Goal: Task Accomplishment & Management: Complete application form

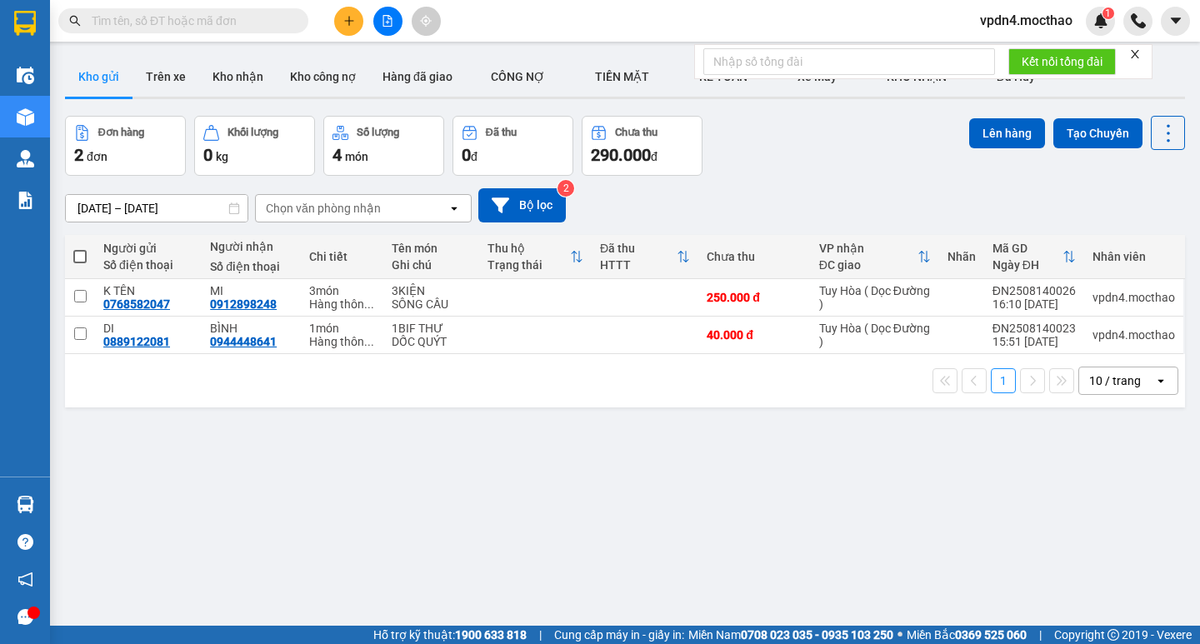
click at [348, 23] on icon "plus" at bounding box center [349, 21] width 12 height 12
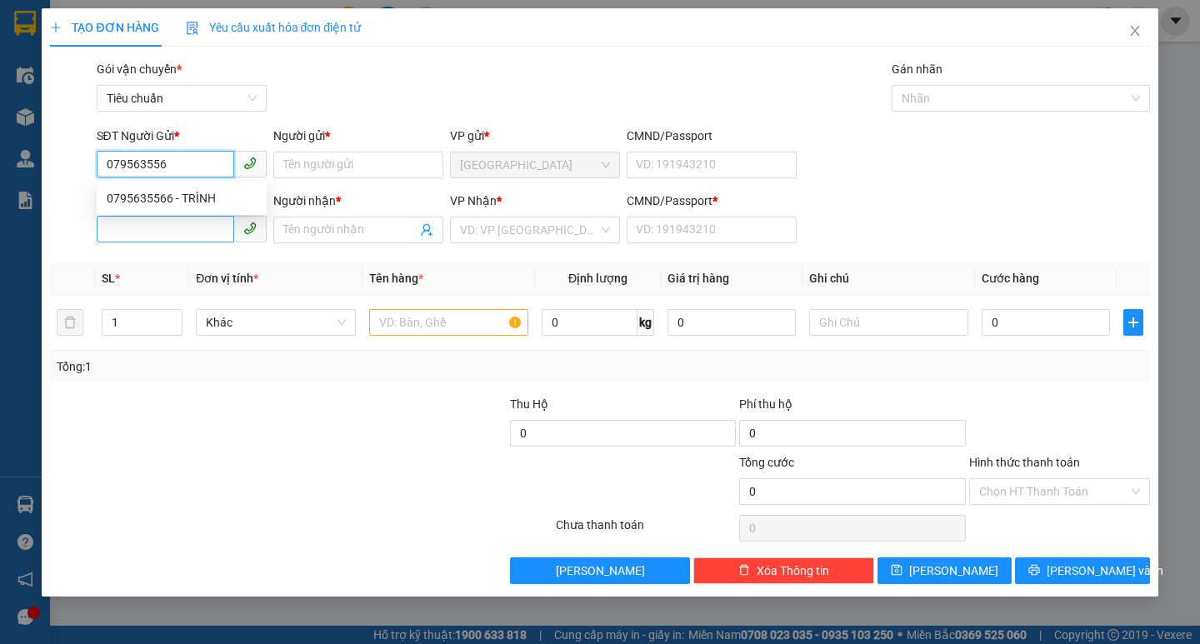
type input "0795635566"
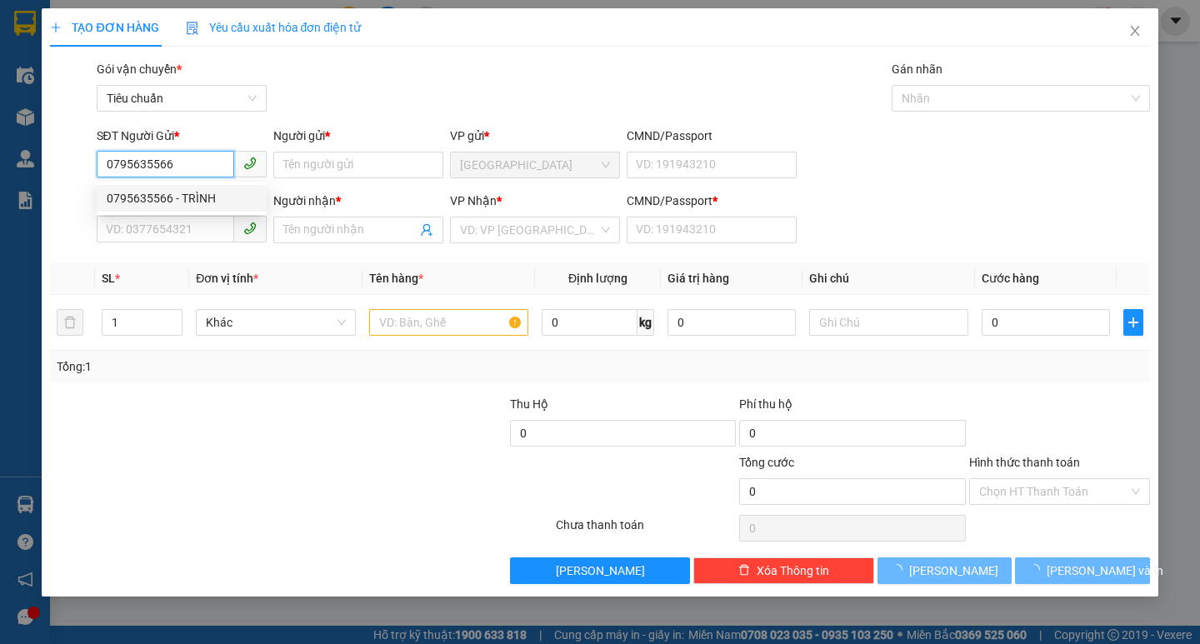
click at [177, 200] on div "0795635566 - TRÌNH" at bounding box center [182, 198] width 150 height 18
type input "TRÌNH"
type input "0966579353"
type input "ÚT"
type input "0"
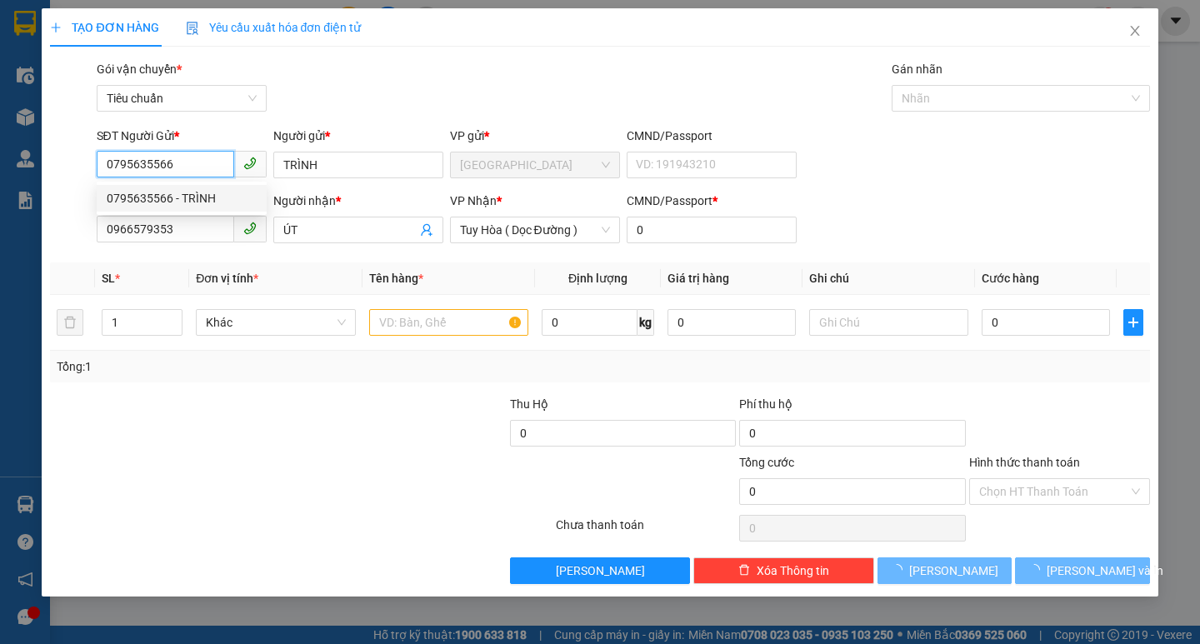
type input "40.000"
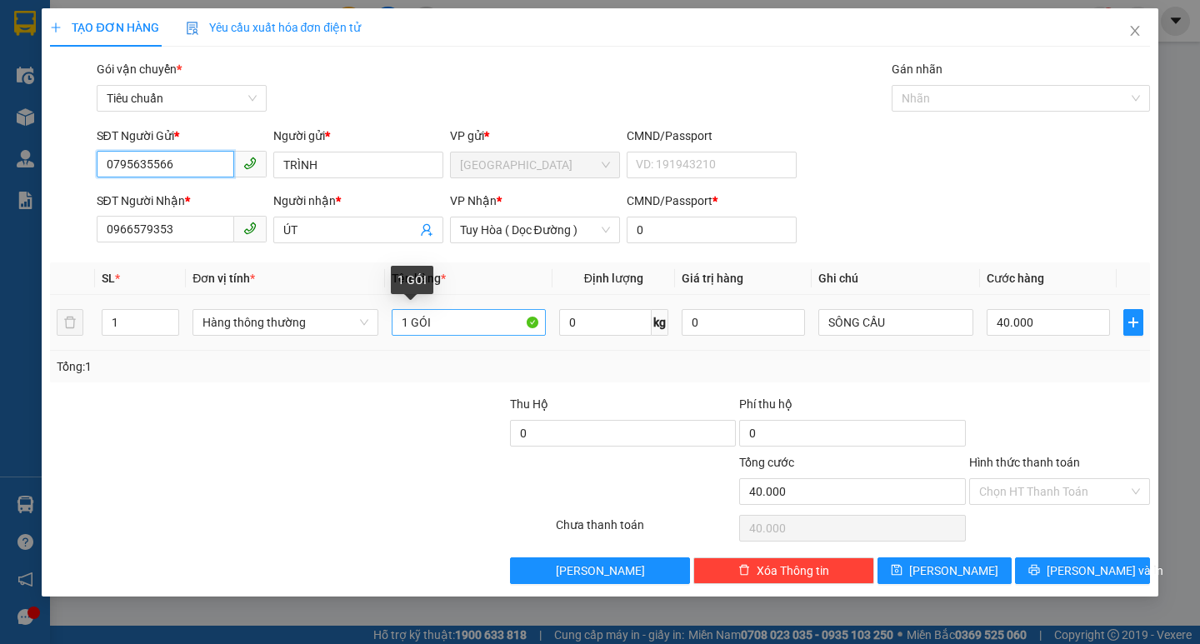
type input "0795635566"
click at [445, 323] on input "1 GÓI" at bounding box center [469, 322] width 154 height 27
type input "1 TX"
click at [1026, 323] on input "40.000" at bounding box center [1048, 322] width 124 height 27
type input "5"
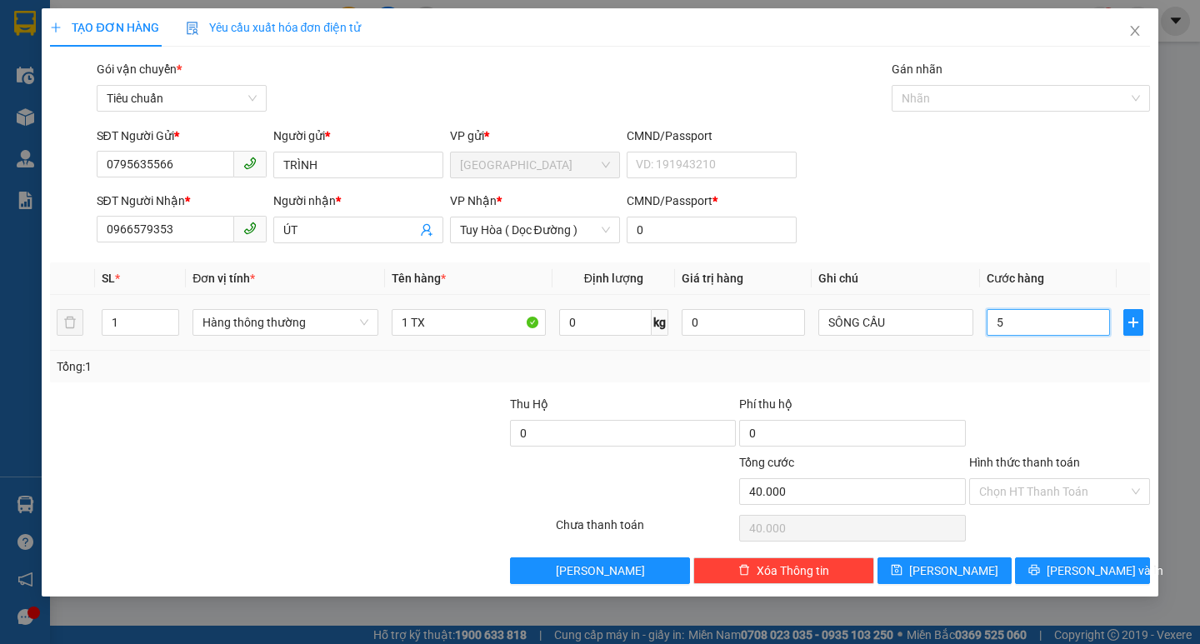
type input "5"
type input "50"
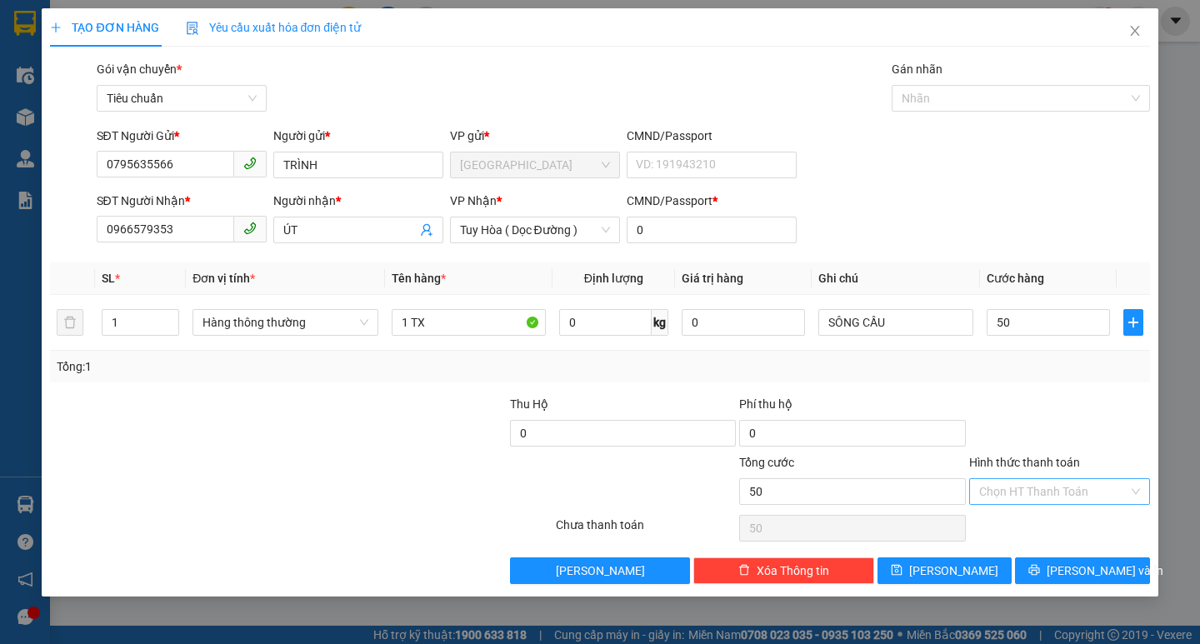
click at [1028, 489] on input "Hình thức thanh toán" at bounding box center [1053, 491] width 149 height 25
type input "50.000"
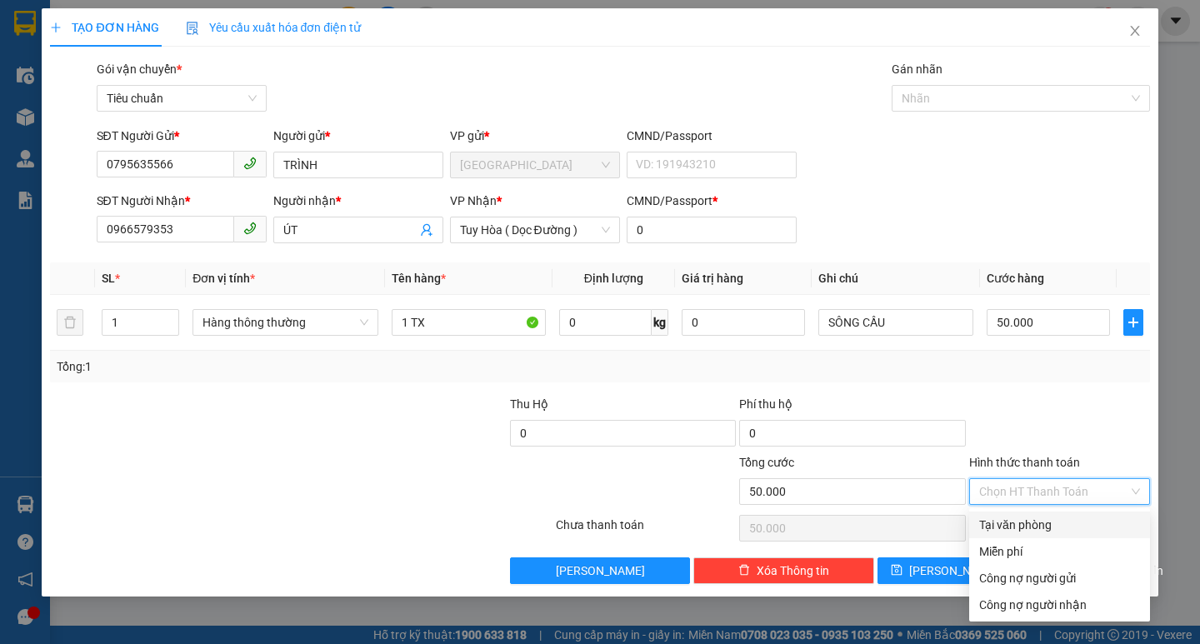
click at [1004, 527] on div "Tại văn phòng" at bounding box center [1059, 525] width 161 height 18
type input "0"
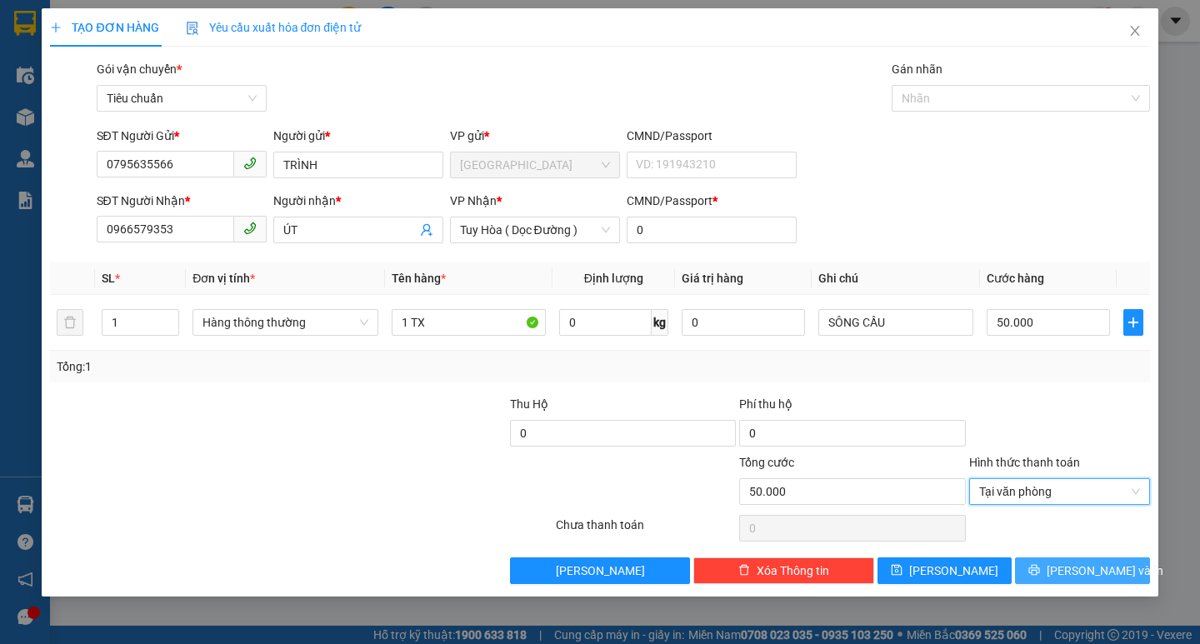
click at [1040, 570] on icon "printer" at bounding box center [1034, 570] width 11 height 11
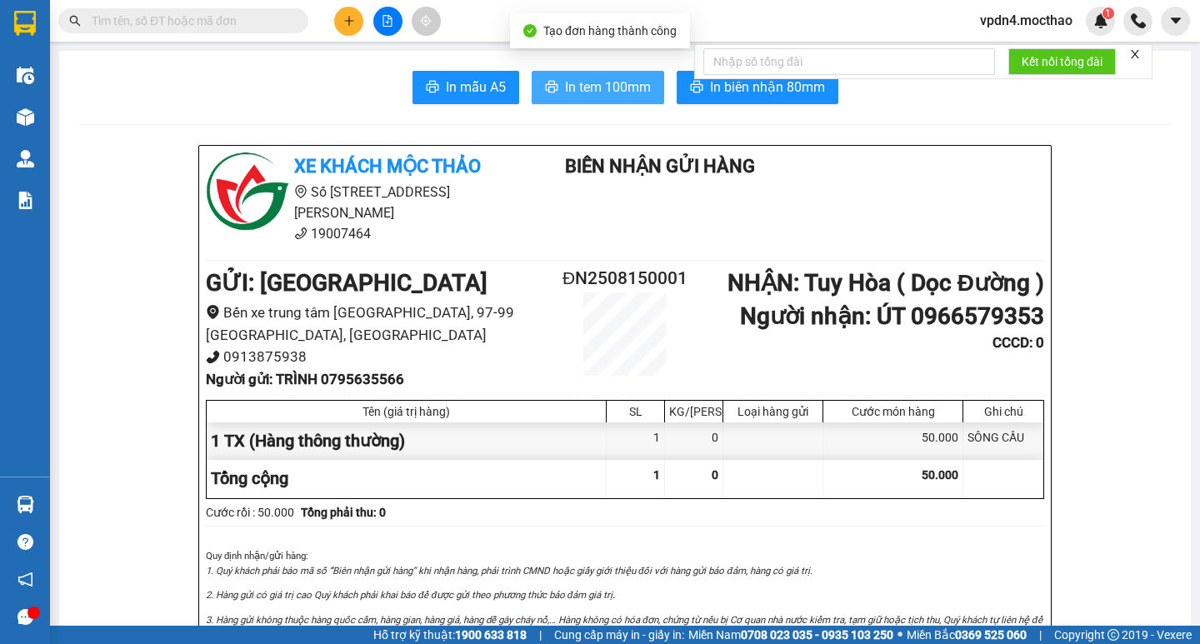
click at [577, 92] on span "In tem 100mm" at bounding box center [608, 87] width 86 height 21
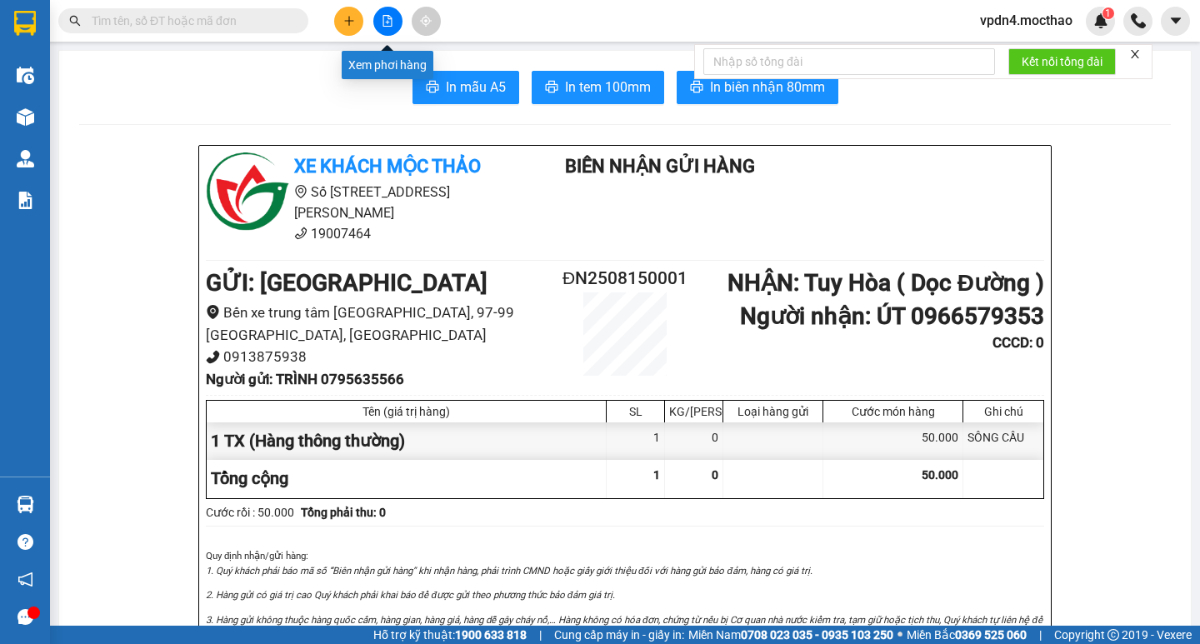
drag, startPoint x: 384, startPoint y: 31, endPoint x: 371, endPoint y: 34, distance: 13.7
click at [385, 30] on button at bounding box center [387, 21] width 29 height 29
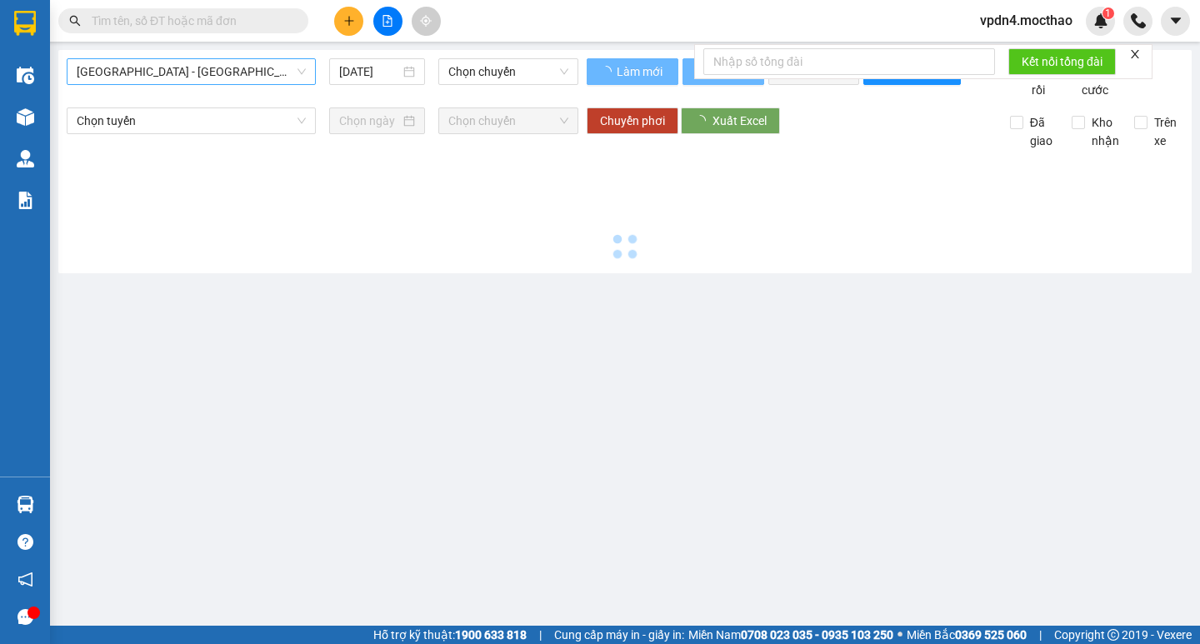
type input "[DATE]"
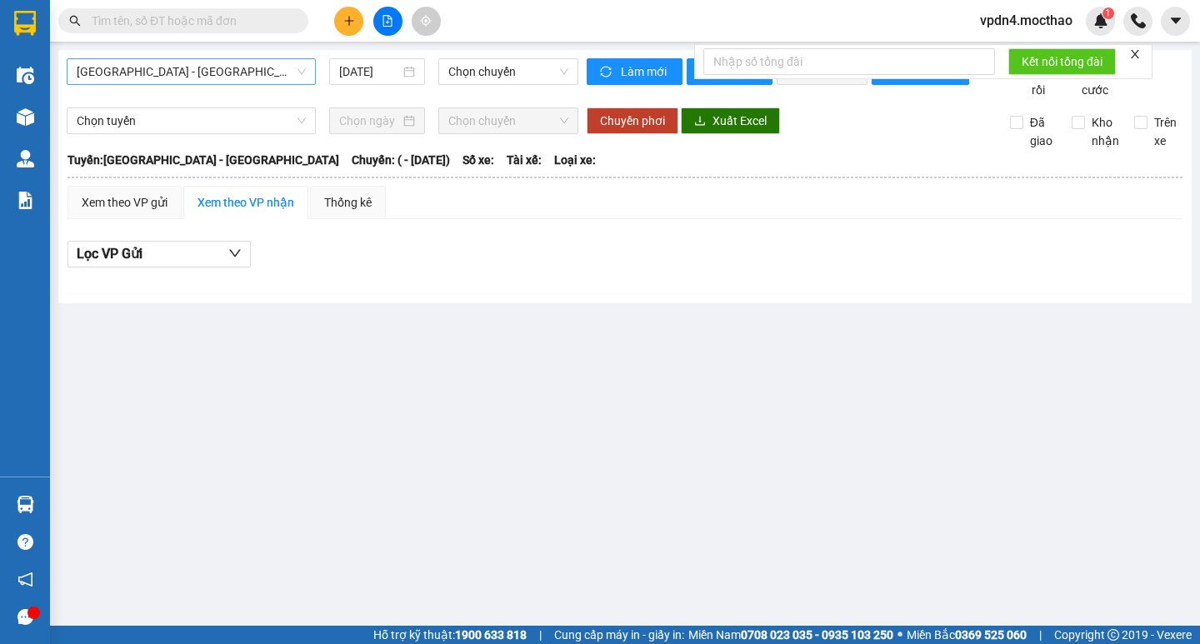
click at [139, 71] on span "[GEOGRAPHIC_DATA] - [GEOGRAPHIC_DATA]" at bounding box center [191, 71] width 229 height 25
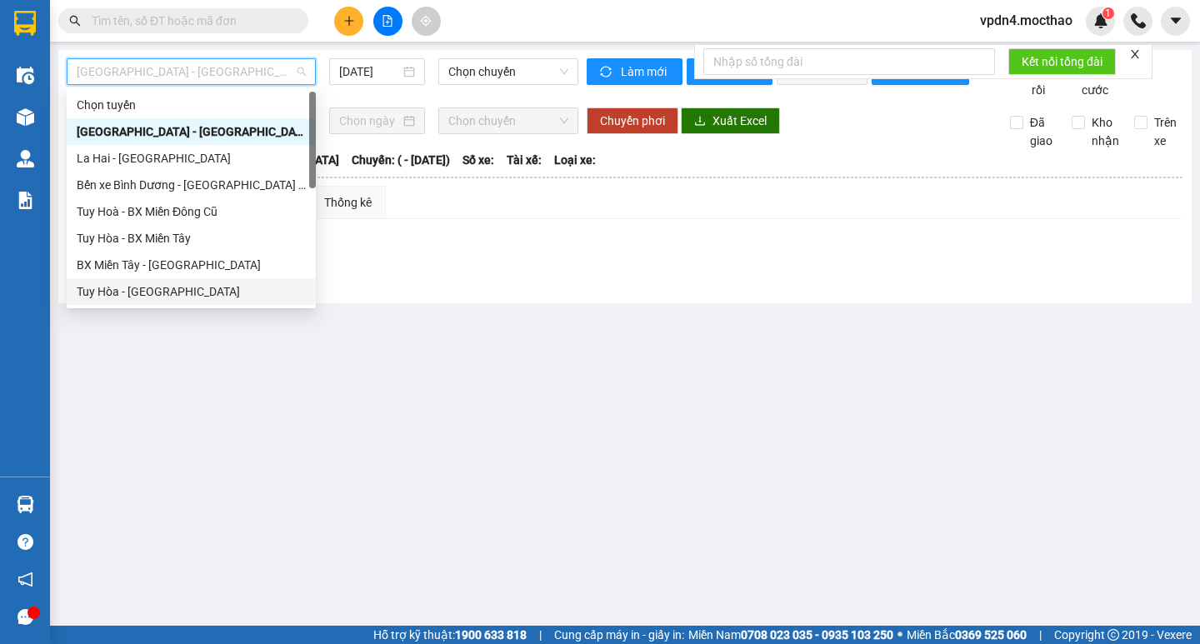
click at [145, 287] on div "Tuy Hòa - [GEOGRAPHIC_DATA]" at bounding box center [191, 291] width 229 height 18
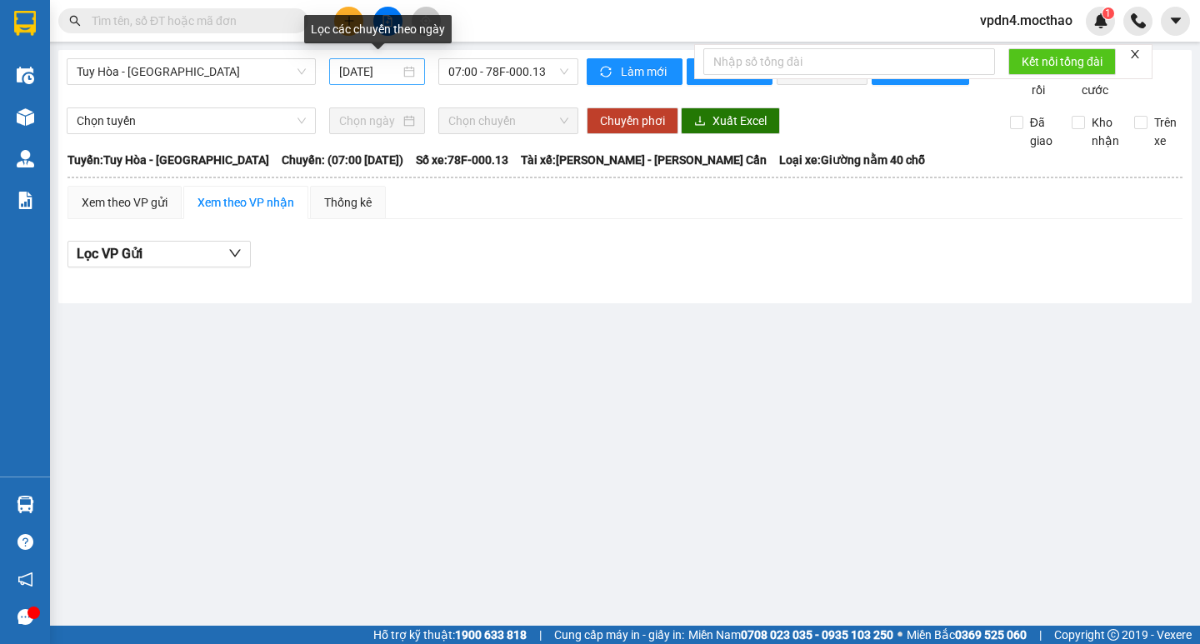
click at [412, 77] on div "[DATE]" at bounding box center [377, 71] width 76 height 18
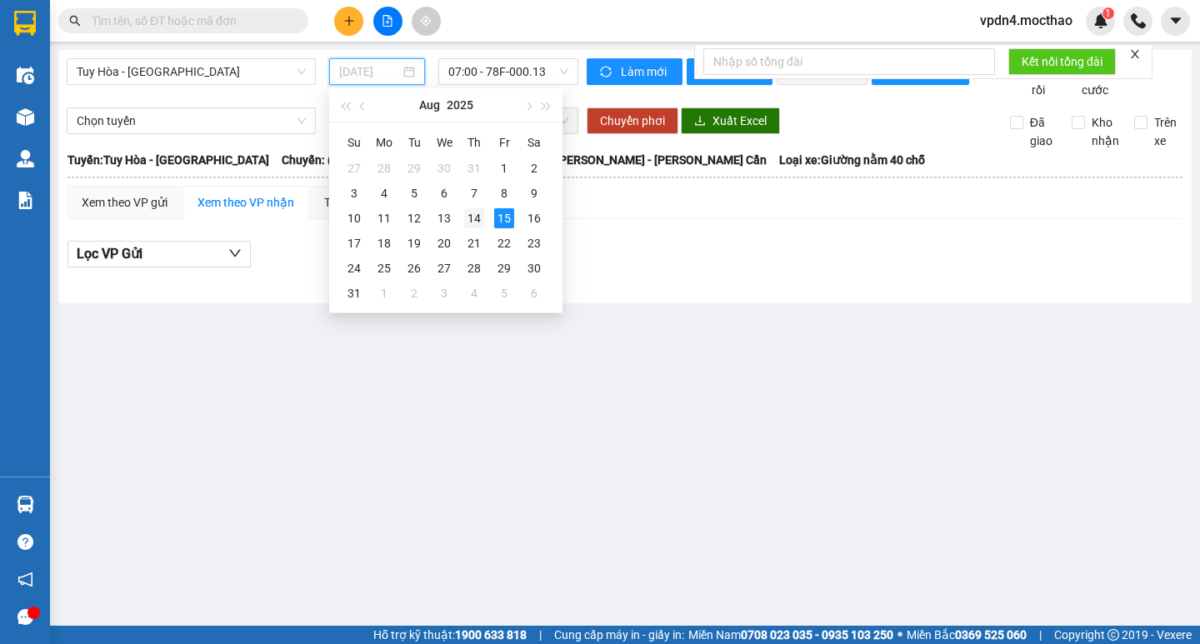
click at [480, 221] on div "14" at bounding box center [474, 218] width 20 height 20
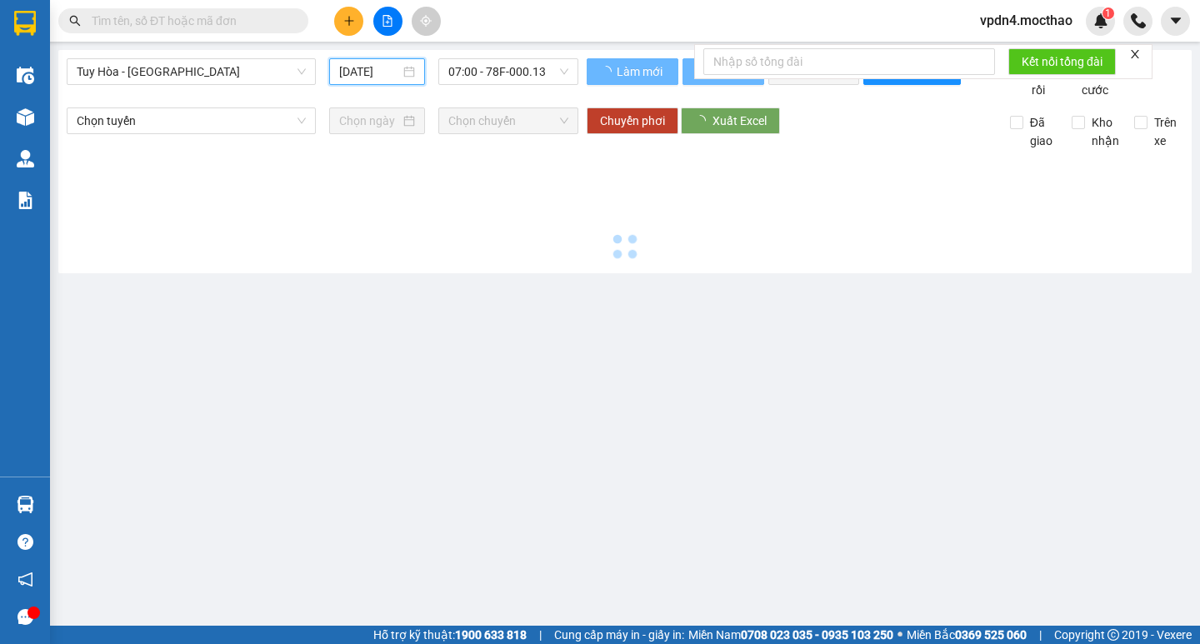
type input "[DATE]"
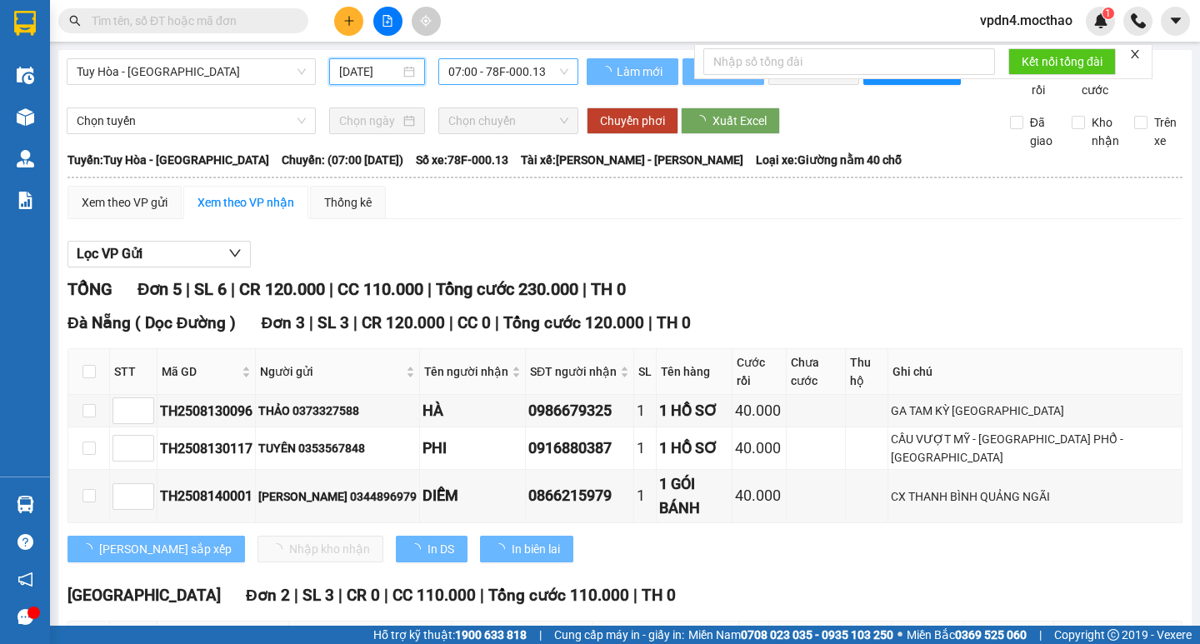
click at [549, 70] on span "07:00 - 78F-000.13" at bounding box center [508, 71] width 120 height 25
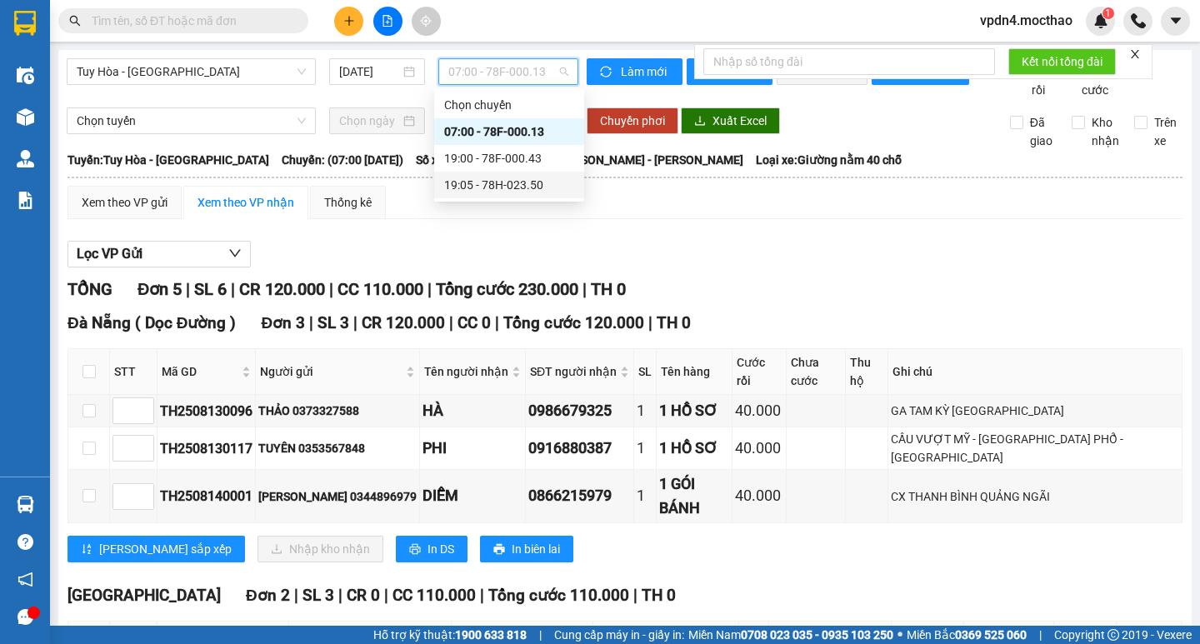
click at [487, 182] on div "19:05 - 78H-023.50" at bounding box center [509, 185] width 130 height 18
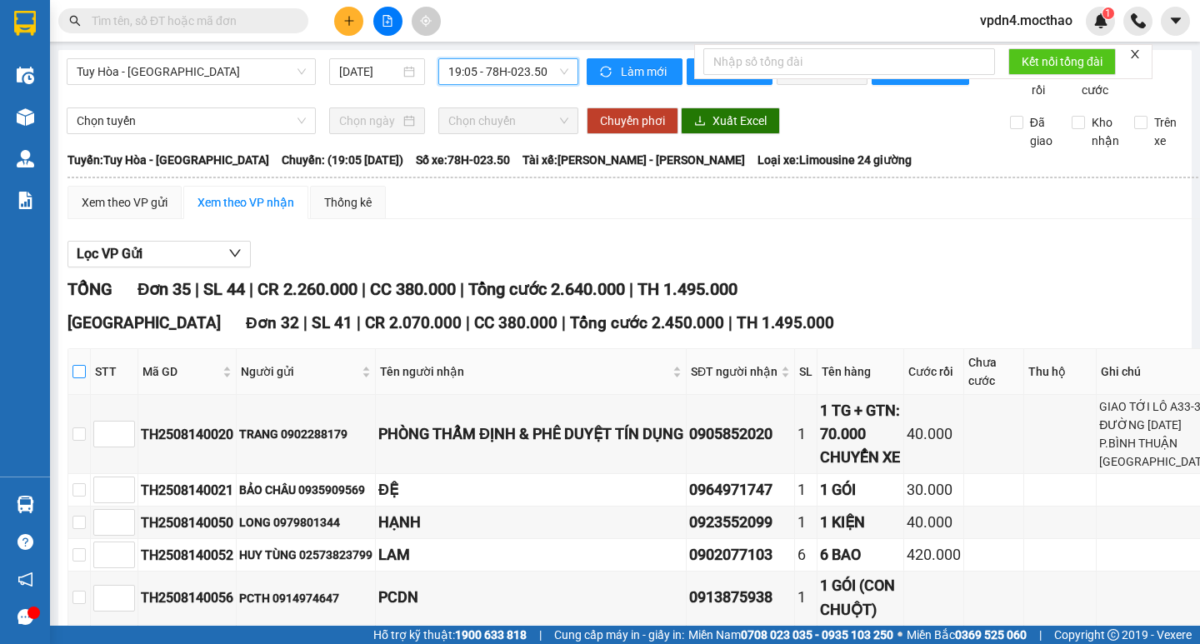
click at [82, 378] on input "checkbox" at bounding box center [78, 371] width 13 height 13
checkbox input "true"
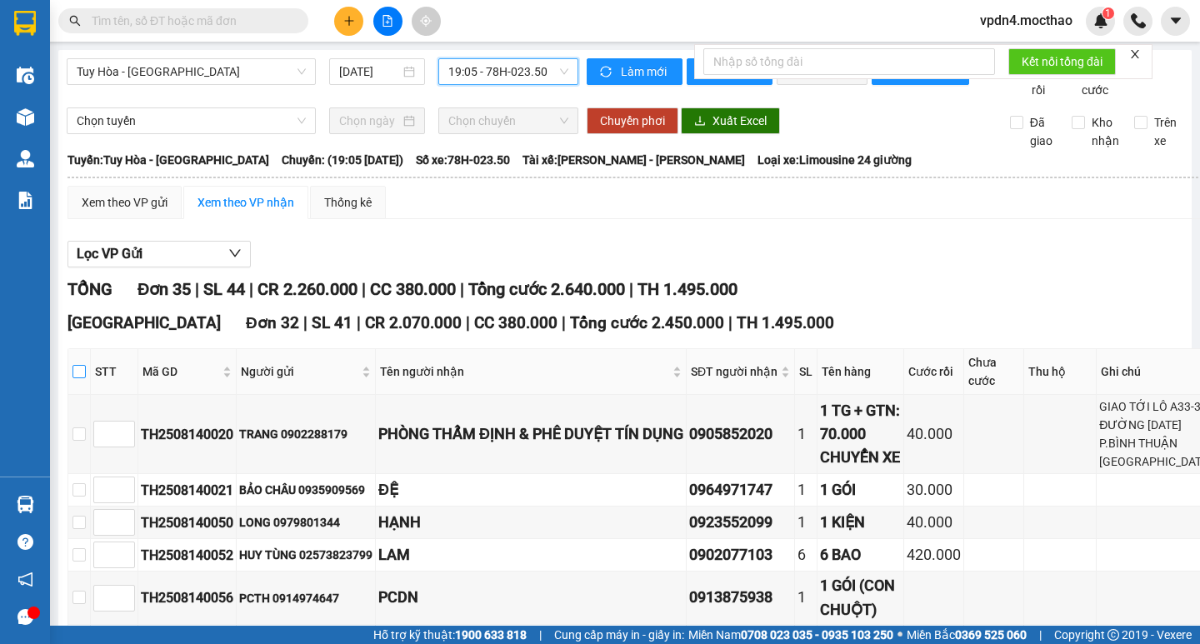
checkbox input "true"
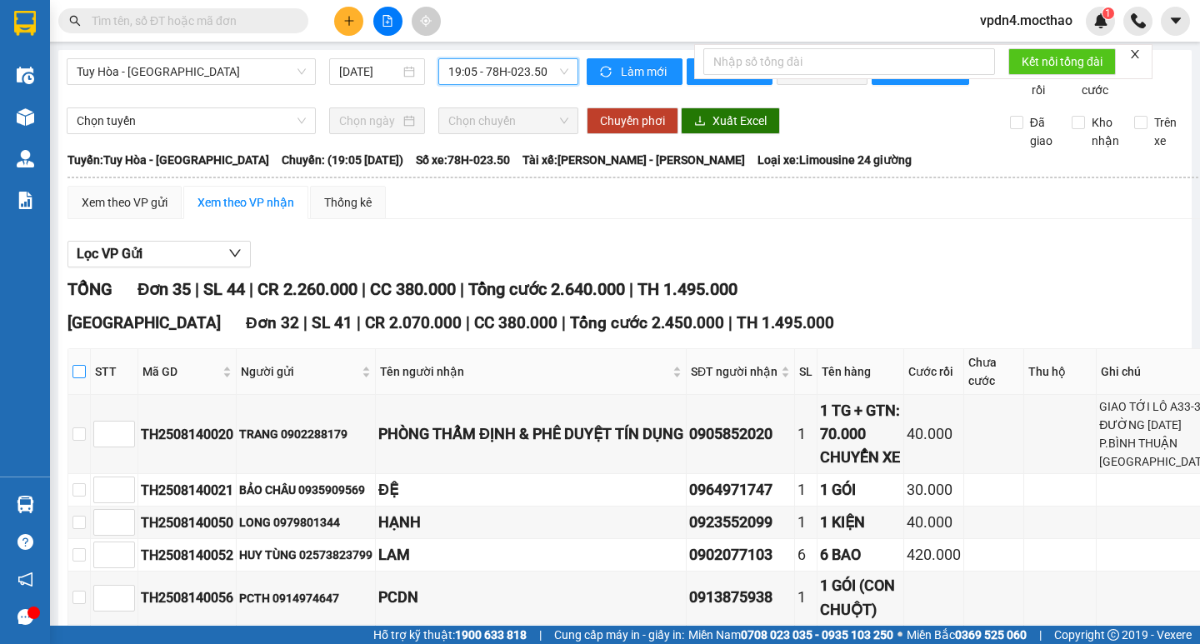
checkbox input "true"
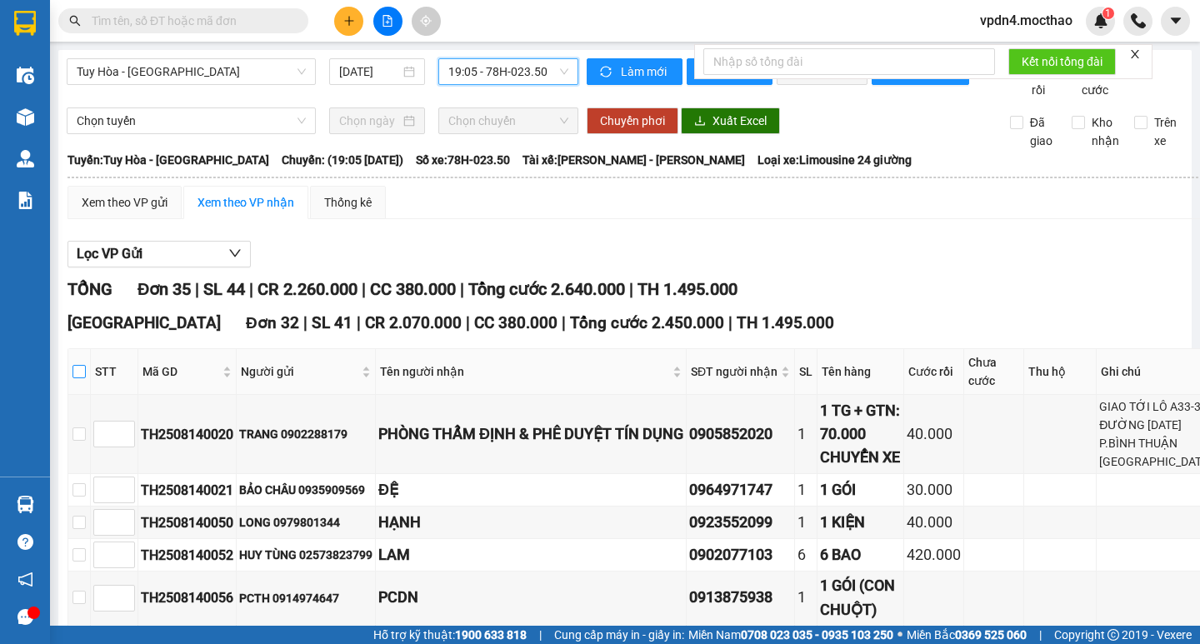
checkbox input "true"
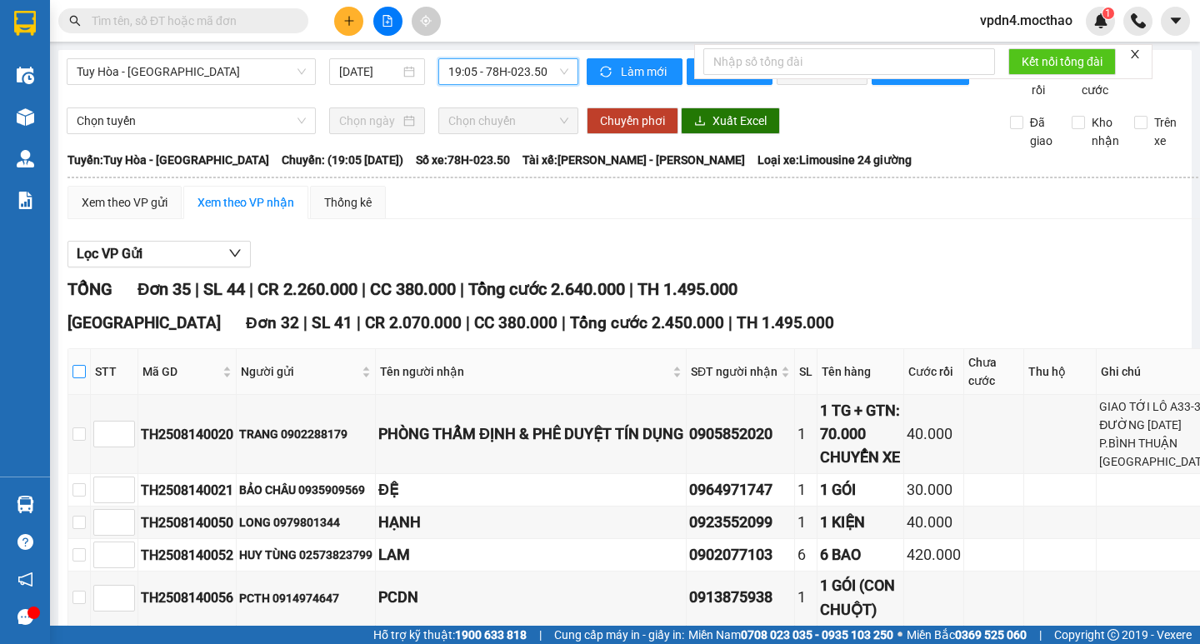
checkbox input "true"
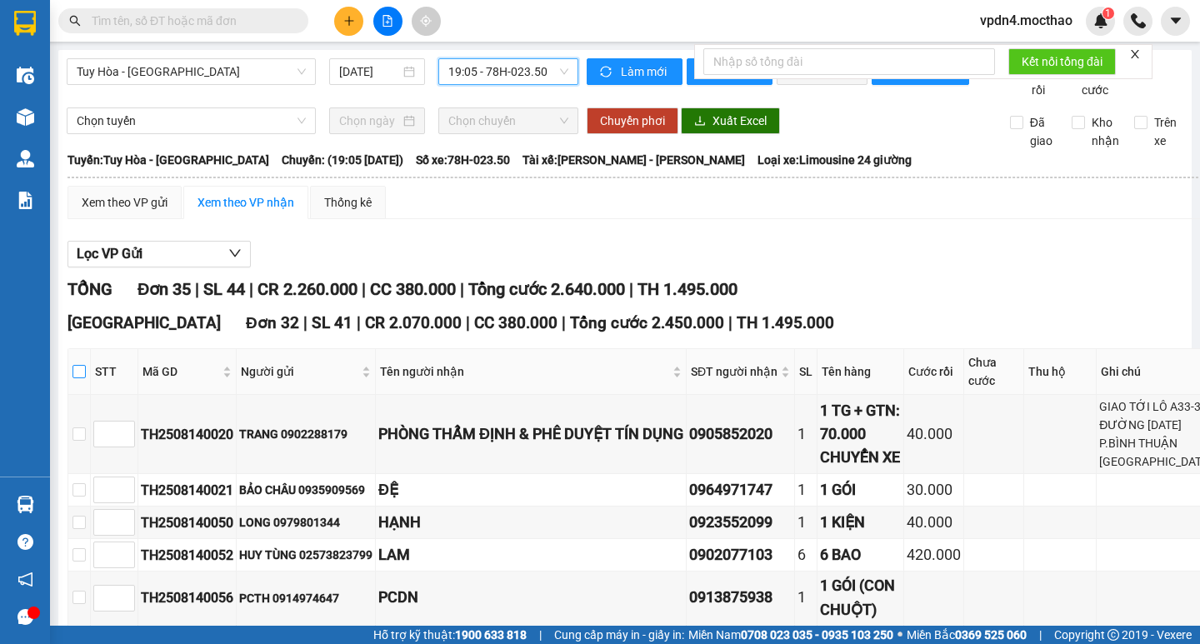
checkbox input "true"
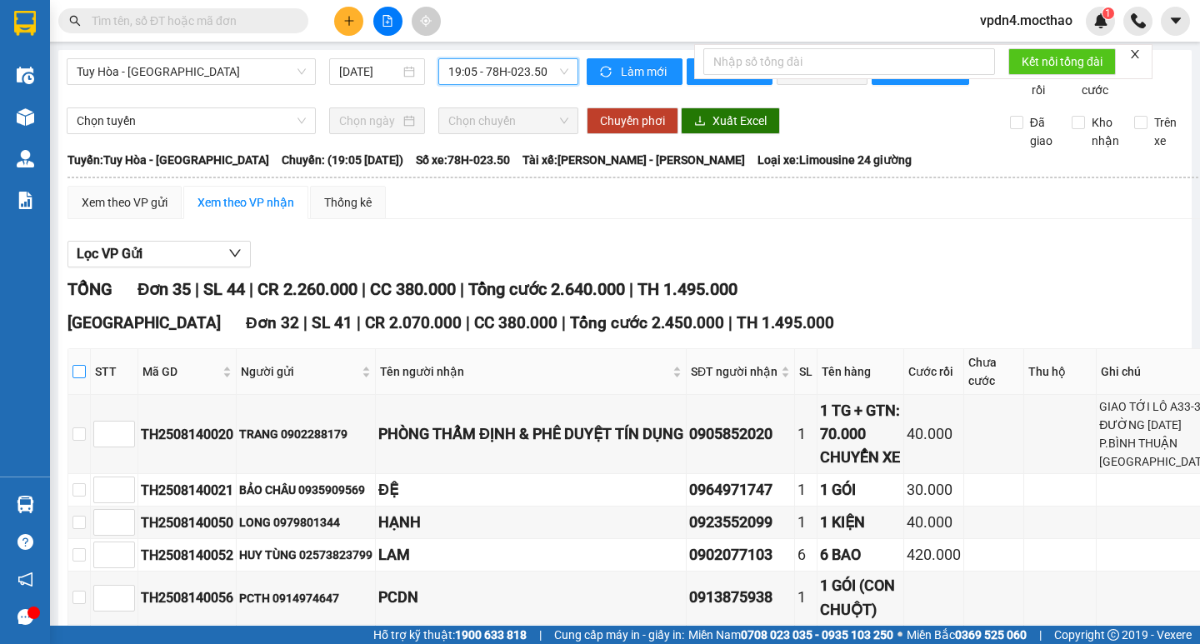
checkbox input "true"
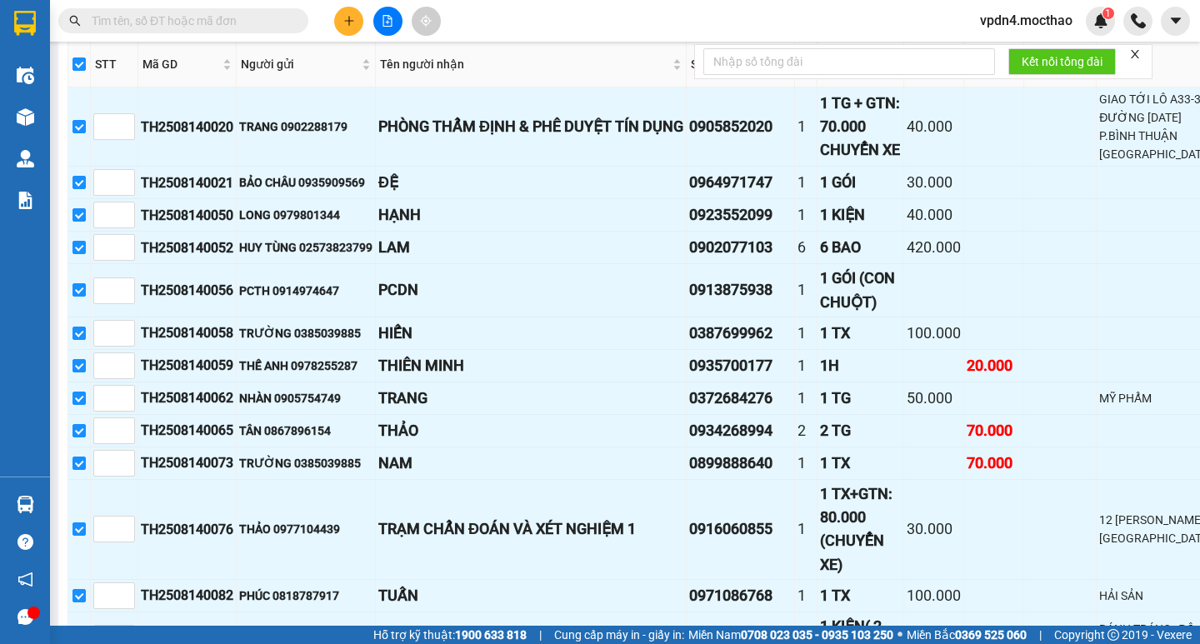
scroll to position [291, 0]
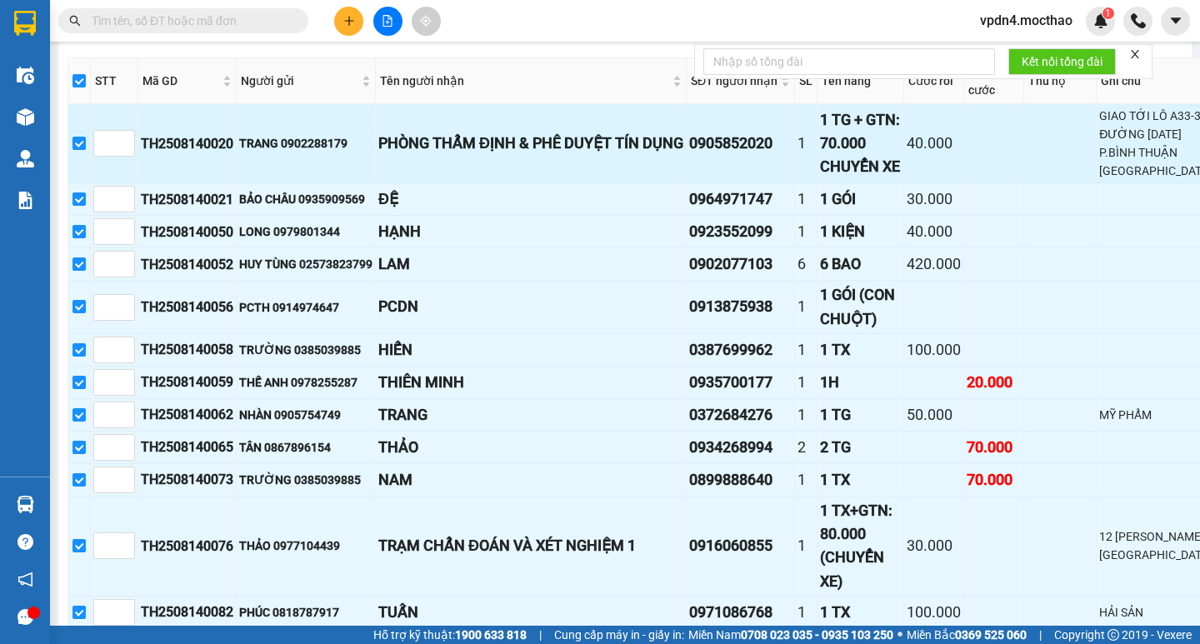
click at [87, 183] on td at bounding box center [79, 143] width 22 height 79
click at [82, 150] on input "checkbox" at bounding box center [78, 143] width 13 height 13
checkbox input "false"
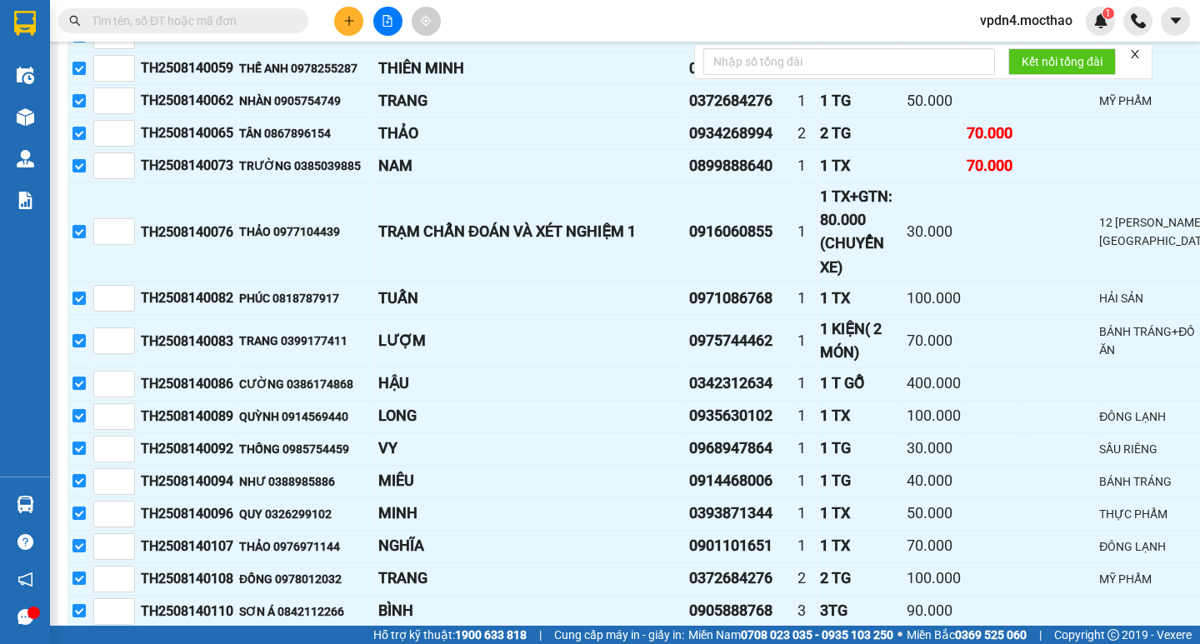
scroll to position [641, 0]
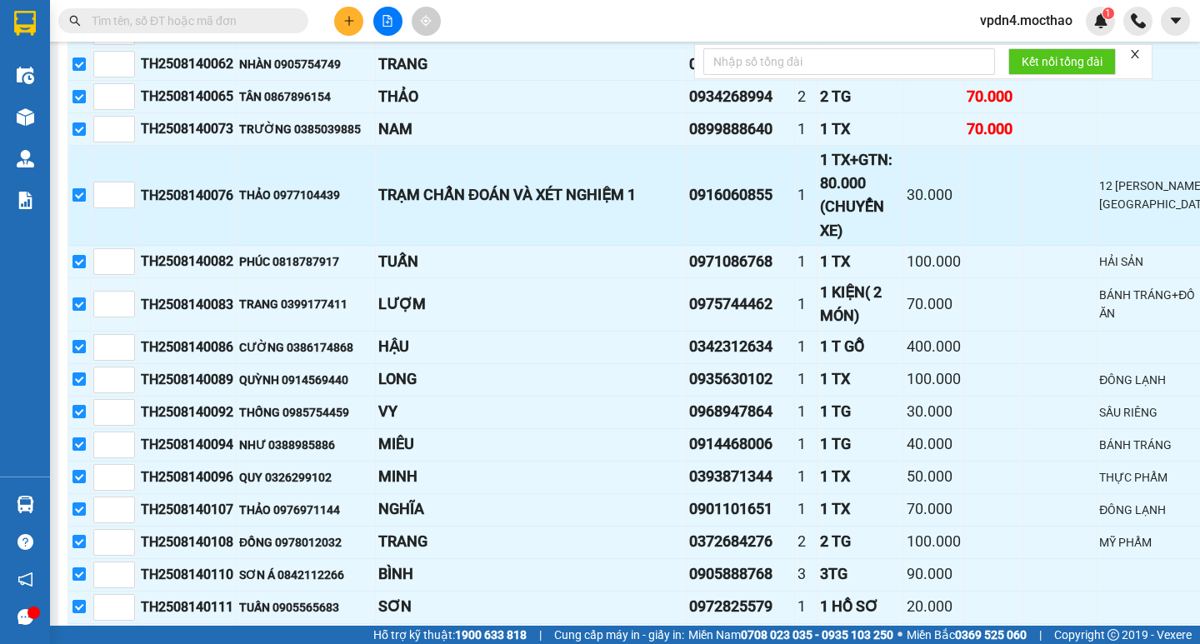
click at [77, 202] on input "checkbox" at bounding box center [78, 194] width 13 height 13
checkbox input "false"
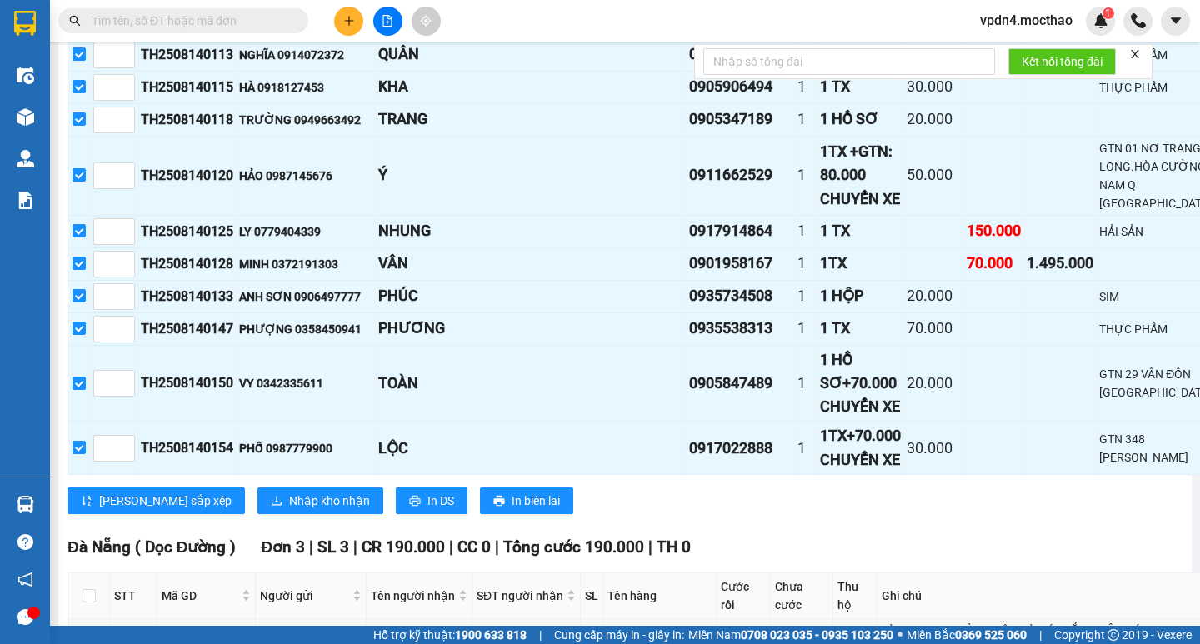
scroll to position [1252, 0]
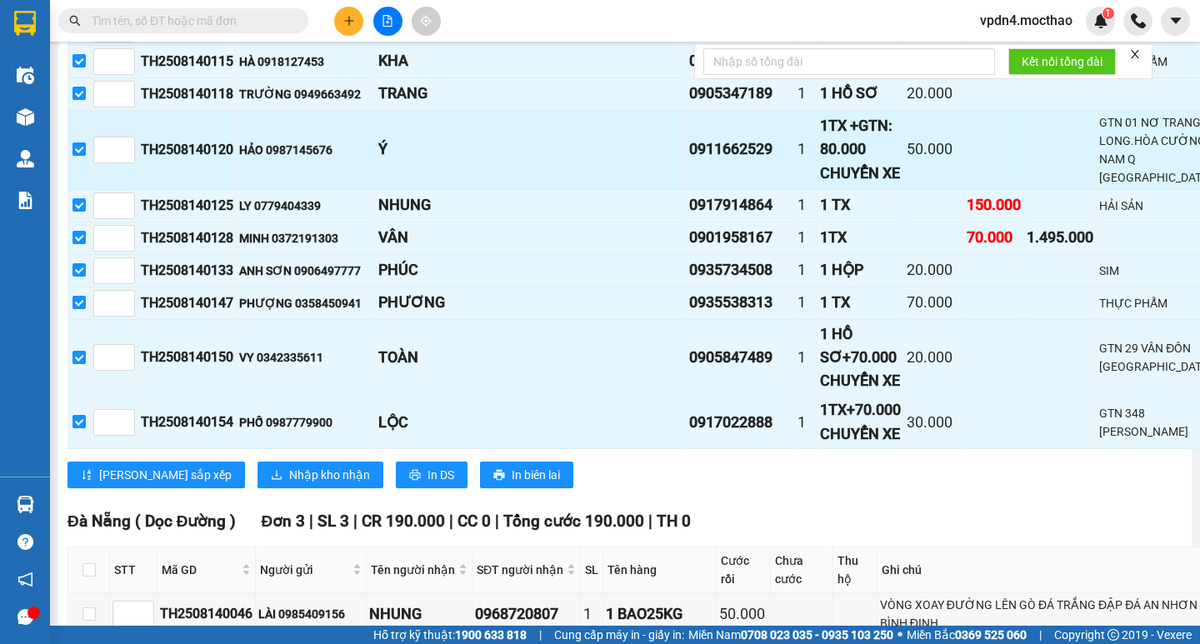
click at [77, 156] on input "checkbox" at bounding box center [78, 148] width 13 height 13
checkbox input "false"
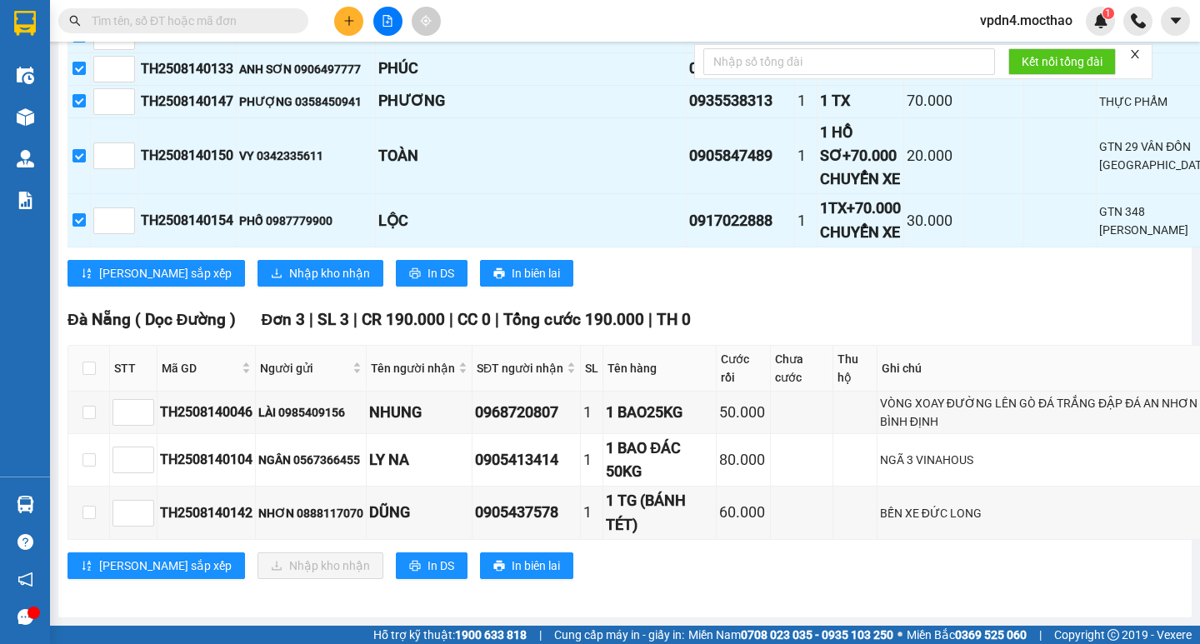
scroll to position [1556, 0]
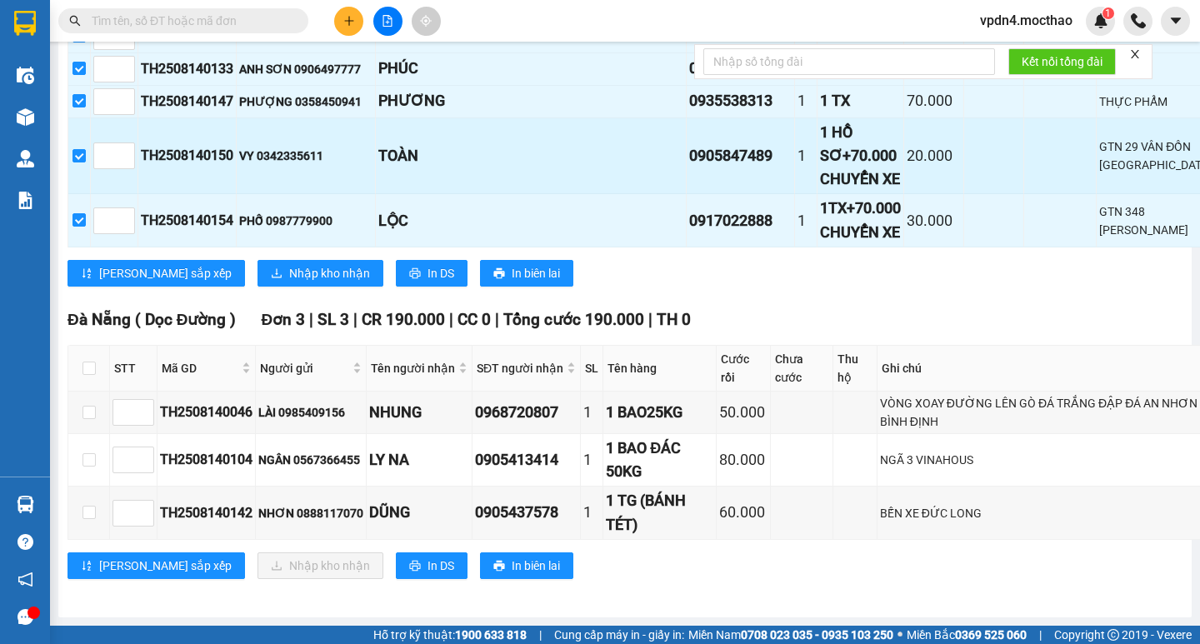
click at [82, 162] on input "checkbox" at bounding box center [78, 155] width 13 height 13
checkbox input "false"
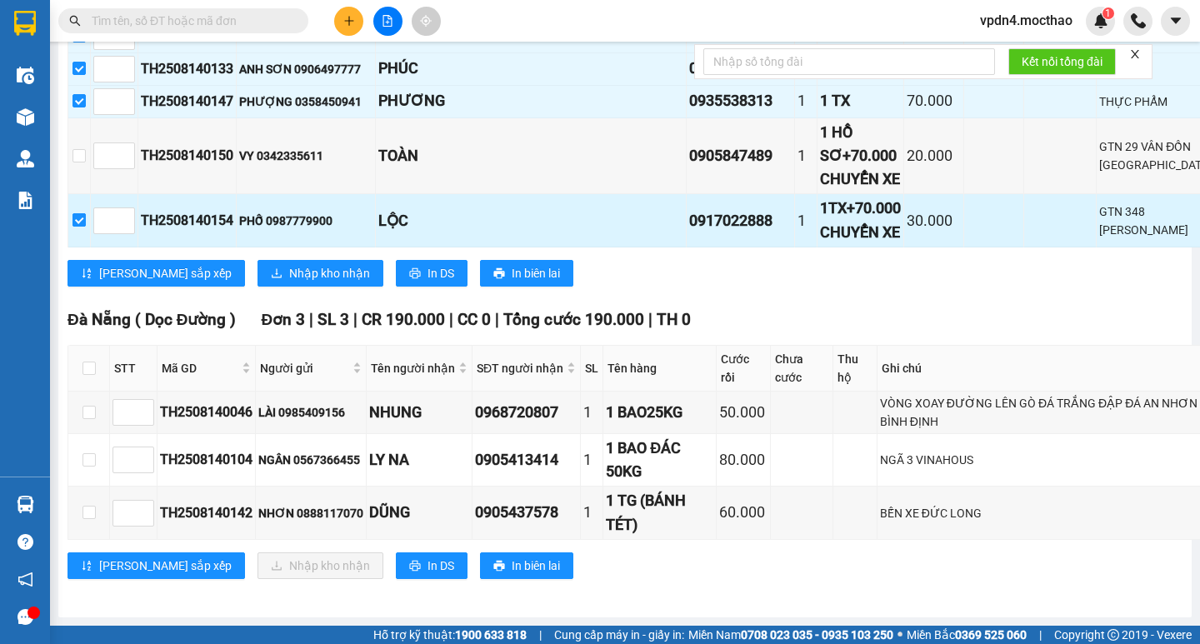
click at [80, 227] on input "checkbox" at bounding box center [78, 219] width 13 height 13
checkbox input "false"
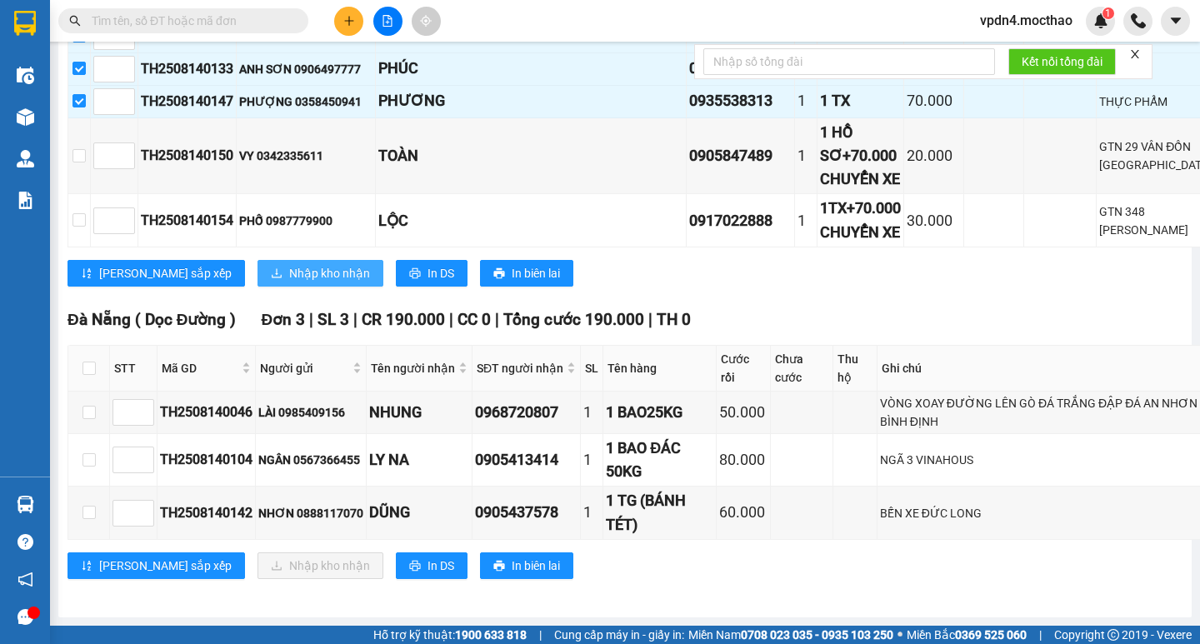
click at [289, 282] on span "Nhập kho nhận" at bounding box center [329, 273] width 81 height 18
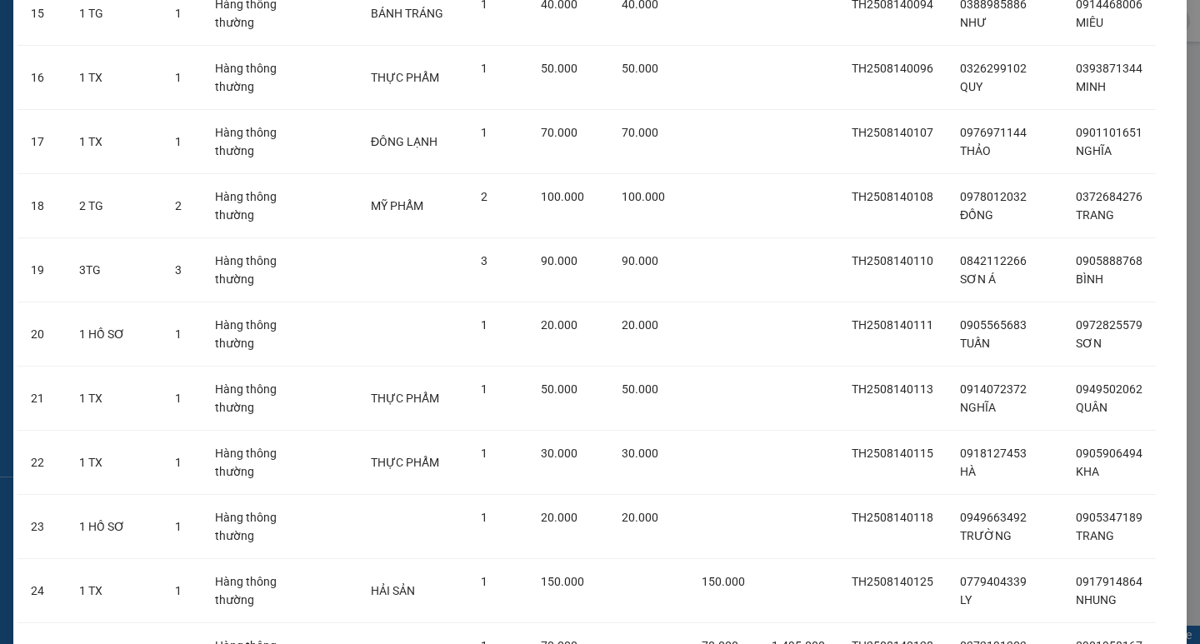
scroll to position [1368, 0]
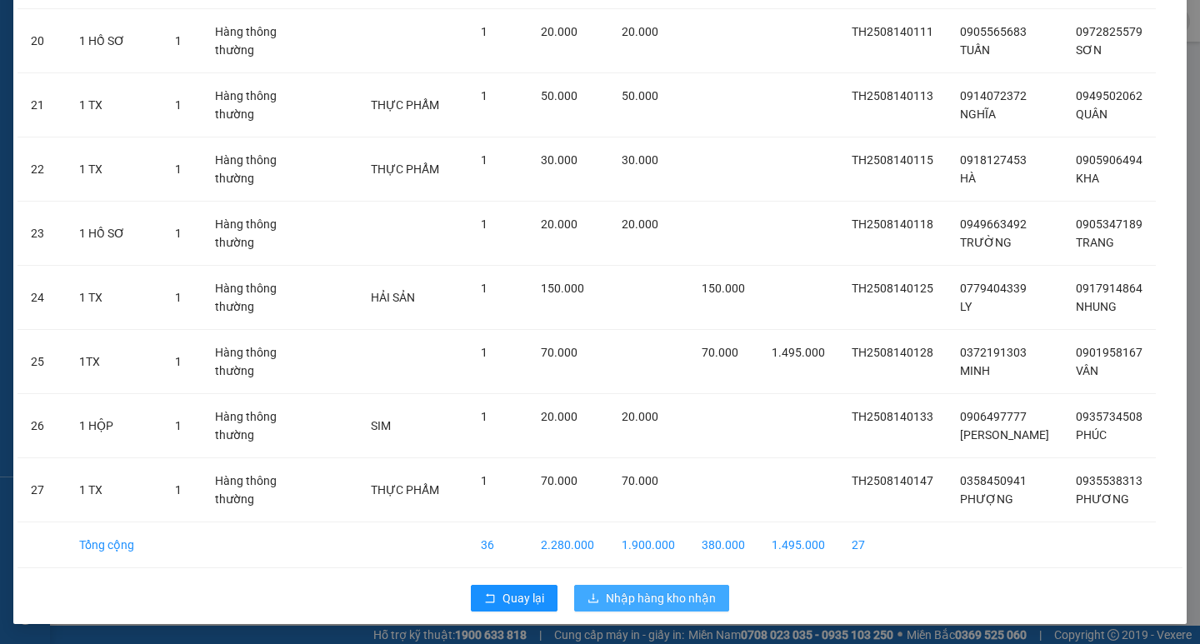
click at [654, 602] on span "Nhập hàng kho nhận" at bounding box center [661, 598] width 110 height 18
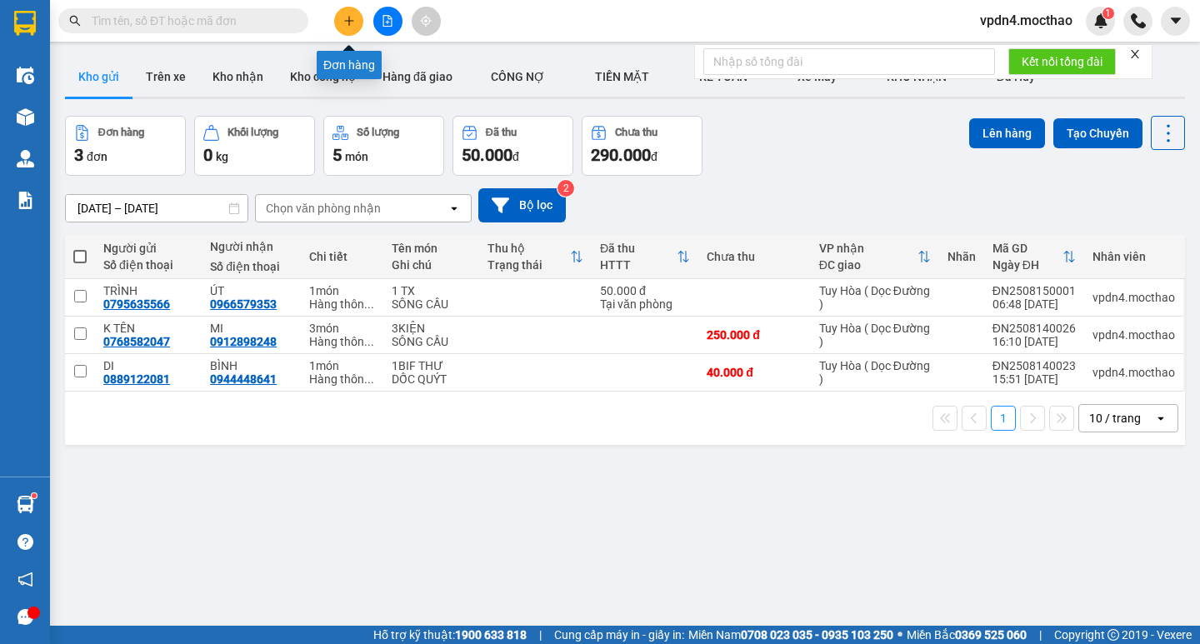
click at [356, 23] on button at bounding box center [348, 21] width 29 height 29
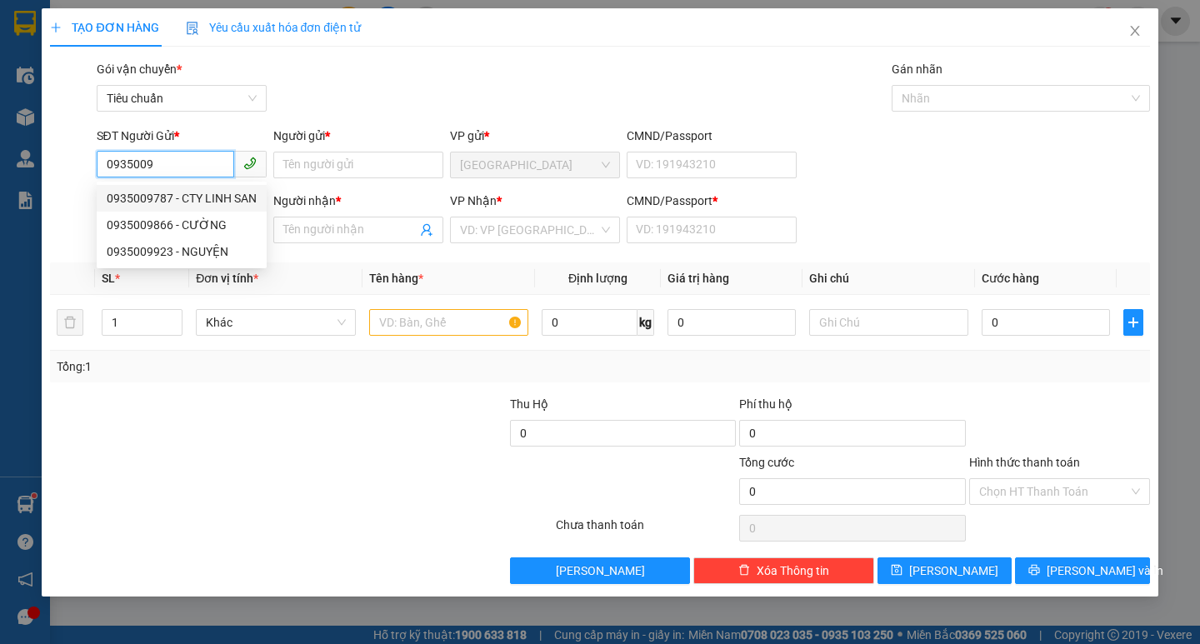
click at [164, 198] on div "0935009787 - CTY LINH SAN" at bounding box center [182, 198] width 150 height 18
type input "0935009787"
type input "CTY LINH SAN"
type input "0906497777"
type input "[PERSON_NAME]"
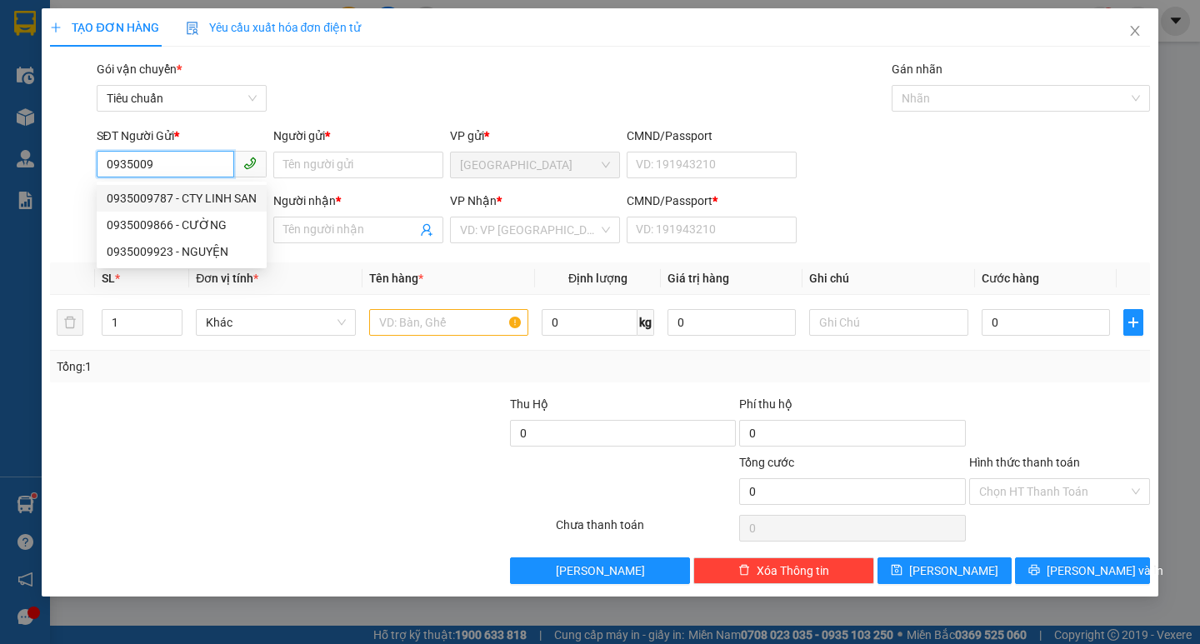
type input "0"
type input "30.000"
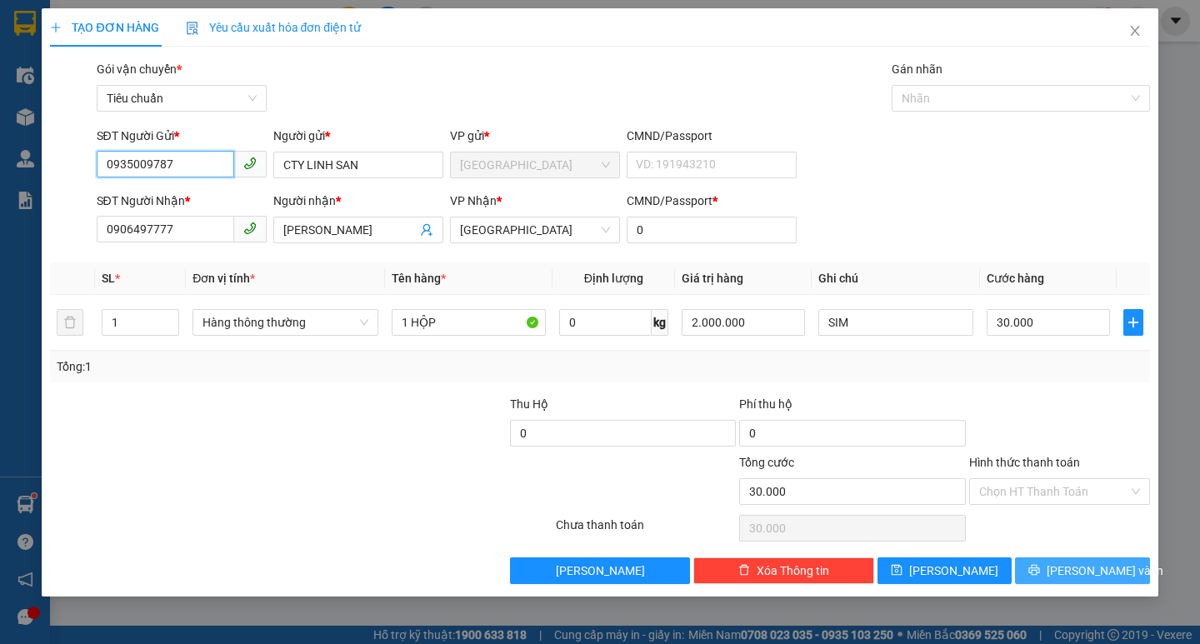
type input "0935009787"
click at [1039, 566] on button "[PERSON_NAME] và In" at bounding box center [1082, 570] width 134 height 27
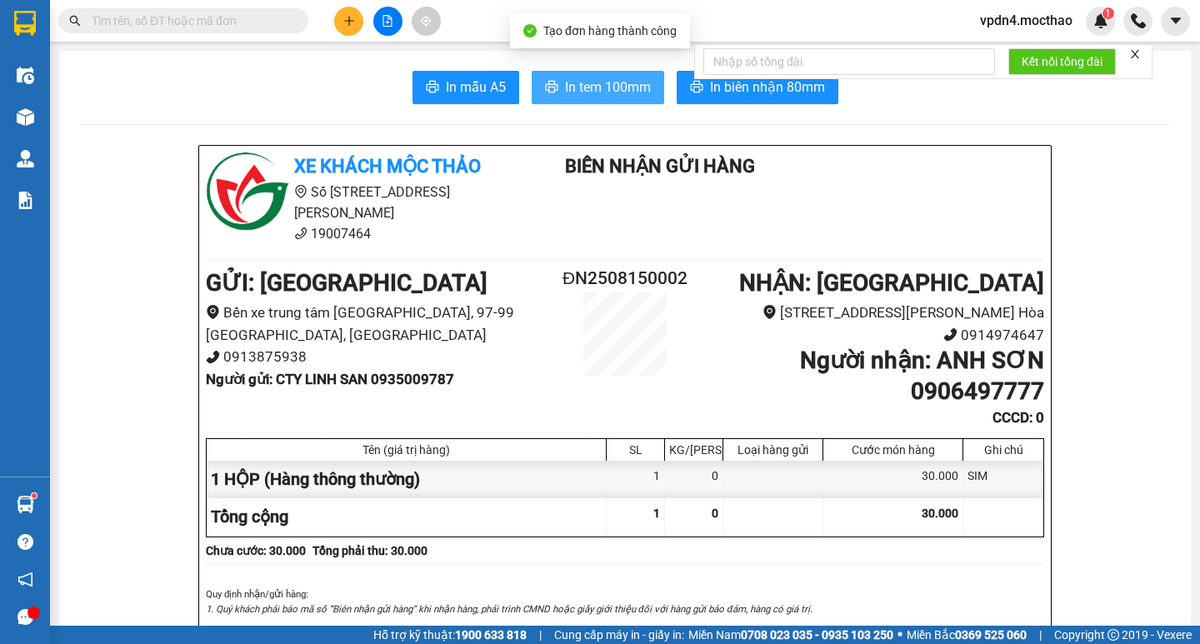
click at [587, 97] on span "In tem 100mm" at bounding box center [608, 87] width 86 height 21
click at [585, 85] on span "In tem 100mm" at bounding box center [608, 87] width 86 height 21
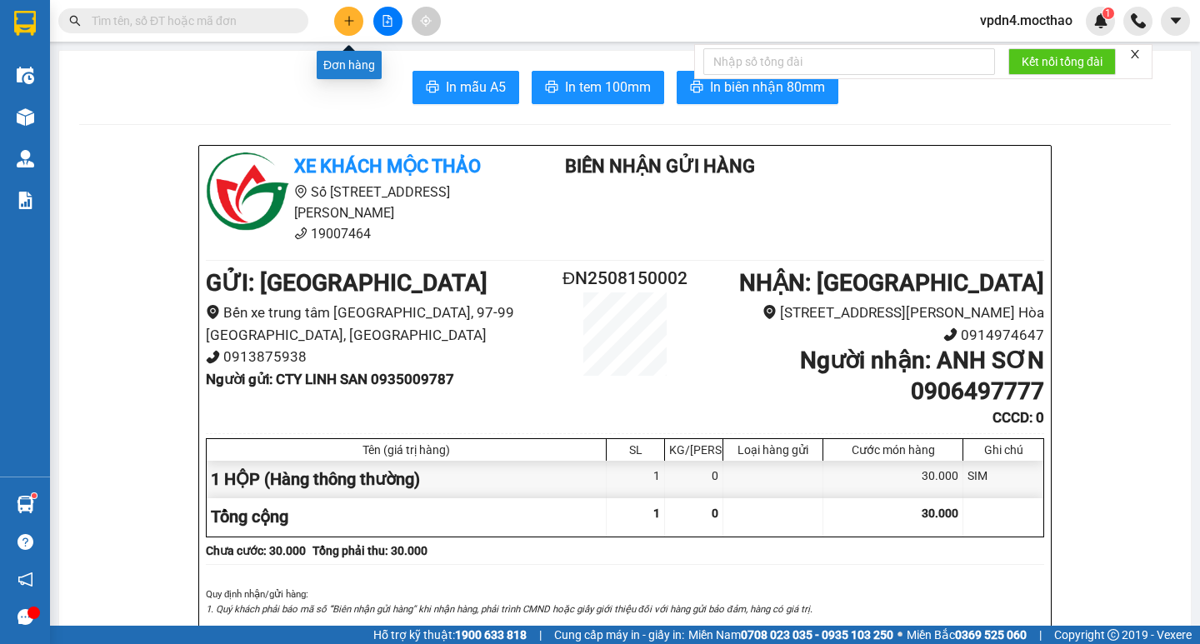
click at [357, 25] on button at bounding box center [348, 21] width 29 height 29
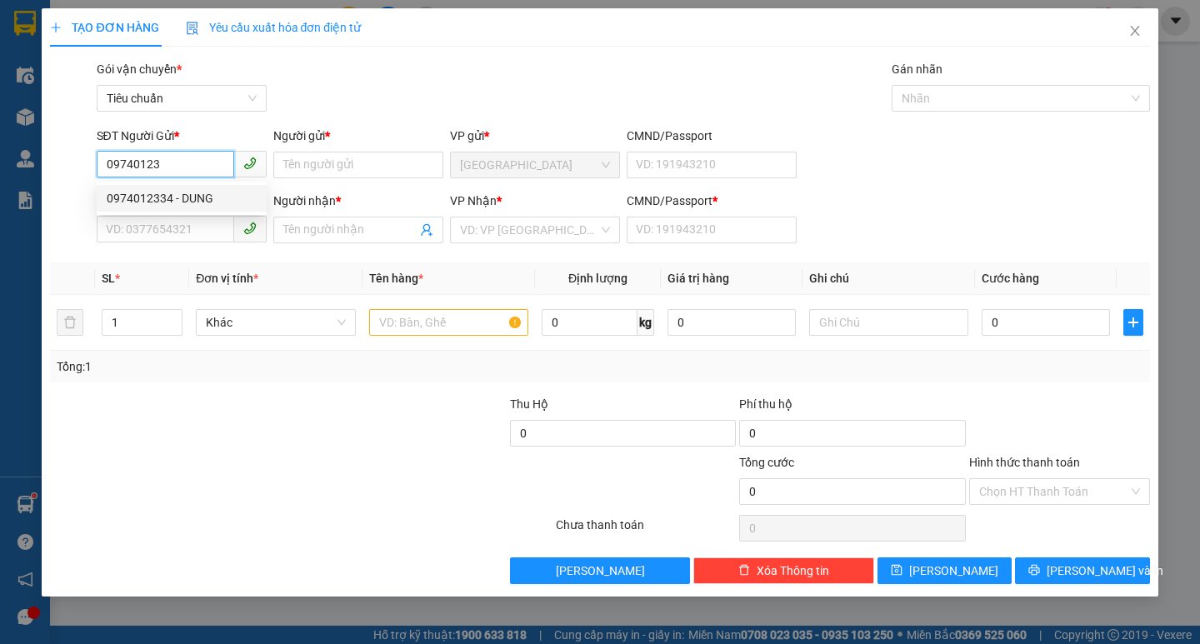
click at [184, 197] on div "0974012334 - DUNG" at bounding box center [182, 198] width 150 height 18
type input "0974012334"
type input "DUNG"
type input "0911224875"
type input "VINA"
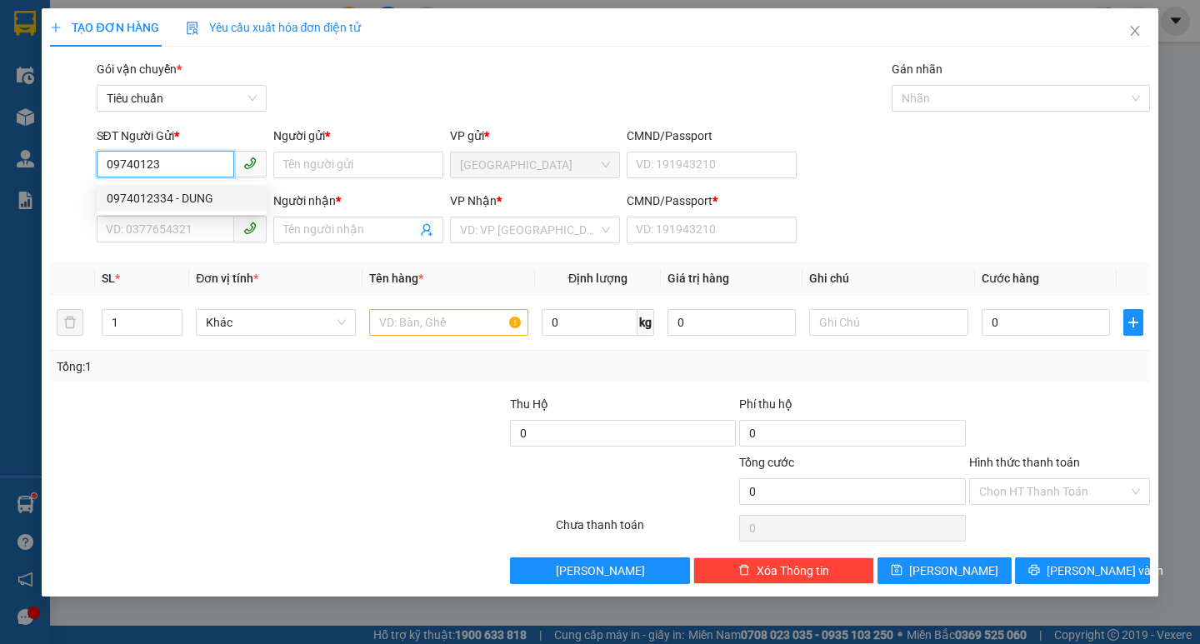
type input "0"
type input "80.000"
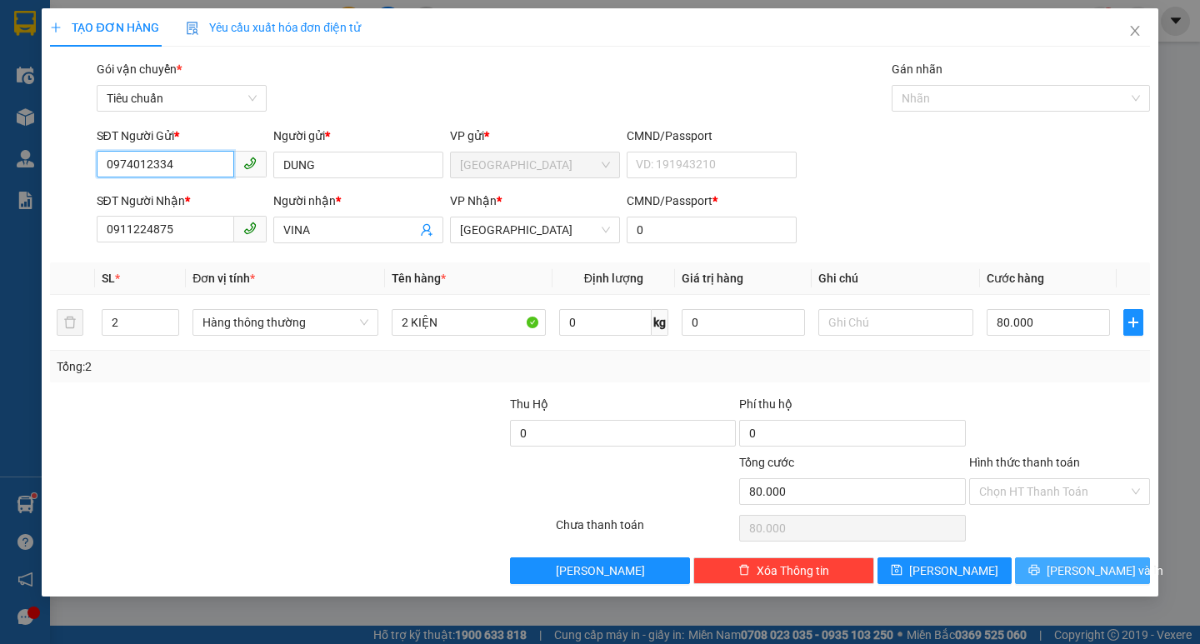
type input "0974012334"
click at [1040, 570] on icon "printer" at bounding box center [1034, 570] width 11 height 11
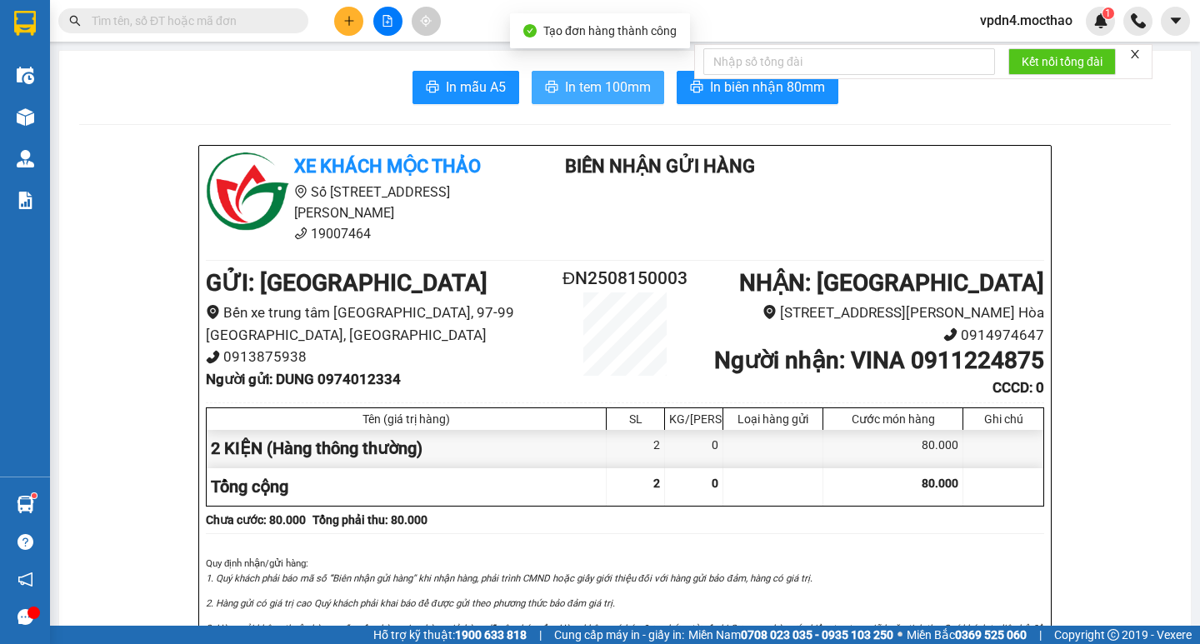
click at [620, 85] on span "In tem 100mm" at bounding box center [608, 87] width 86 height 21
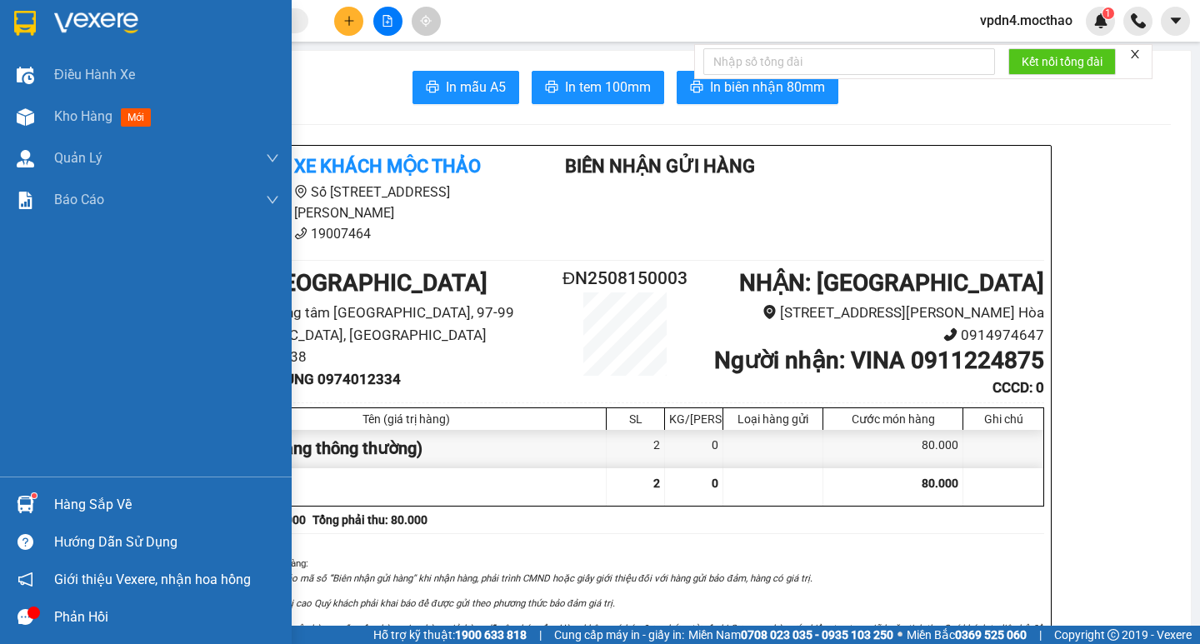
click at [81, 502] on div "Hàng sắp về" at bounding box center [166, 504] width 225 height 25
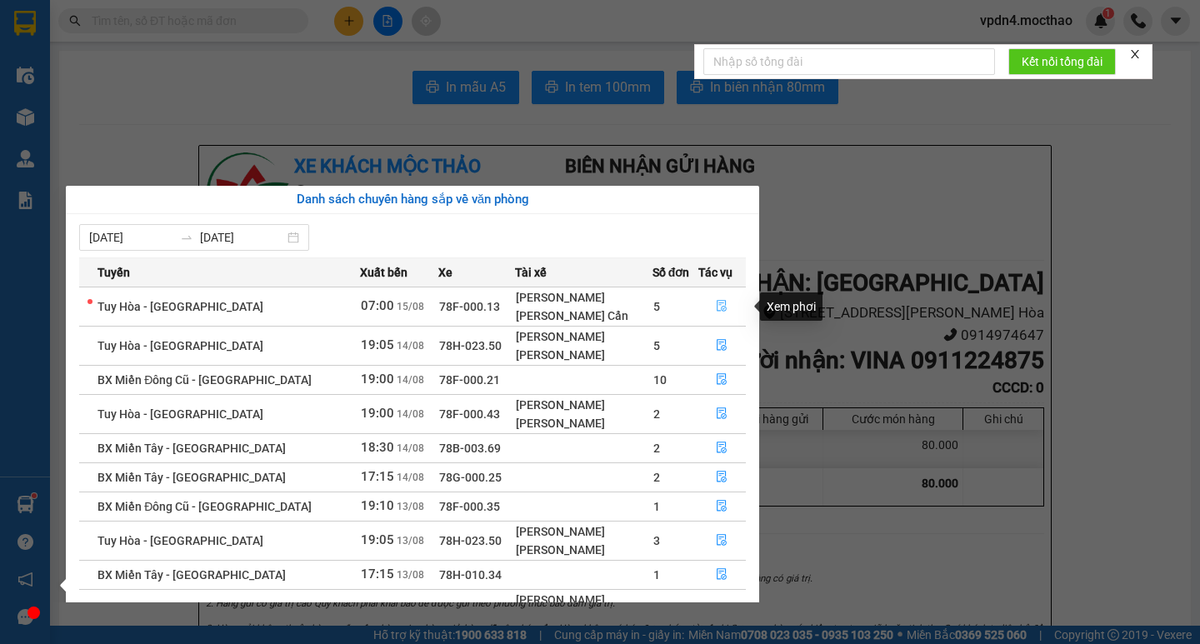
click at [716, 307] on icon "file-done" at bounding box center [722, 306] width 12 height 12
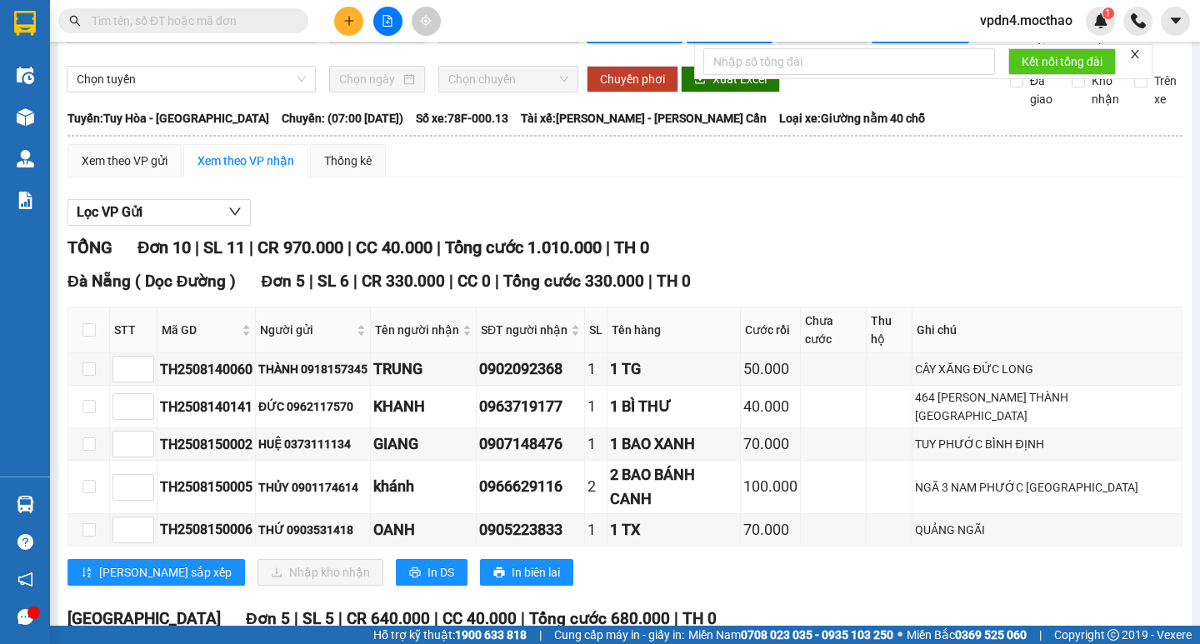
scroll to position [30, 0]
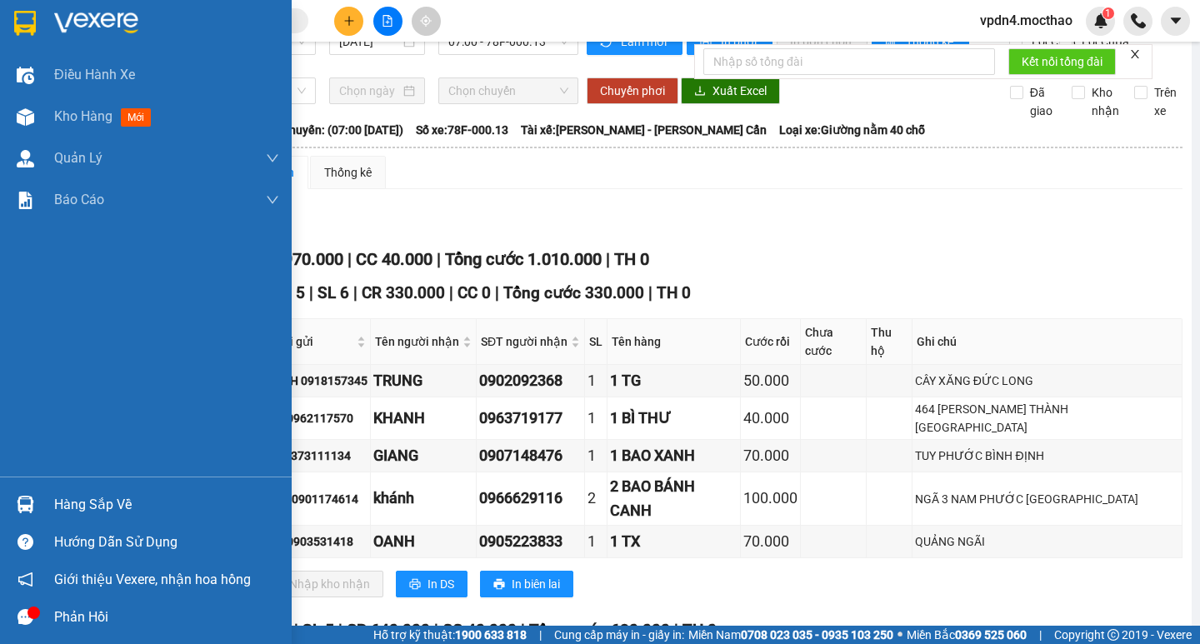
click at [91, 513] on div "Hàng sắp về" at bounding box center [166, 504] width 225 height 25
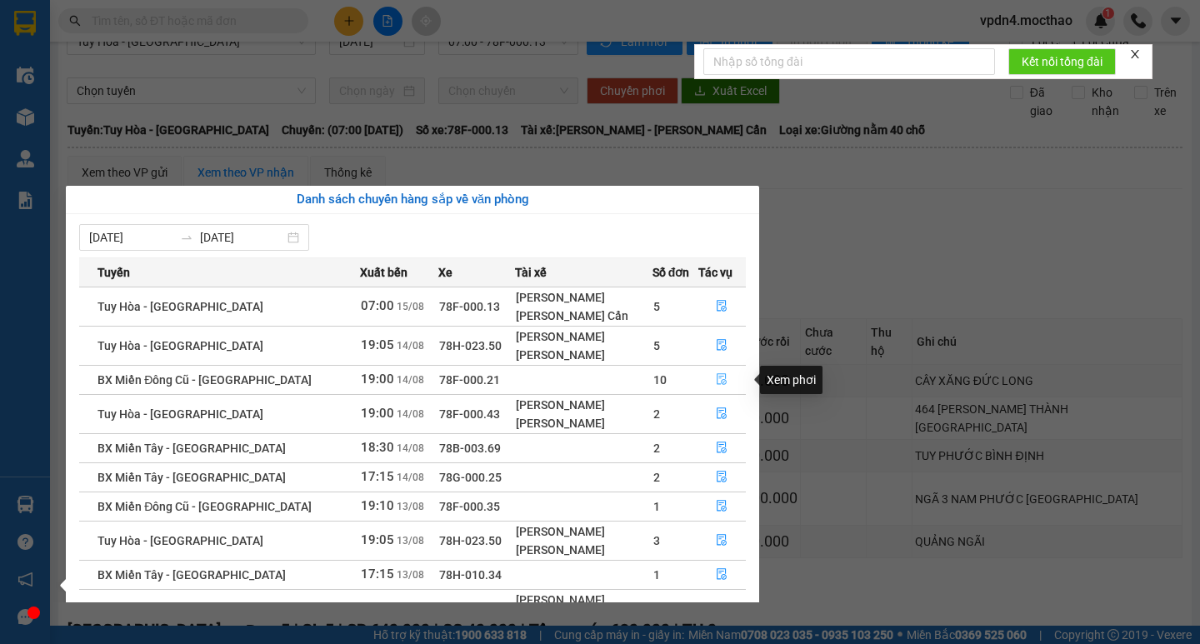
click at [723, 378] on icon "file-done" at bounding box center [722, 379] width 12 height 12
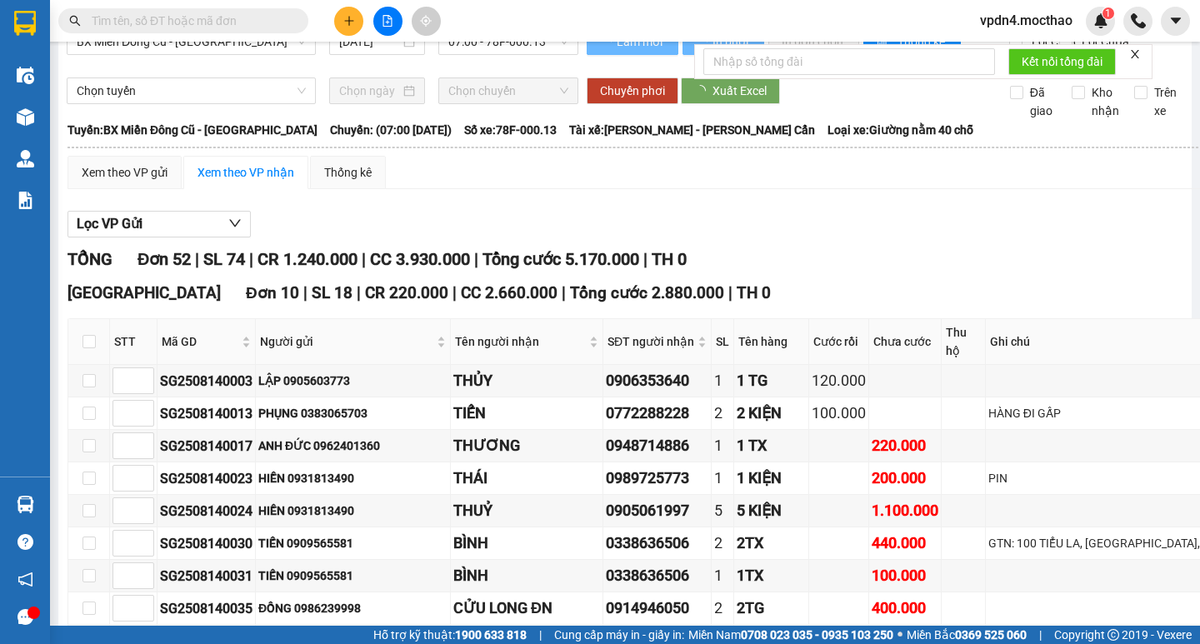
type input "[DATE]"
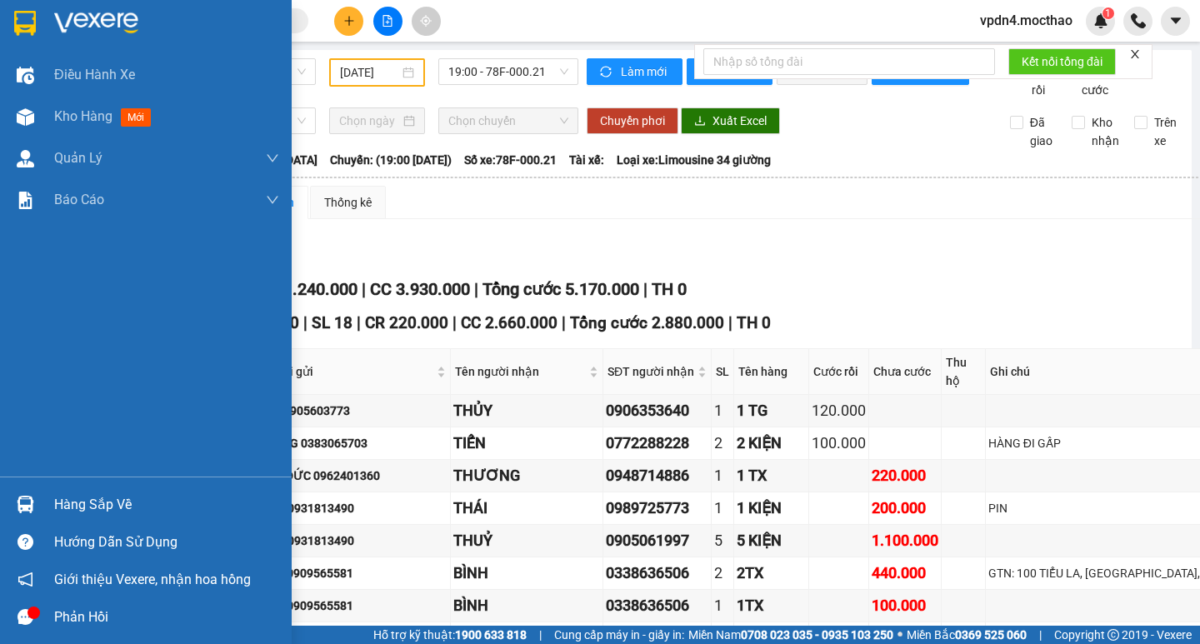
click at [85, 510] on div "Hàng sắp về" at bounding box center [166, 504] width 225 height 25
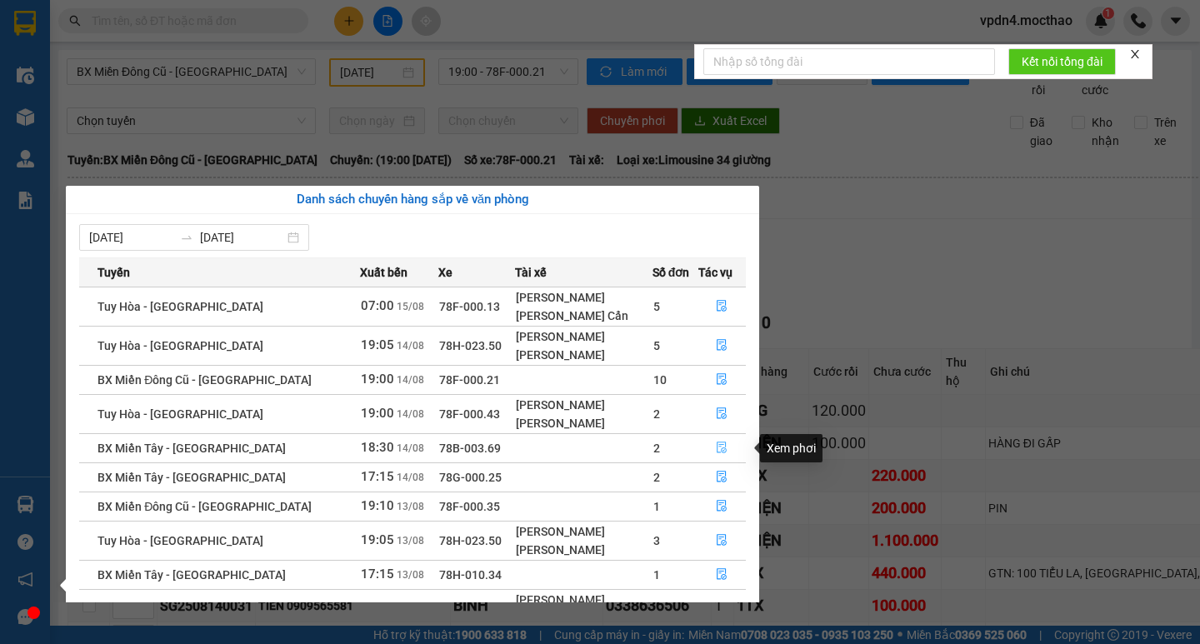
click at [716, 447] on icon "file-done" at bounding box center [722, 448] width 12 height 12
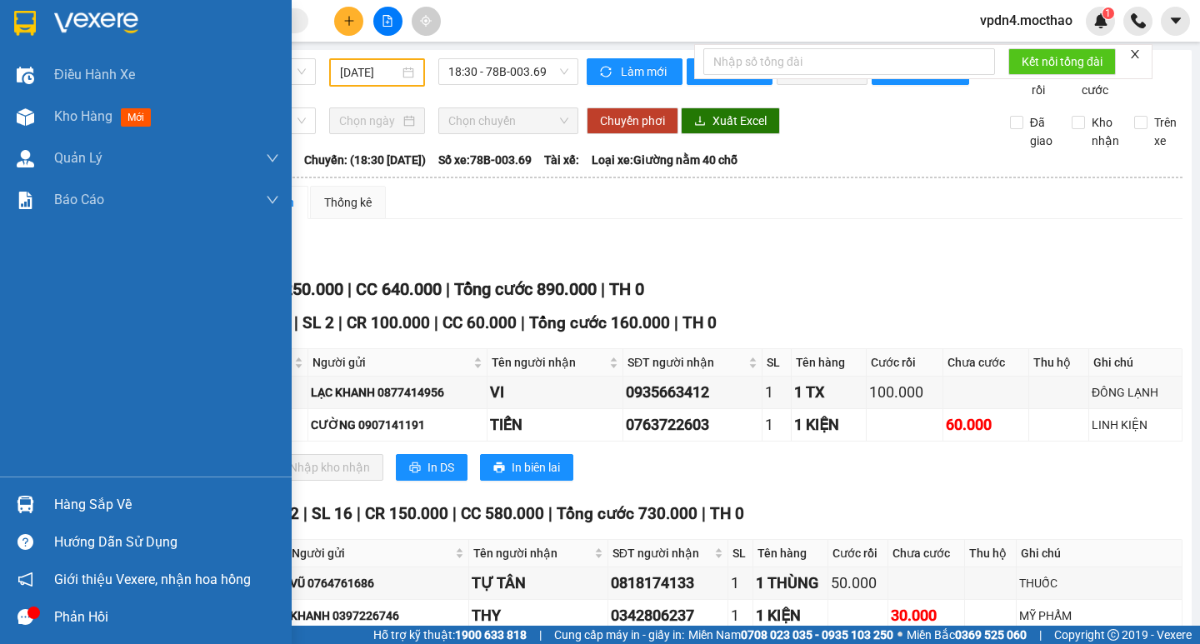
click at [82, 507] on div "Hàng sắp về" at bounding box center [166, 504] width 225 height 25
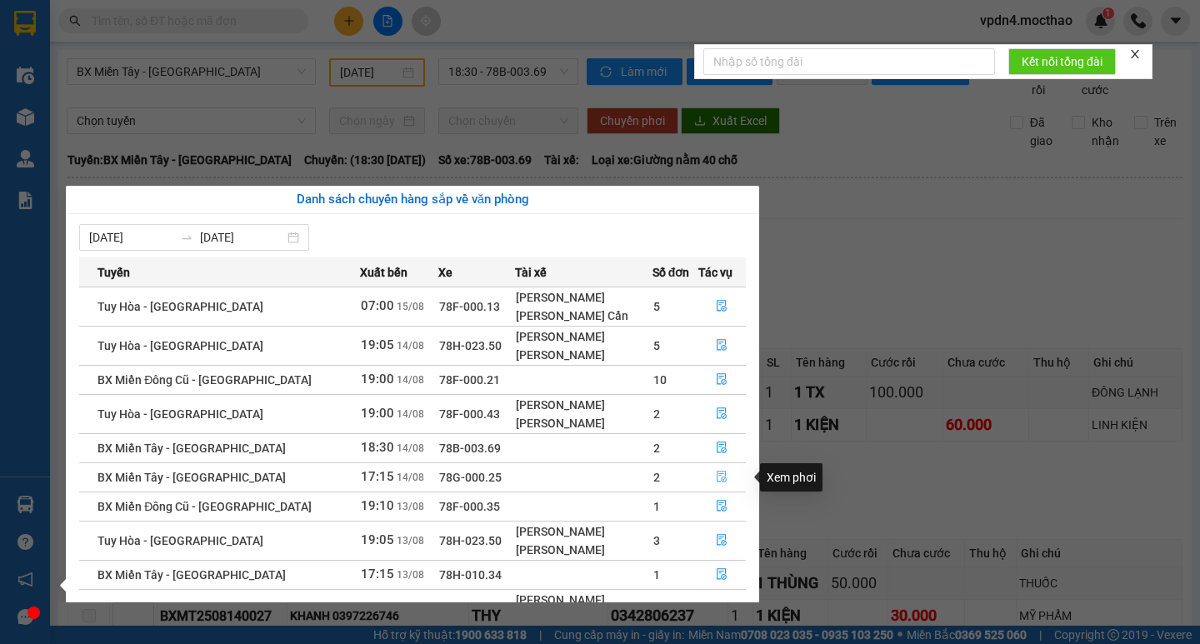
click at [717, 472] on icon "file-done" at bounding box center [722, 477] width 12 height 12
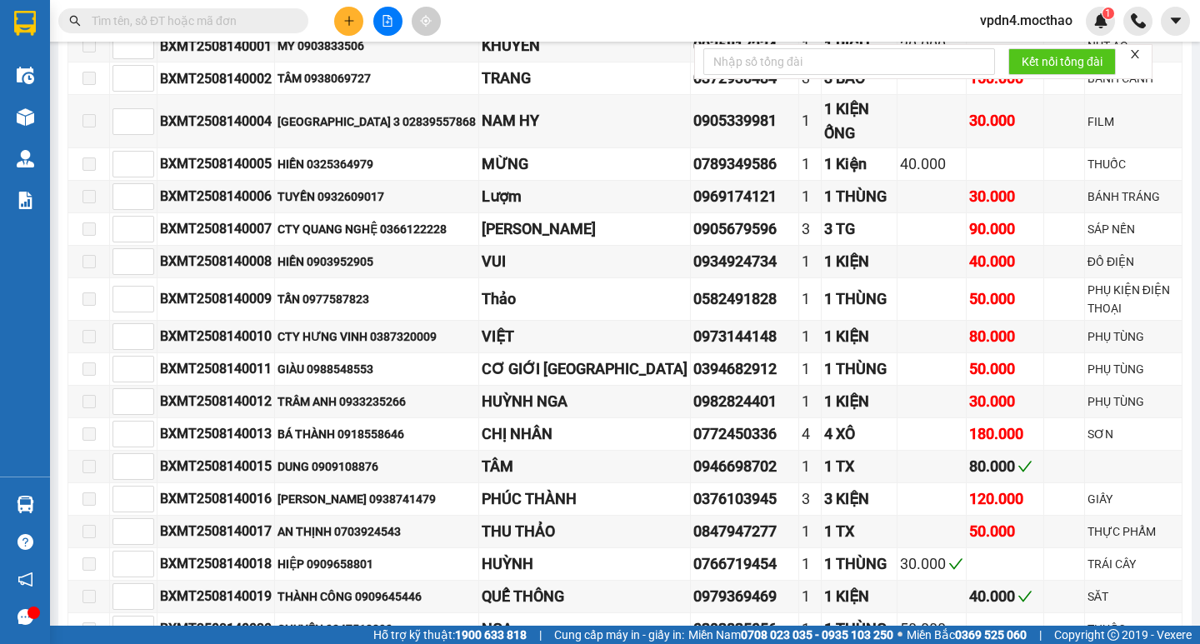
scroll to position [178, 0]
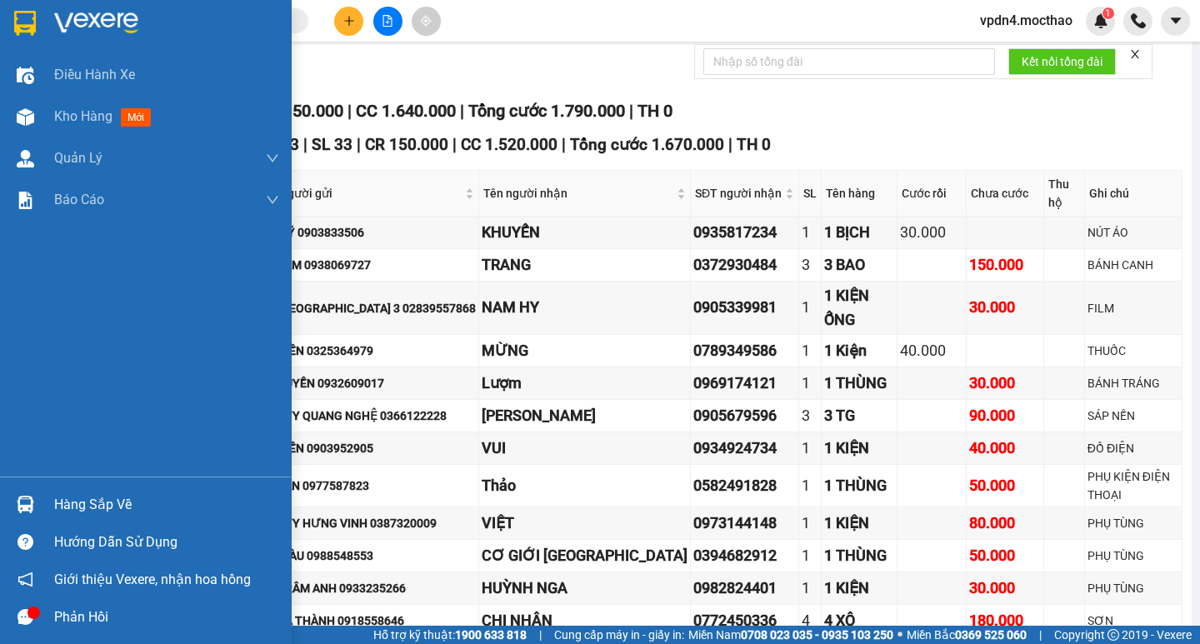
click at [101, 510] on div "Hàng sắp về" at bounding box center [166, 504] width 225 height 25
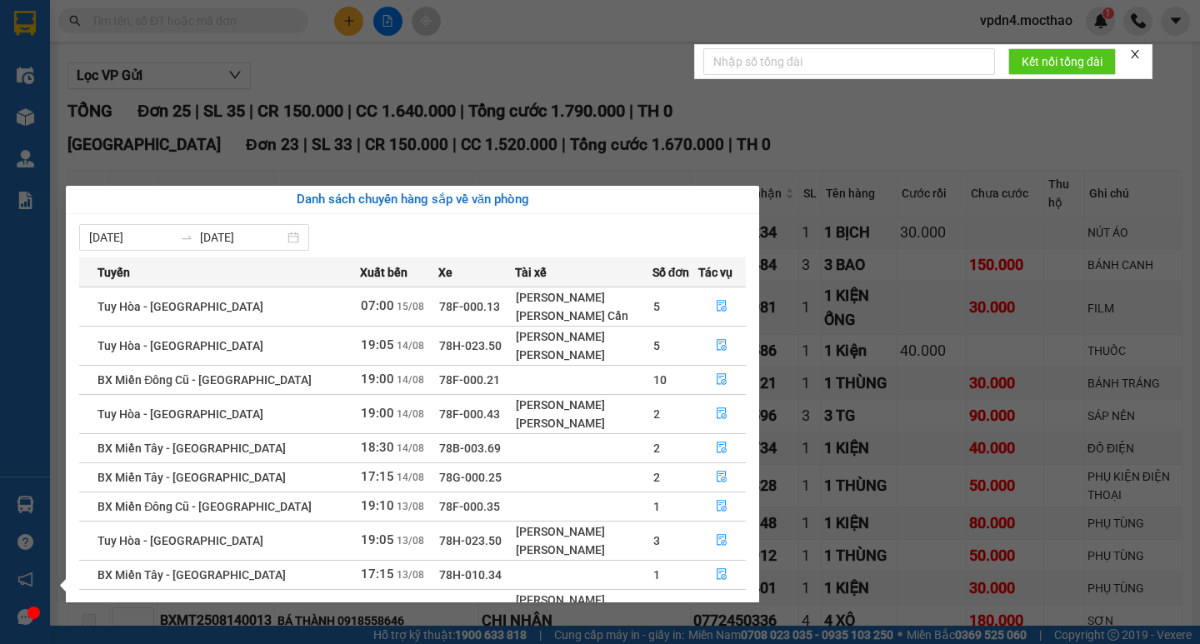
click at [804, 147] on section "Kết quả tìm kiếm ( 0 ) Bộ lọc Ngày lên hàng gần nhất No Data vpdn4.mocthao 1 Đi…" at bounding box center [600, 322] width 1200 height 644
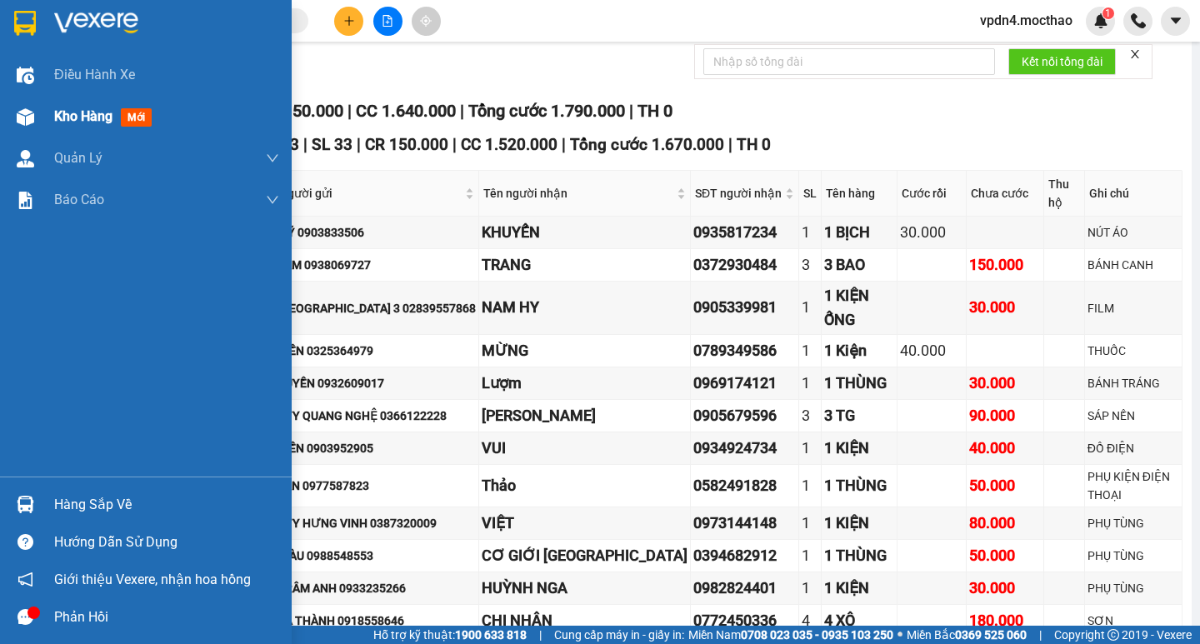
click at [71, 121] on span "Kho hàng" at bounding box center [83, 116] width 58 height 16
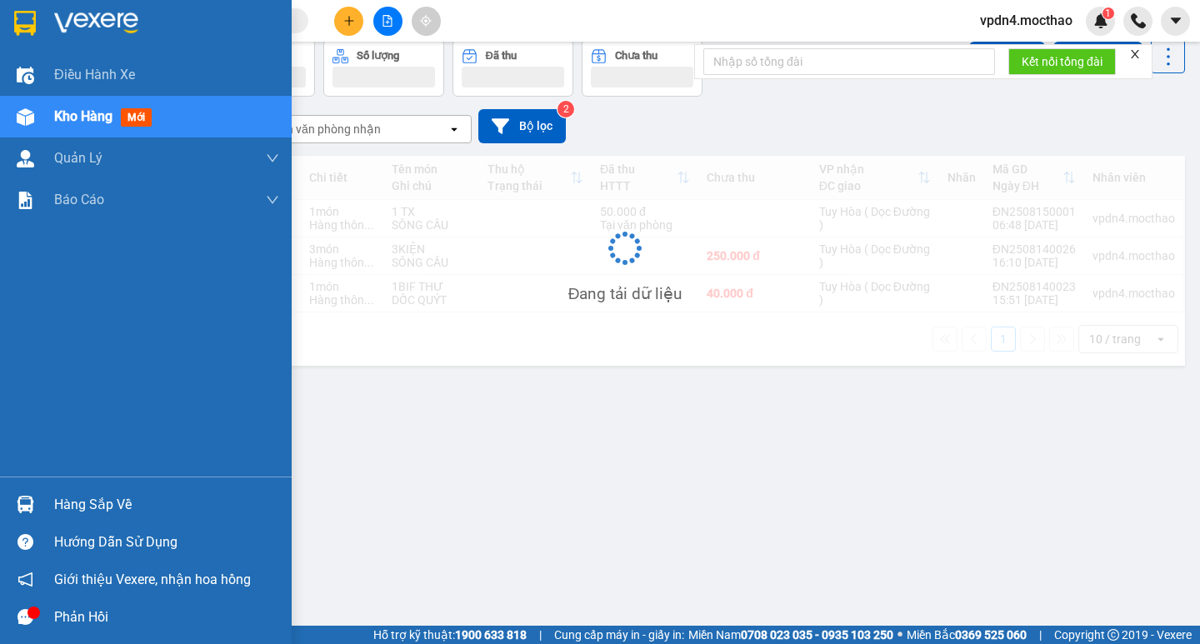
scroll to position [77, 0]
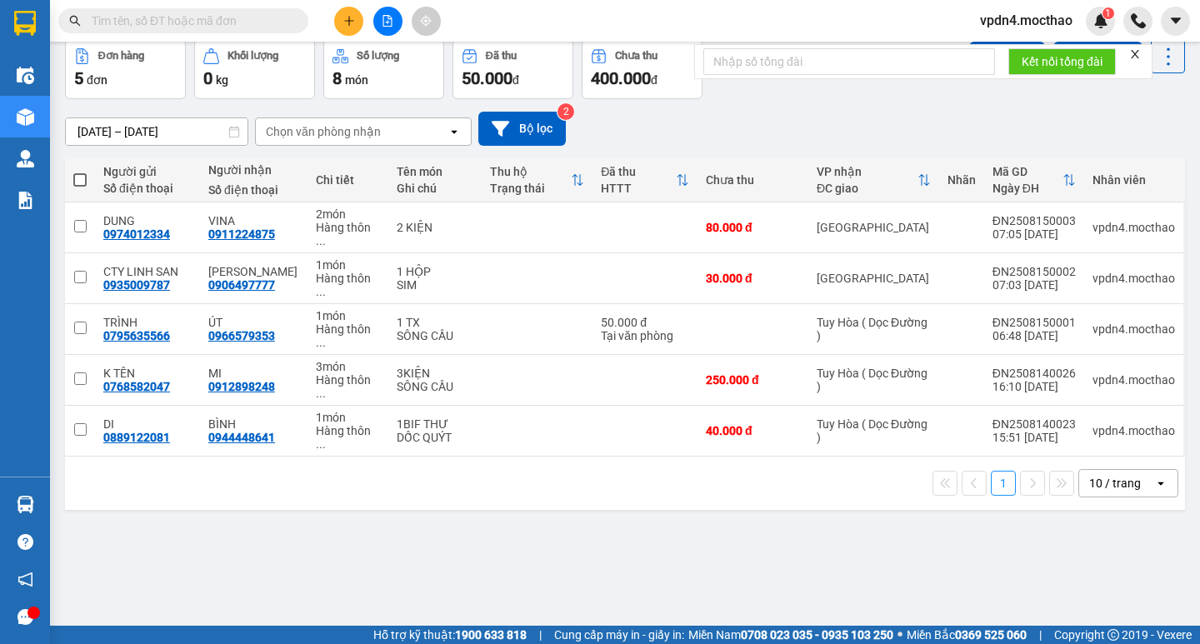
click at [1096, 475] on div "10 / trang" at bounding box center [1115, 483] width 52 height 17
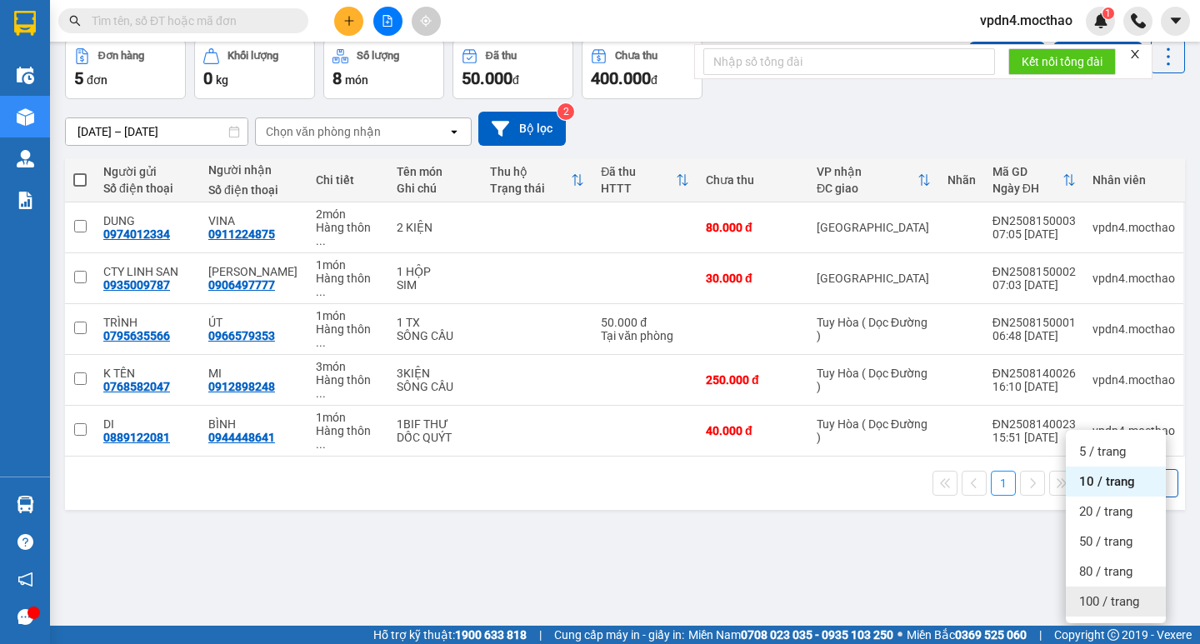
click at [1085, 599] on span "100 / trang" at bounding box center [1109, 601] width 60 height 17
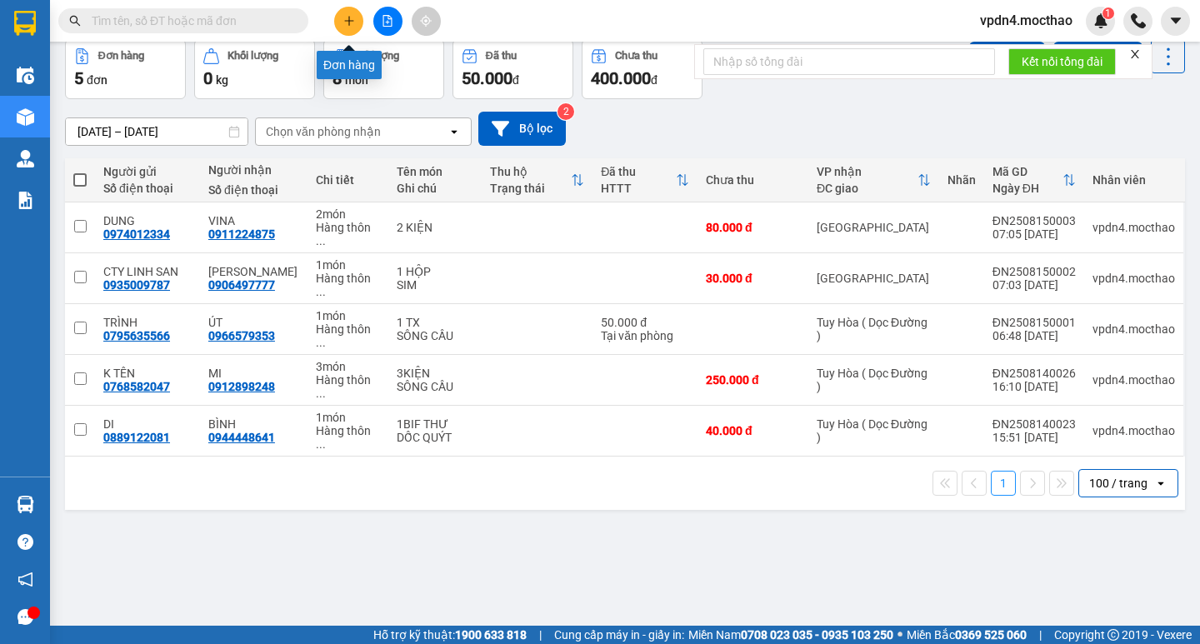
click at [344, 18] on icon "plus" at bounding box center [349, 21] width 12 height 12
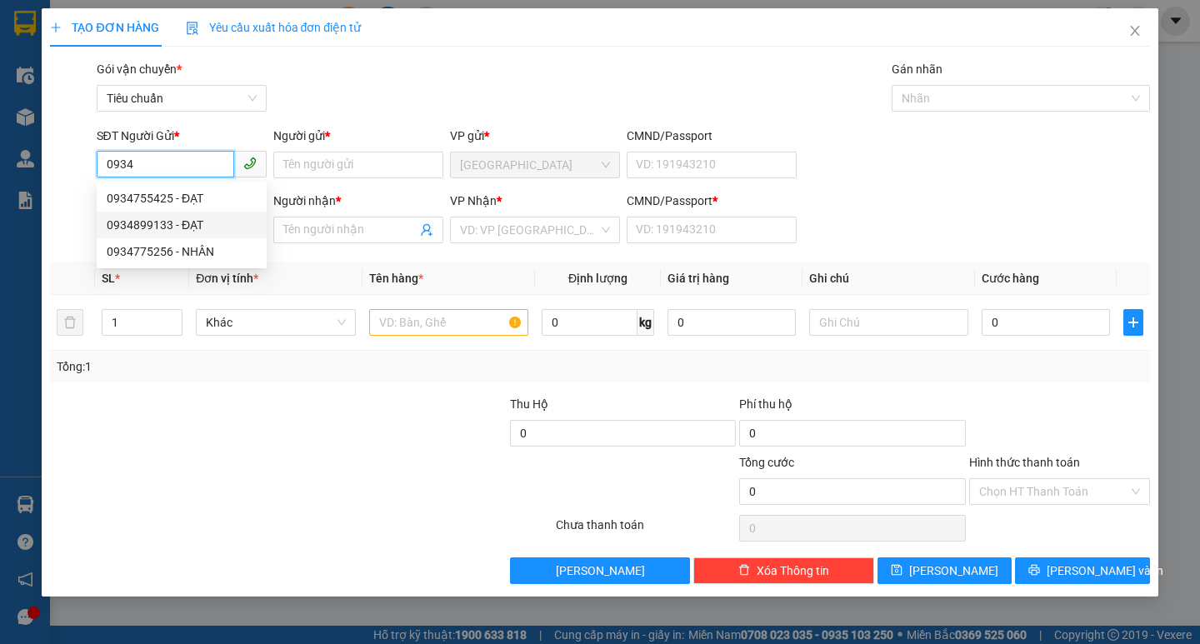
click at [178, 225] on div "0934899133 - ĐẠT" at bounding box center [182, 225] width 150 height 18
type input "0934899133"
type input "ĐẠT"
type input "0765502842"
type input "K TÊN"
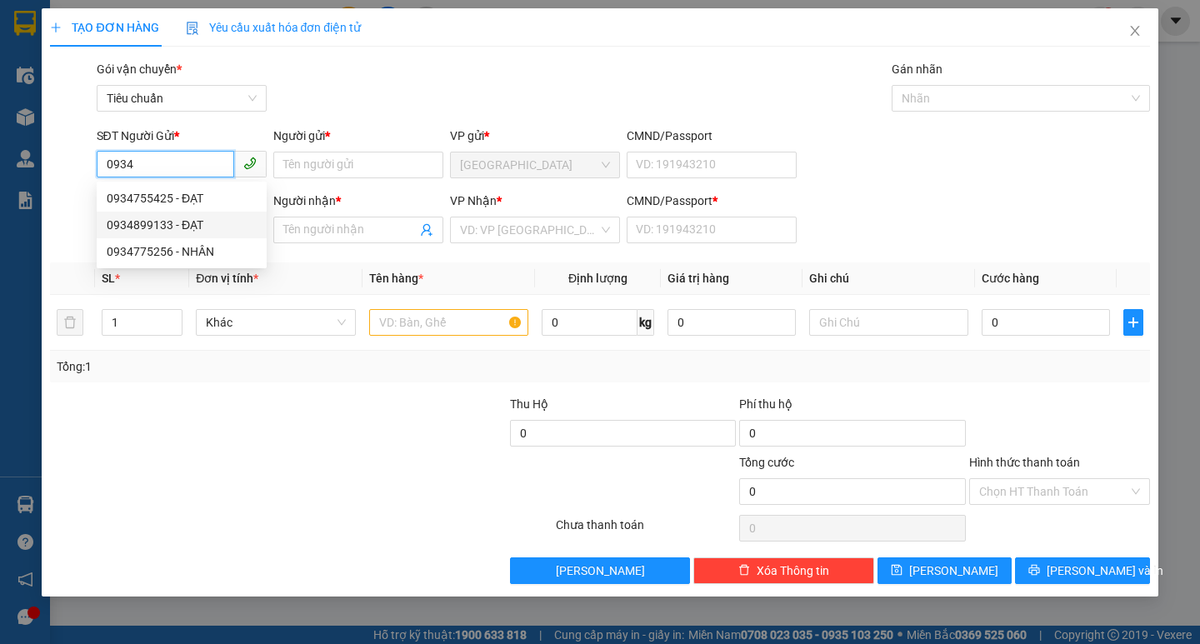
type input "0"
type input "50.000"
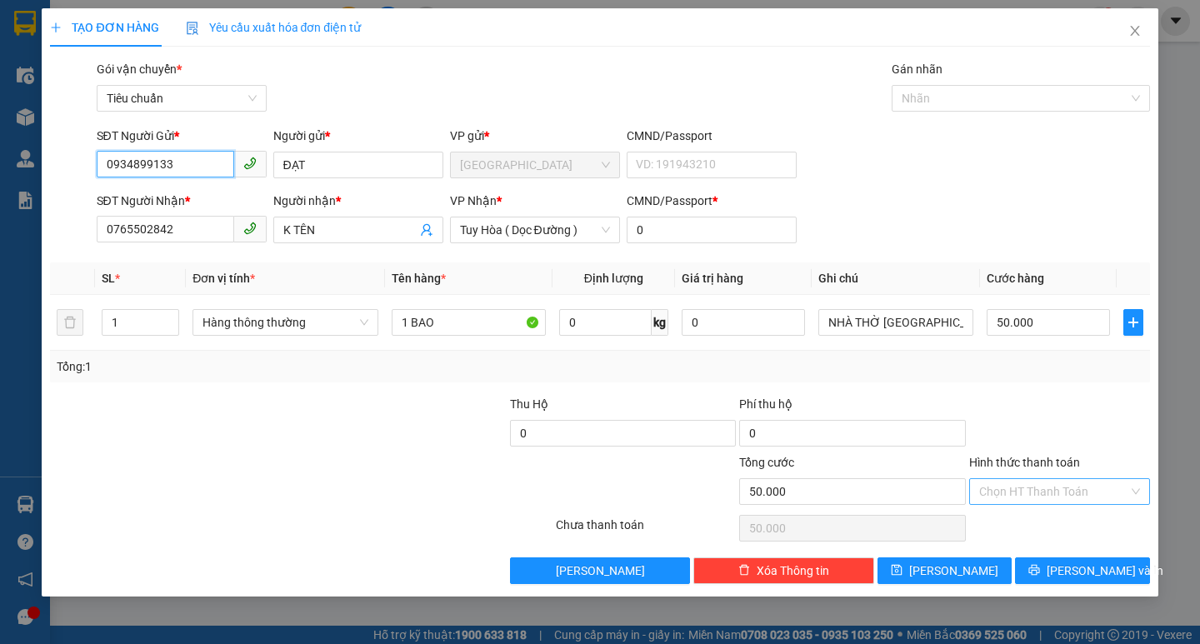
type input "0934899133"
click at [1061, 487] on input "Hình thức thanh toán" at bounding box center [1053, 491] width 149 height 25
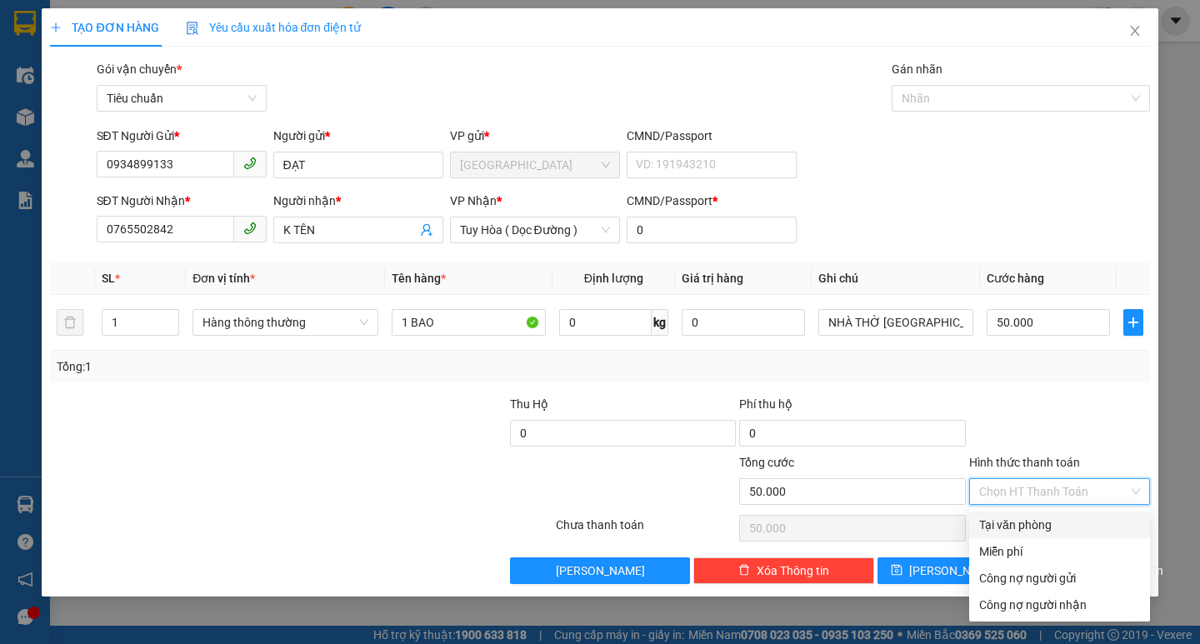
click at [1038, 523] on div "Tại văn phòng" at bounding box center [1059, 525] width 161 height 18
type input "0"
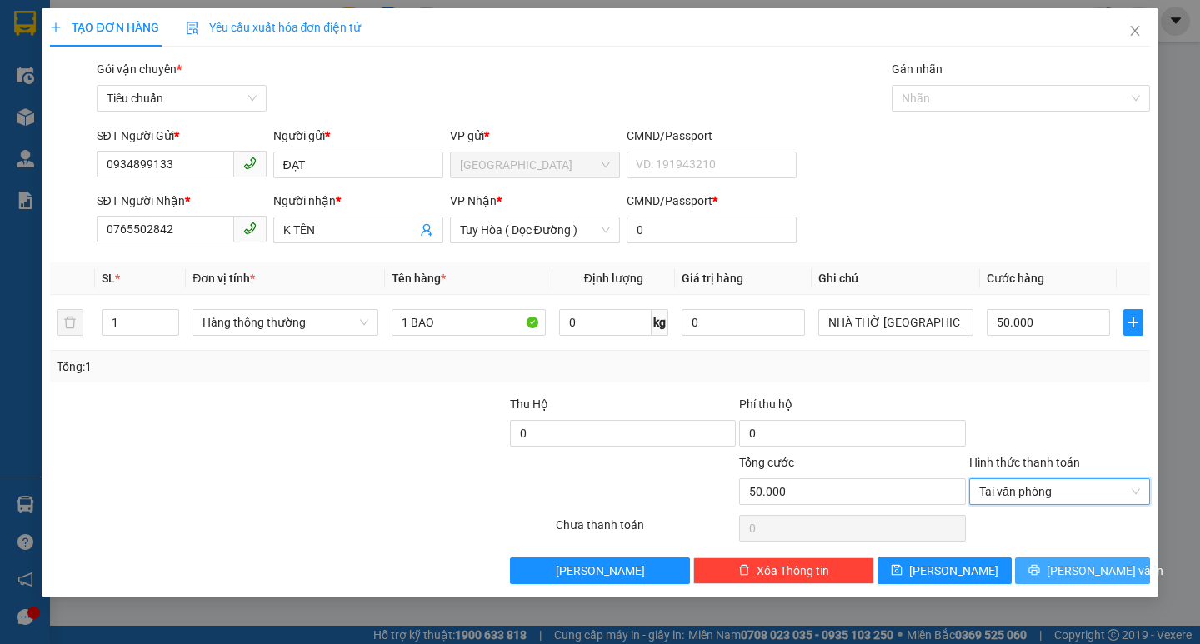
click at [1047, 563] on button "[PERSON_NAME] và In" at bounding box center [1082, 570] width 134 height 27
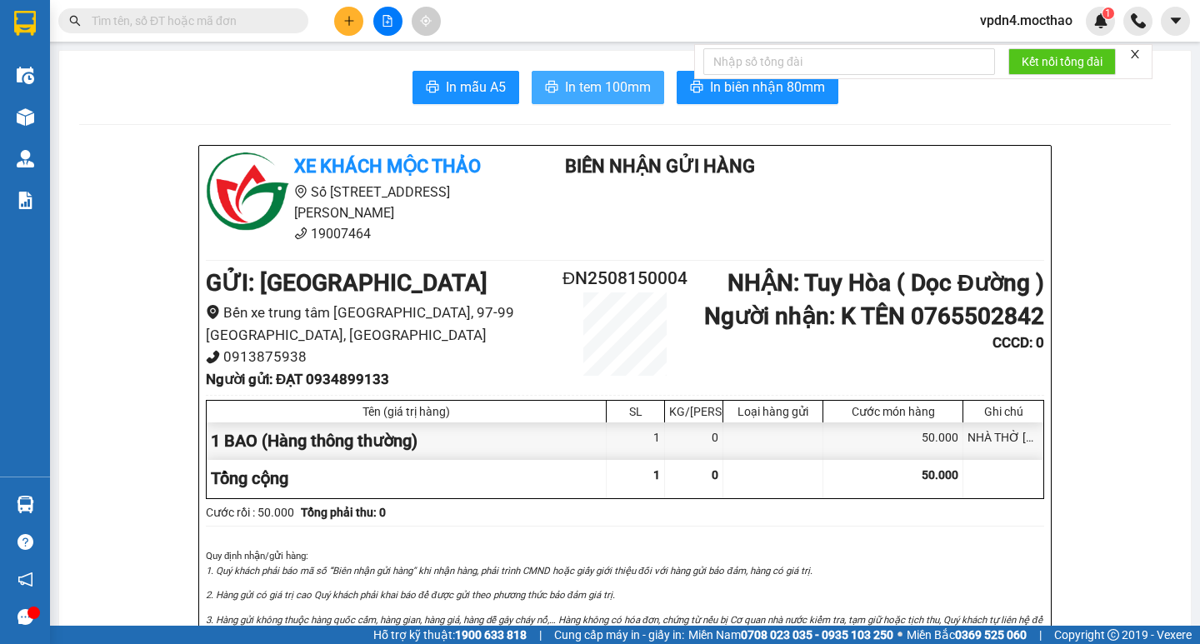
click at [613, 91] on span "In tem 100mm" at bounding box center [608, 87] width 86 height 21
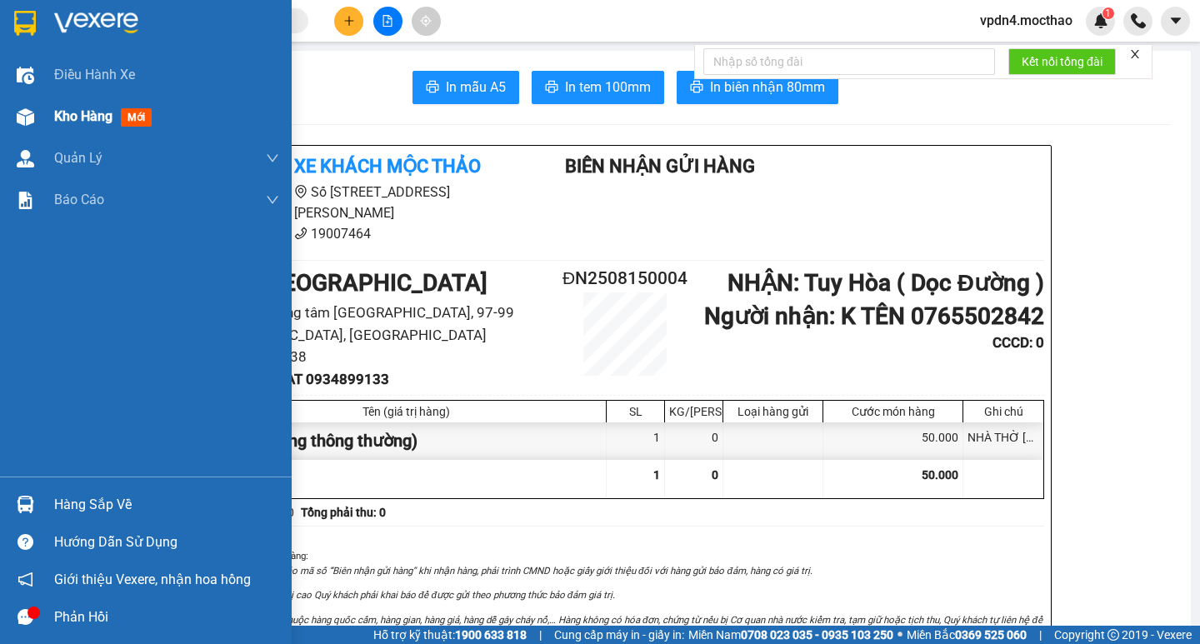
click at [87, 112] on span "Kho hàng" at bounding box center [83, 116] width 58 height 16
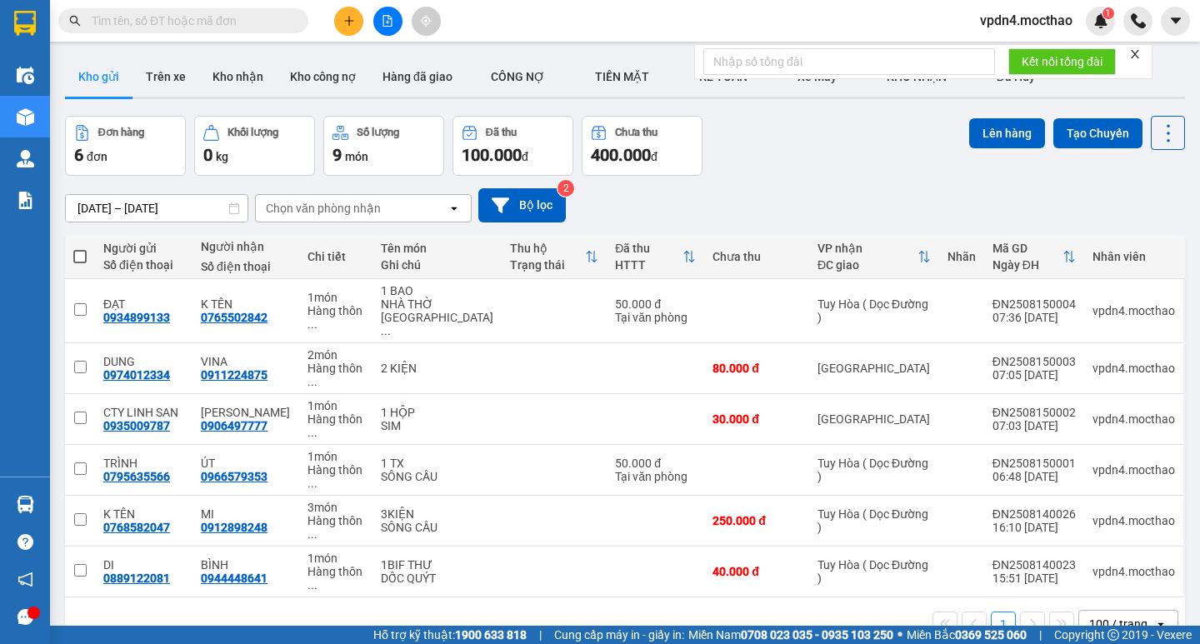
click at [80, 256] on span at bounding box center [79, 256] width 13 height 13
click at [80, 248] on input "checkbox" at bounding box center [80, 248] width 0 height 0
checkbox input "true"
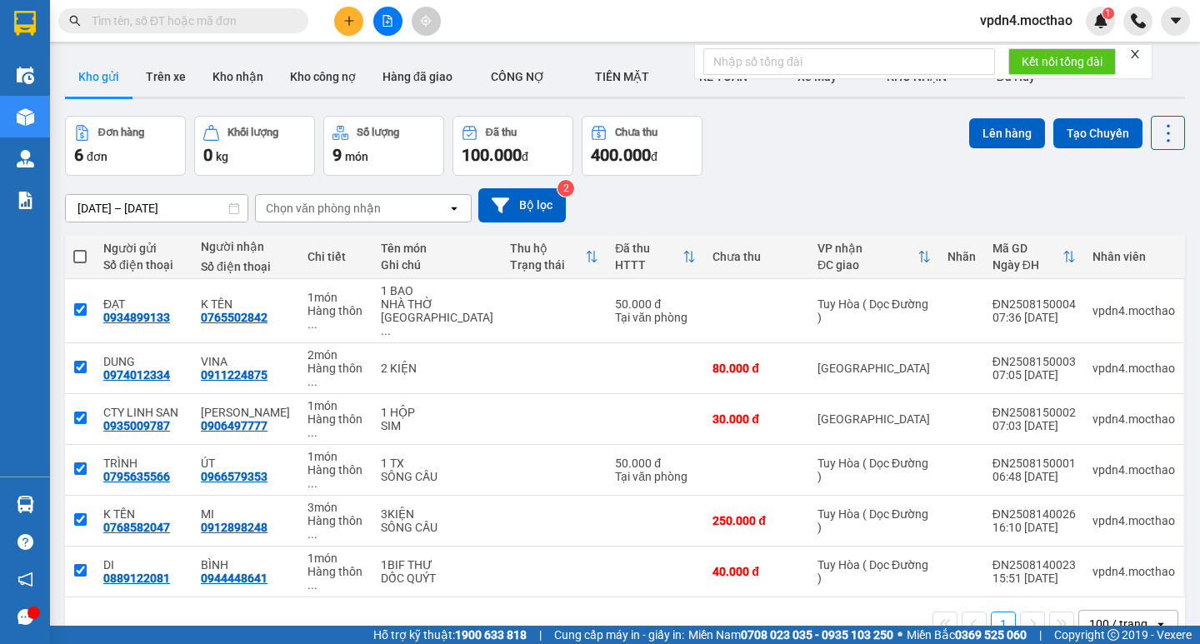
checkbox input "true"
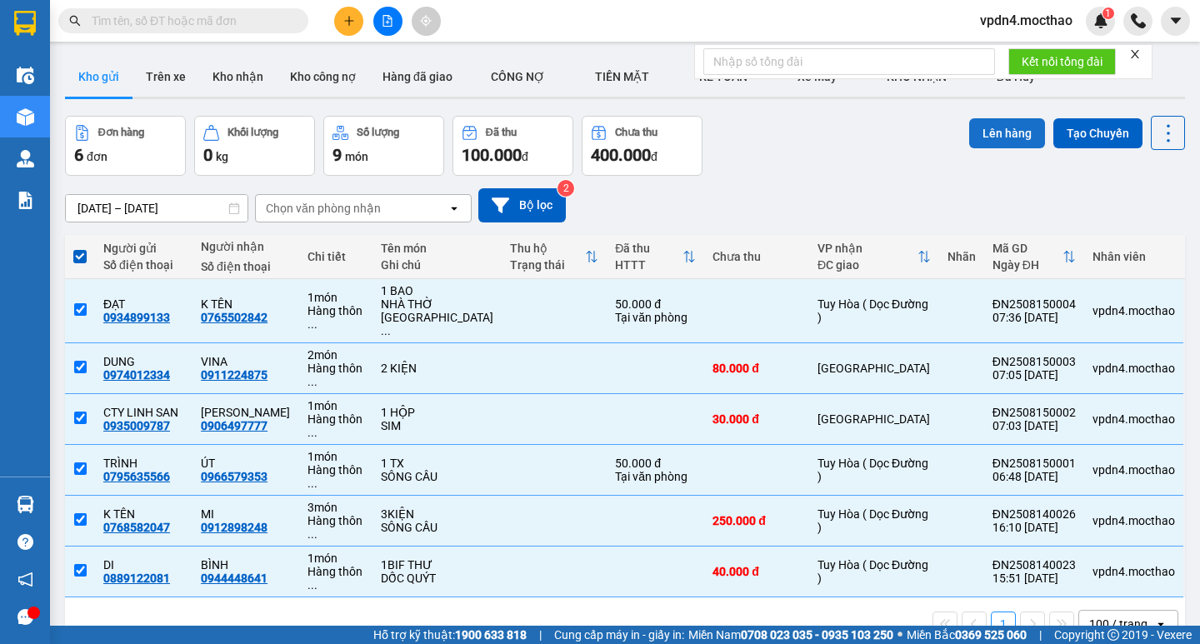
click at [996, 137] on button "Lên hàng" at bounding box center [1007, 133] width 76 height 30
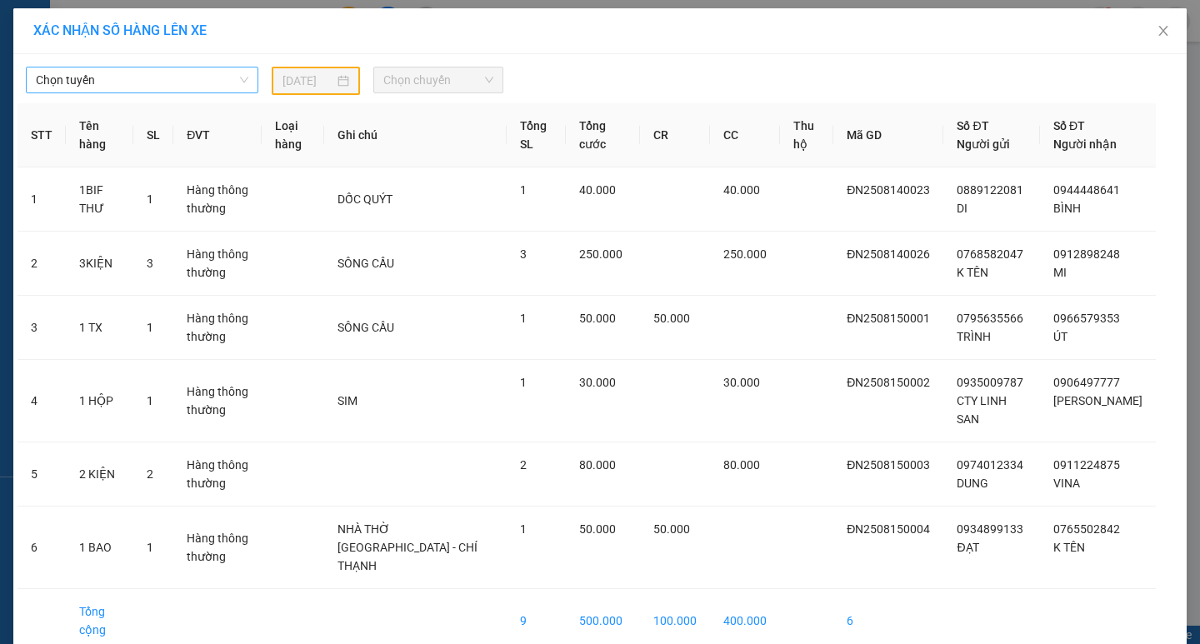
click at [167, 72] on span "Chọn tuyến" at bounding box center [142, 79] width 212 height 25
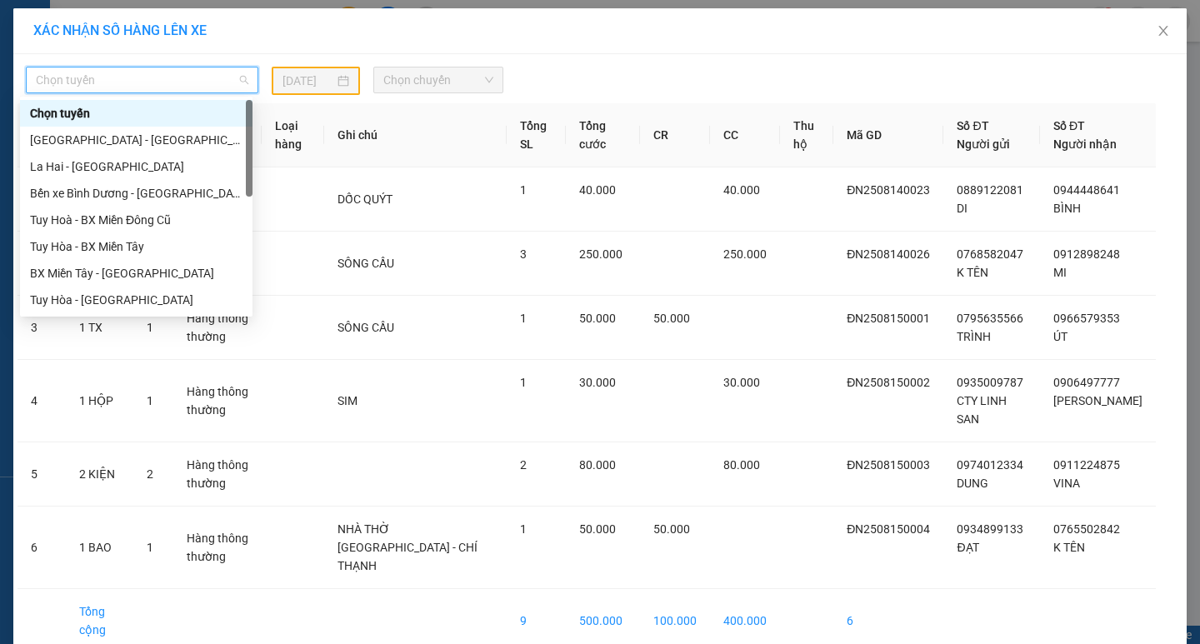
type input "D"
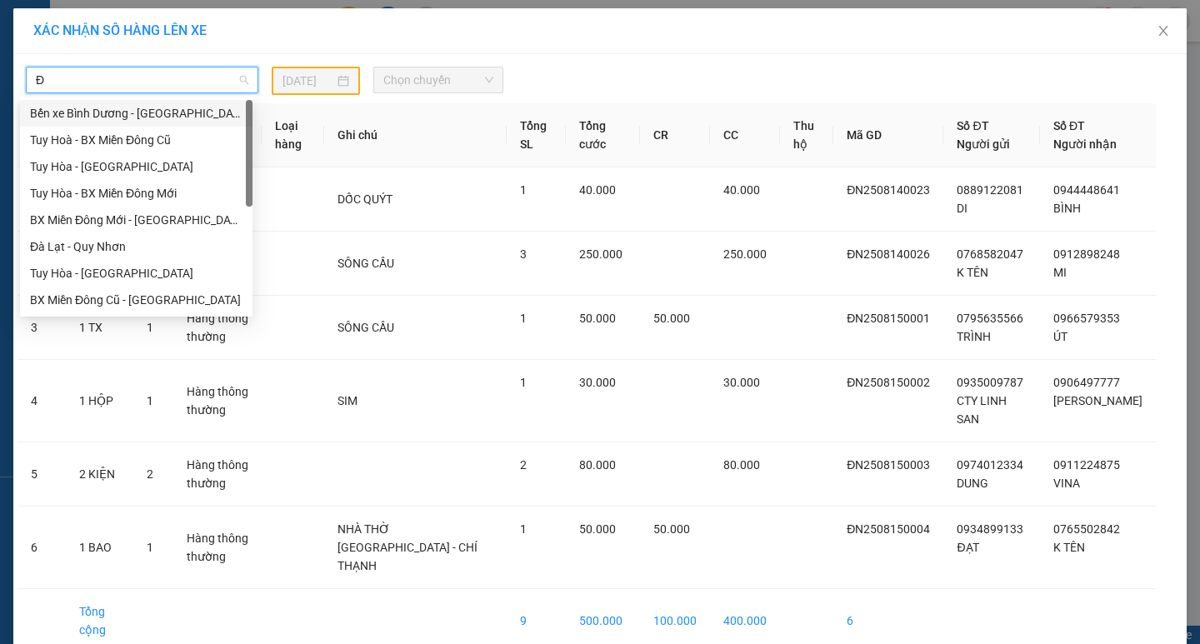
type input "ĐA"
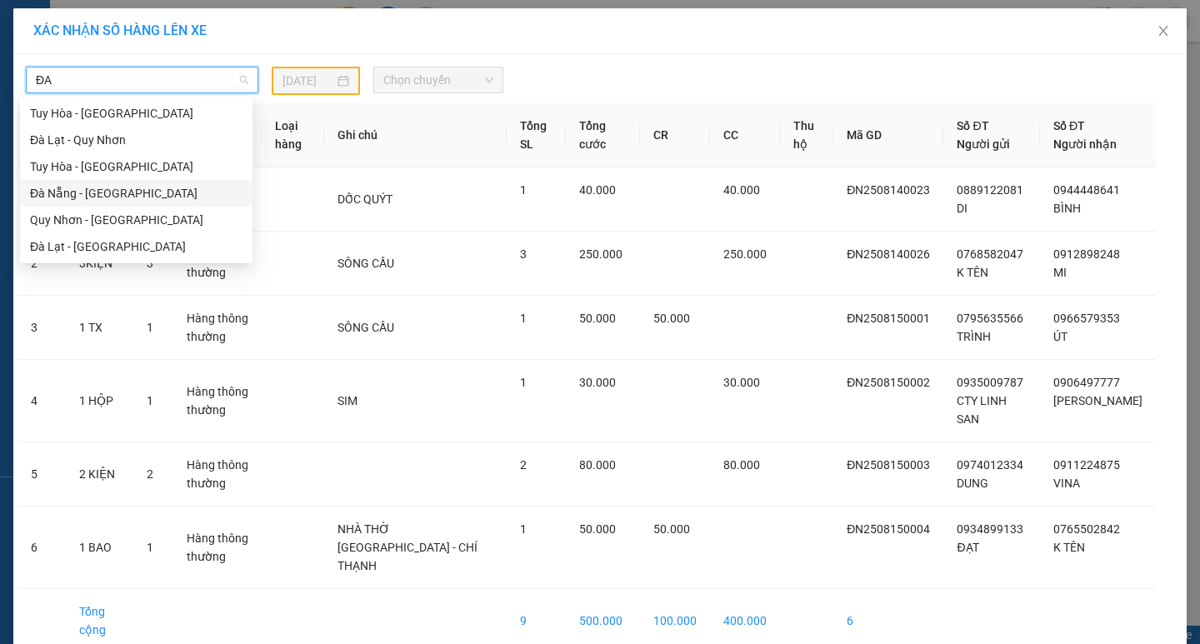
click at [96, 194] on div "Đà Nẵng - [GEOGRAPHIC_DATA]" at bounding box center [136, 193] width 212 height 18
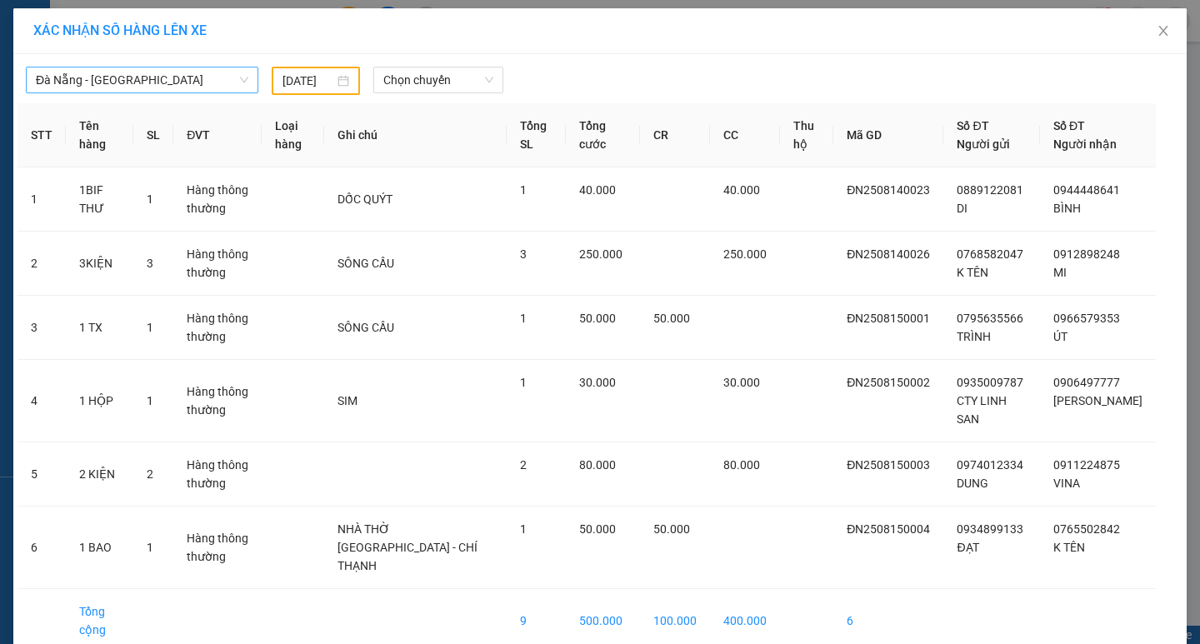
click at [317, 90] on div "[DATE]" at bounding box center [316, 81] width 89 height 28
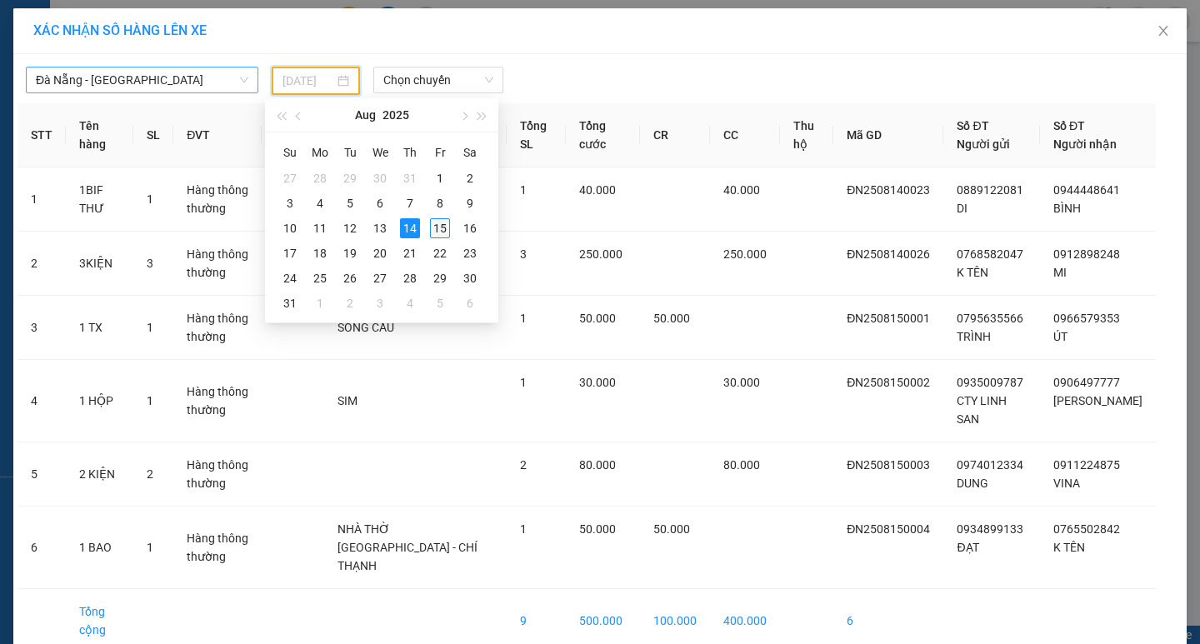
click at [429, 226] on td "15" at bounding box center [440, 228] width 30 height 25
type input "[DATE]"
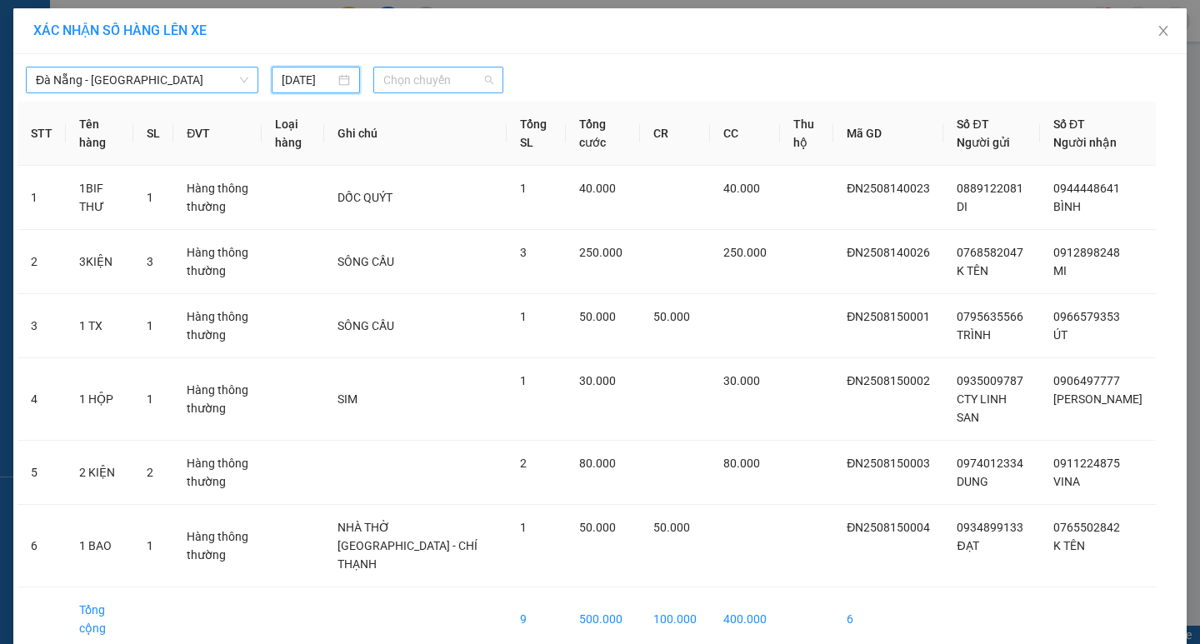
click at [451, 83] on span "Chọn chuyến" at bounding box center [438, 79] width 110 height 25
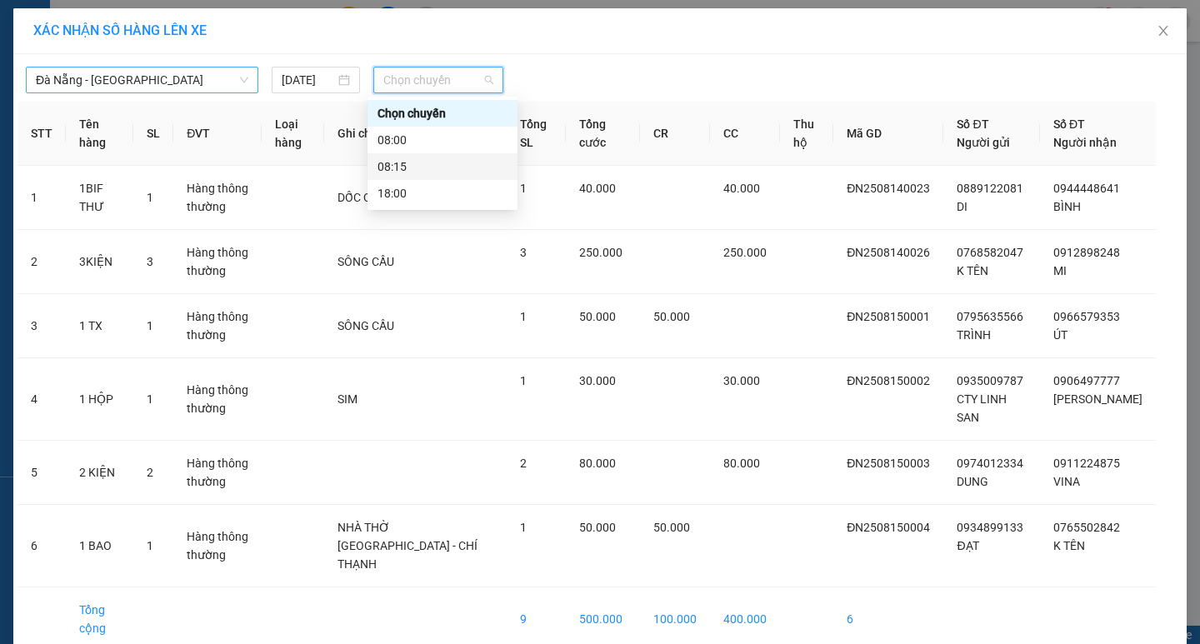
click at [397, 166] on div "08:15" at bounding box center [442, 166] width 130 height 18
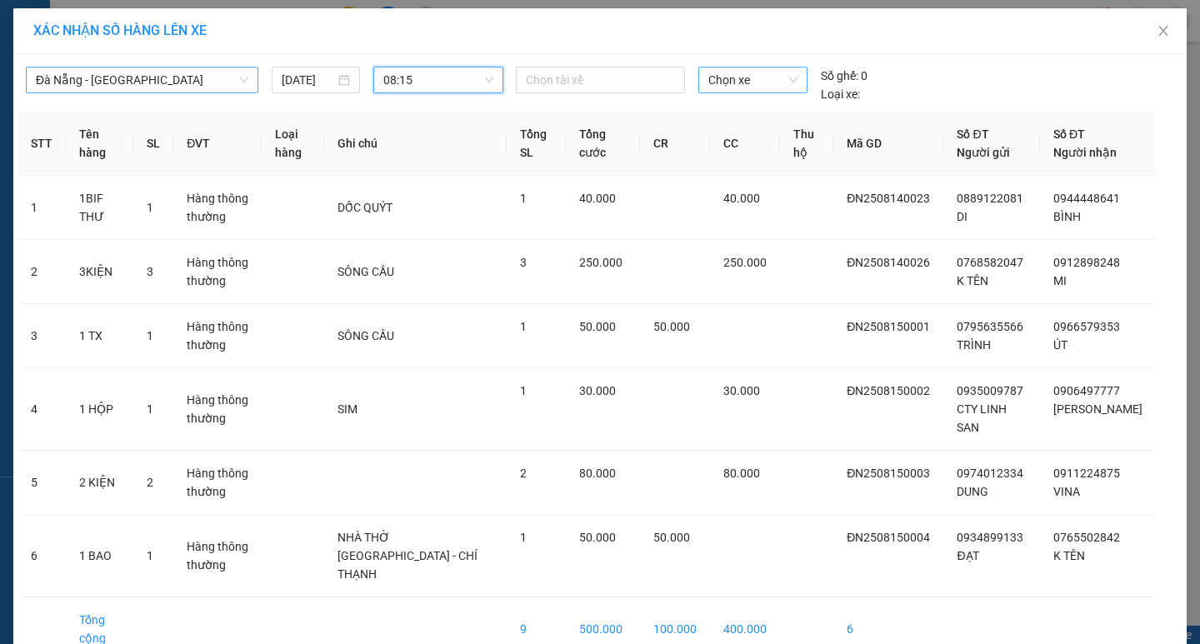
click at [781, 84] on span "Chọn xe" at bounding box center [752, 79] width 88 height 25
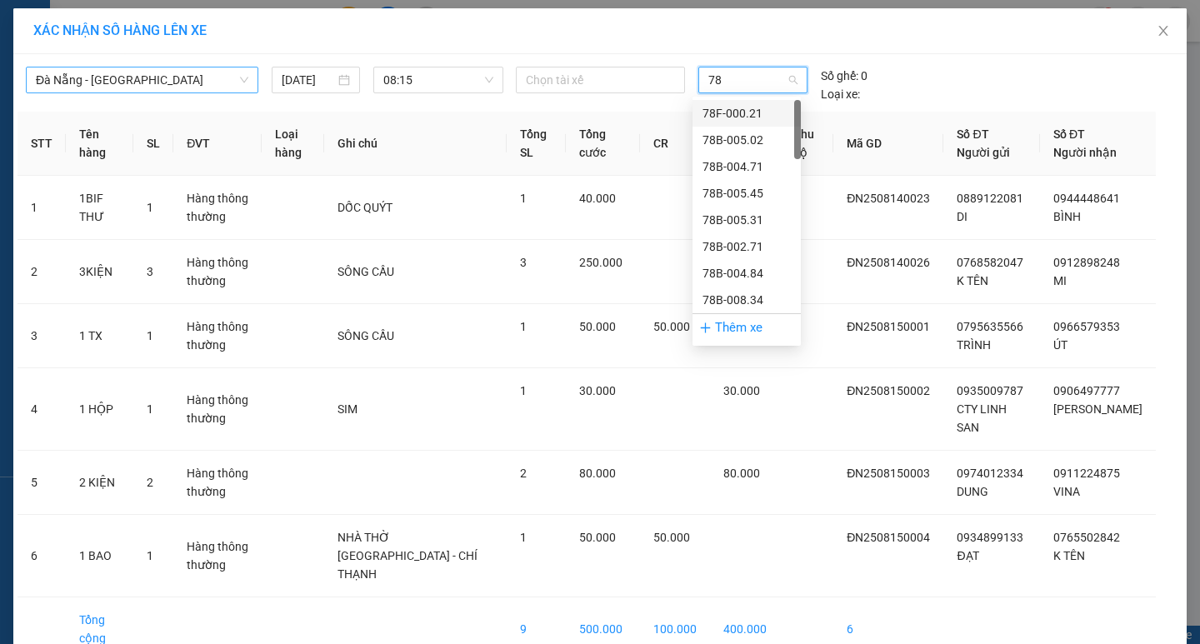
type input "78H"
click at [739, 220] on div "78H-023.50" at bounding box center [746, 220] width 88 height 18
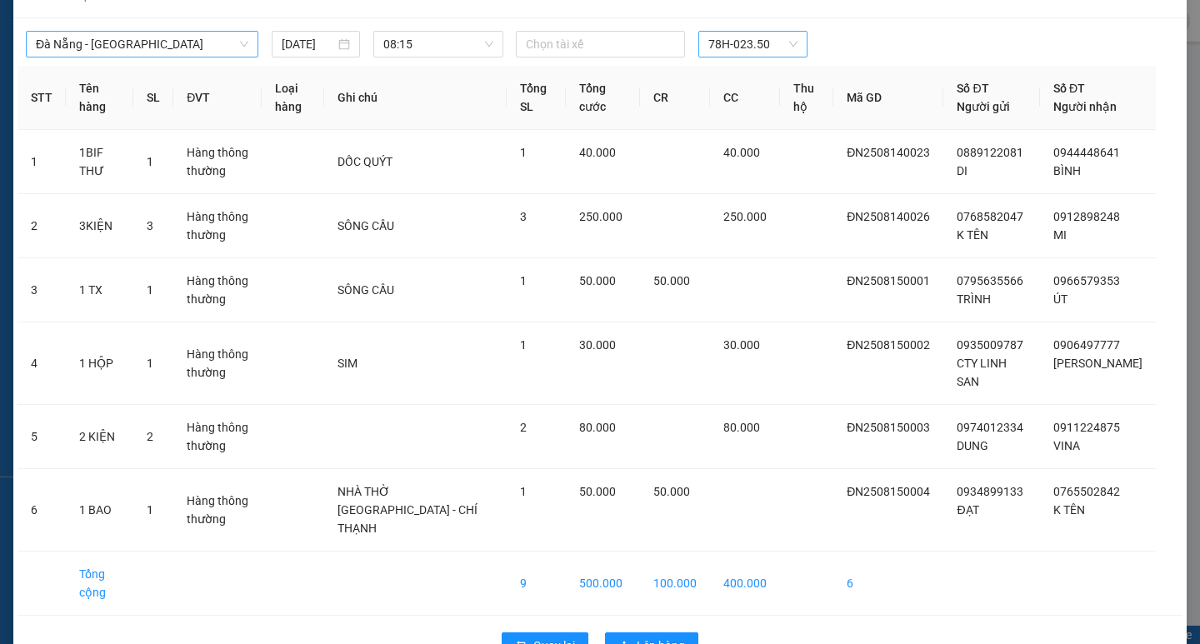
scroll to position [83, 0]
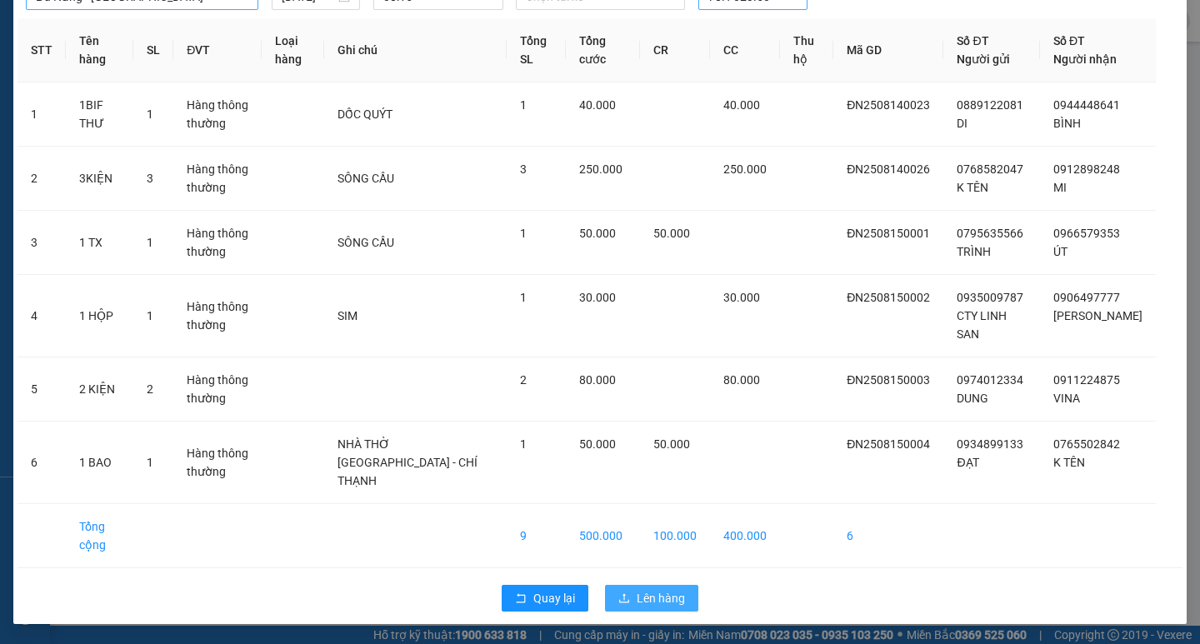
click at [650, 602] on span "Lên hàng" at bounding box center [660, 598] width 48 height 18
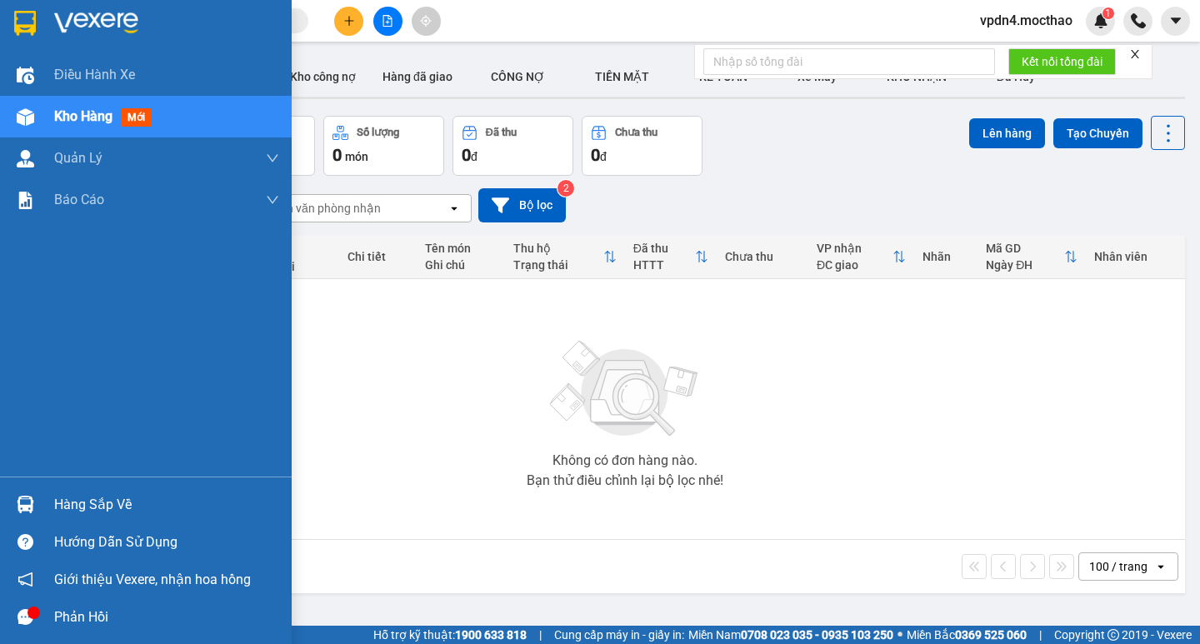
click at [99, 506] on div "Hàng sắp về" at bounding box center [166, 504] width 225 height 25
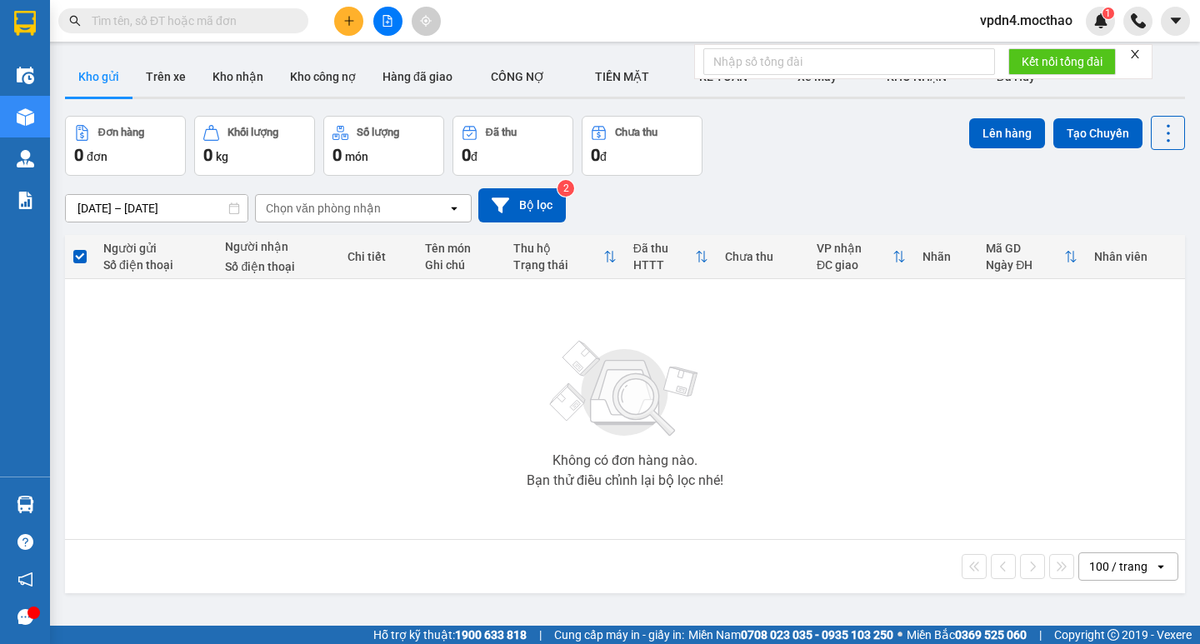
click at [512, 153] on section "Kết quả tìm kiếm ( 0 ) Bộ lọc Ngày lên hàng gần nhất No Data vpdn4.mocthao 1 Đi…" at bounding box center [600, 322] width 1200 height 644
click at [383, 20] on icon "file-add" at bounding box center [387, 21] width 9 height 12
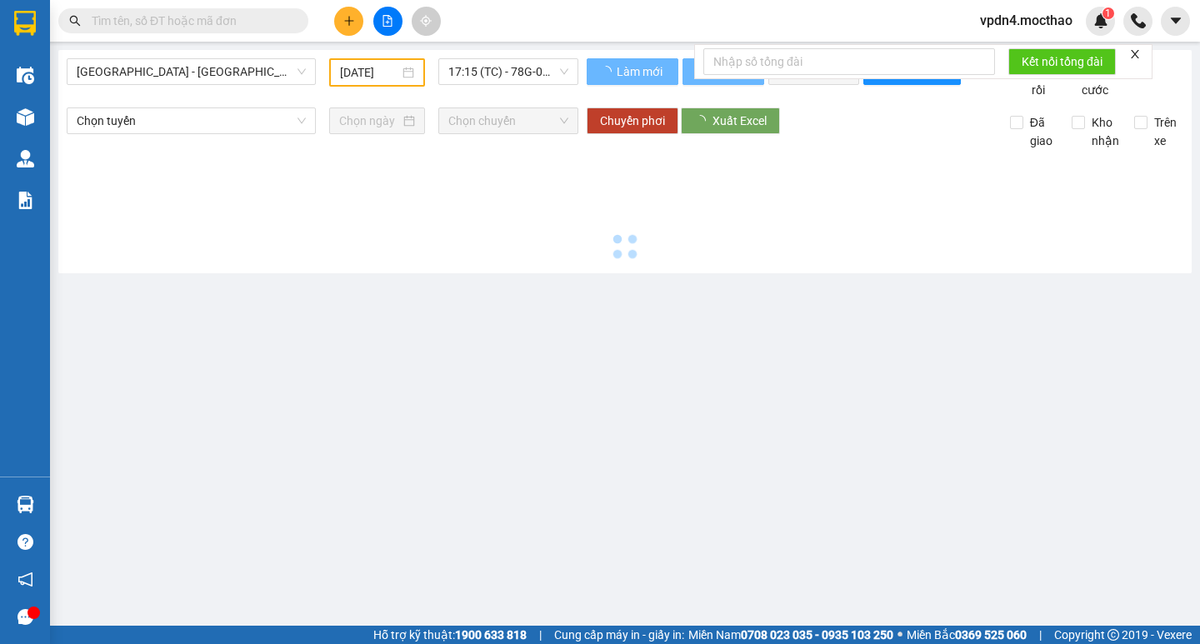
type input "[DATE]"
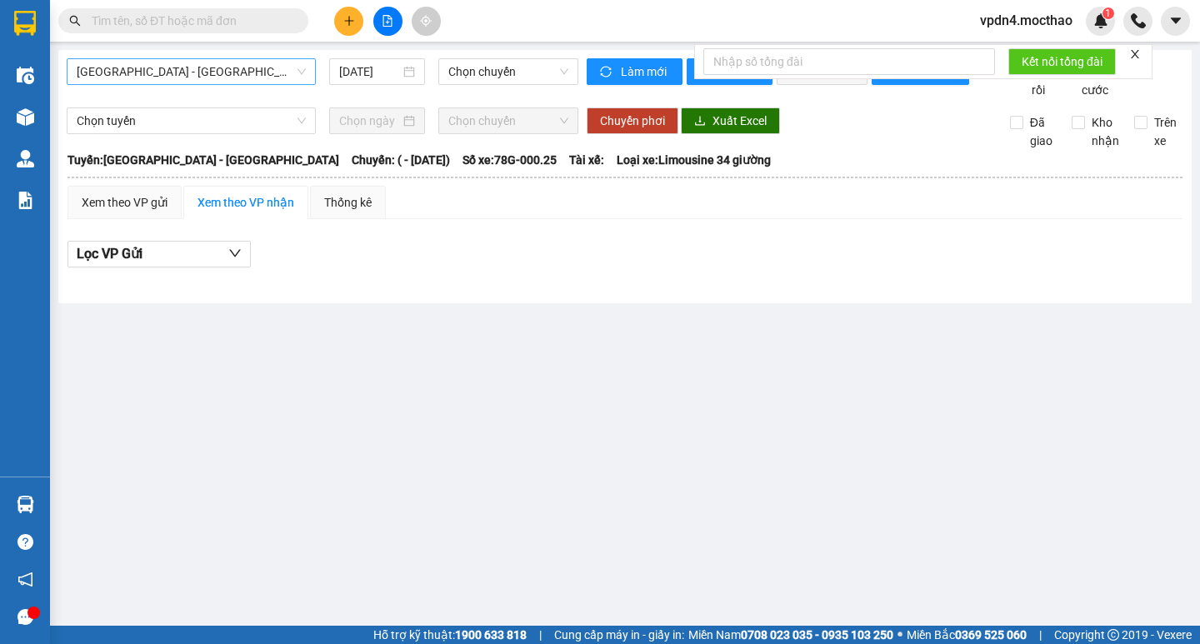
click at [220, 75] on span "[GEOGRAPHIC_DATA] - [GEOGRAPHIC_DATA]" at bounding box center [191, 71] width 229 height 25
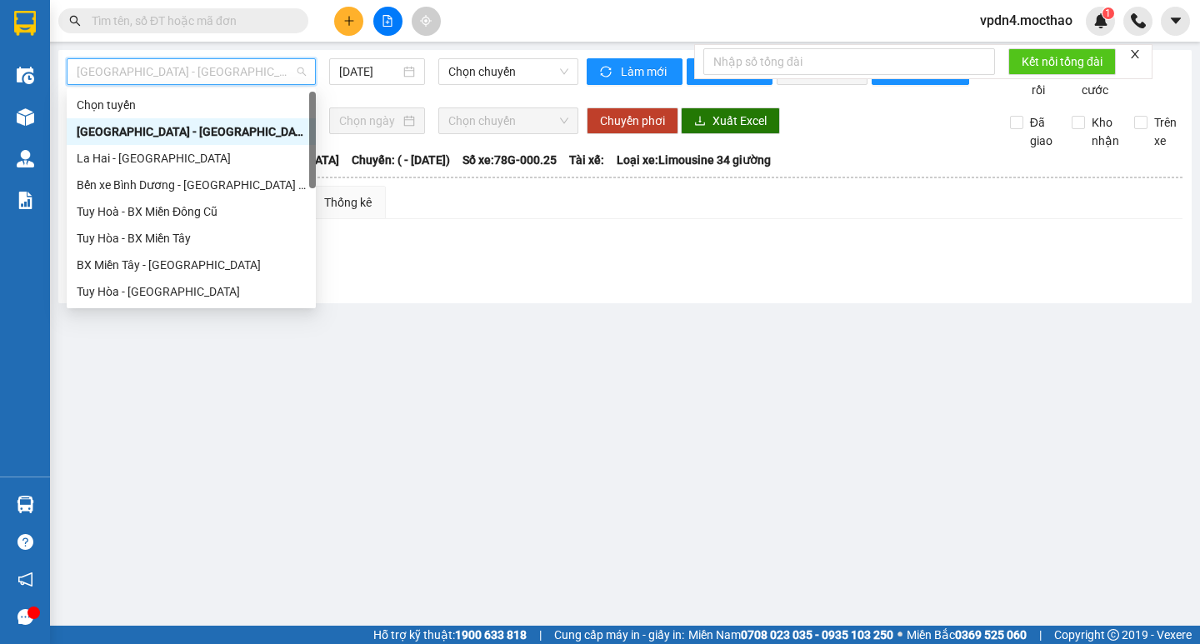
type input "D"
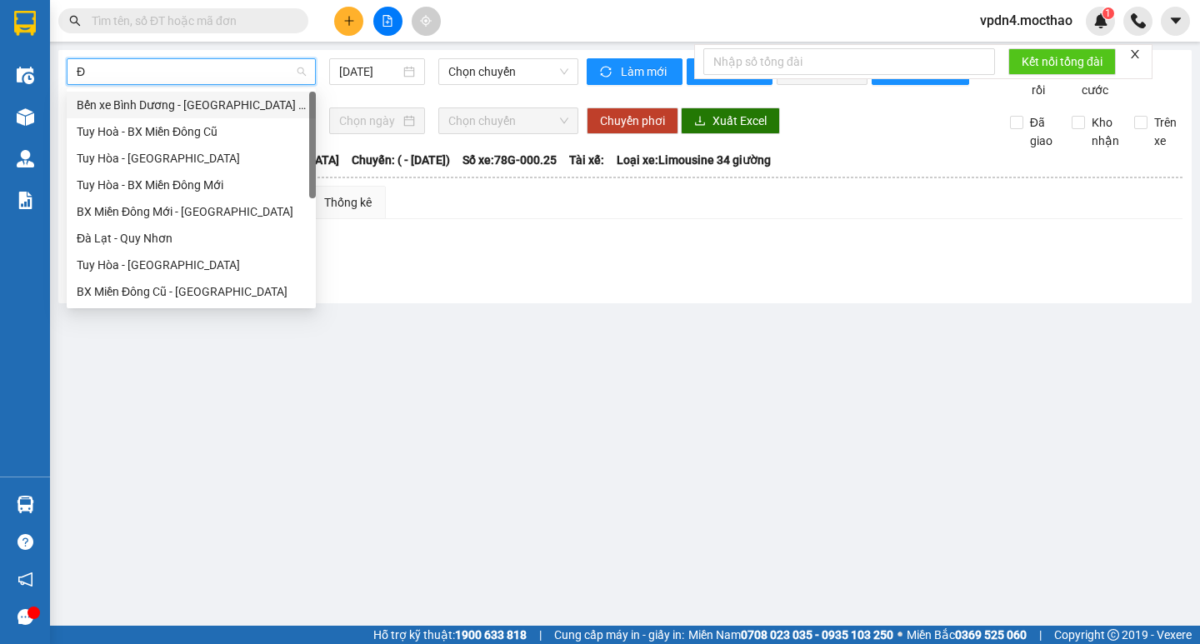
type input "ĐA"
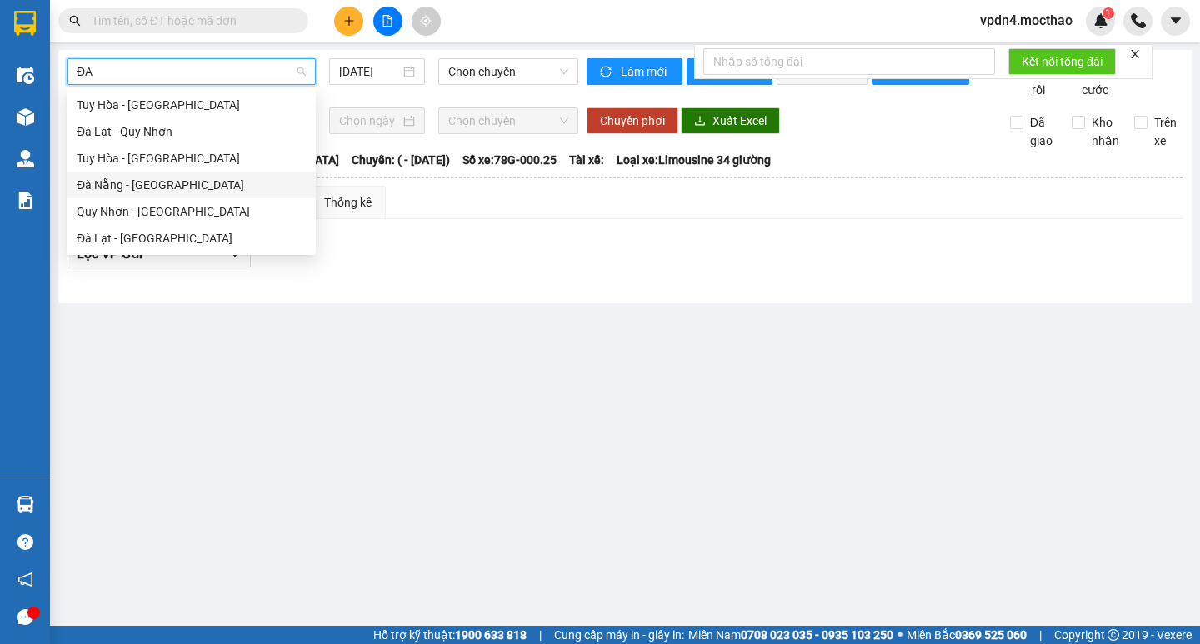
click at [153, 182] on div "Đà Nẵng - [GEOGRAPHIC_DATA]" at bounding box center [191, 185] width 229 height 18
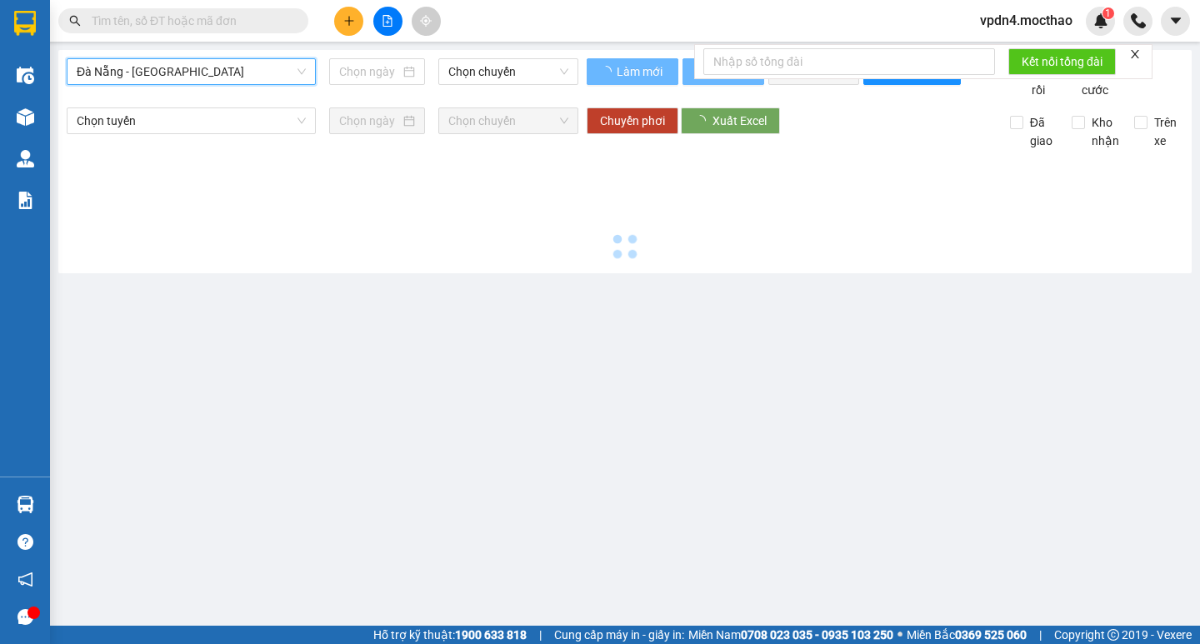
type input "[DATE]"
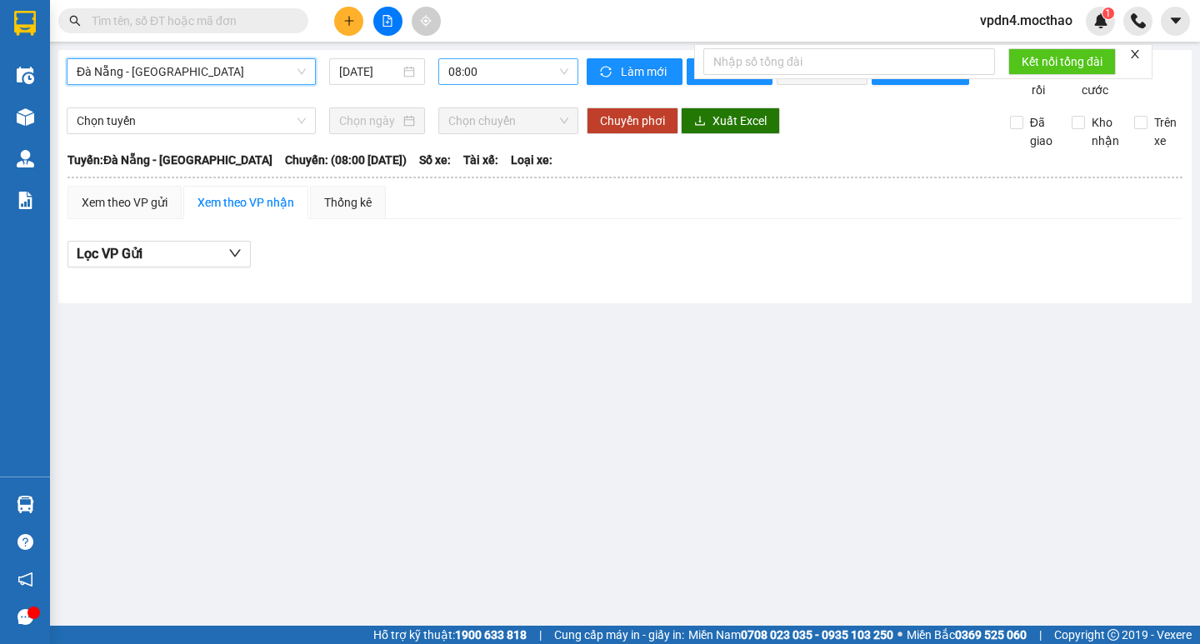
click at [496, 80] on span "08:00" at bounding box center [508, 71] width 120 height 25
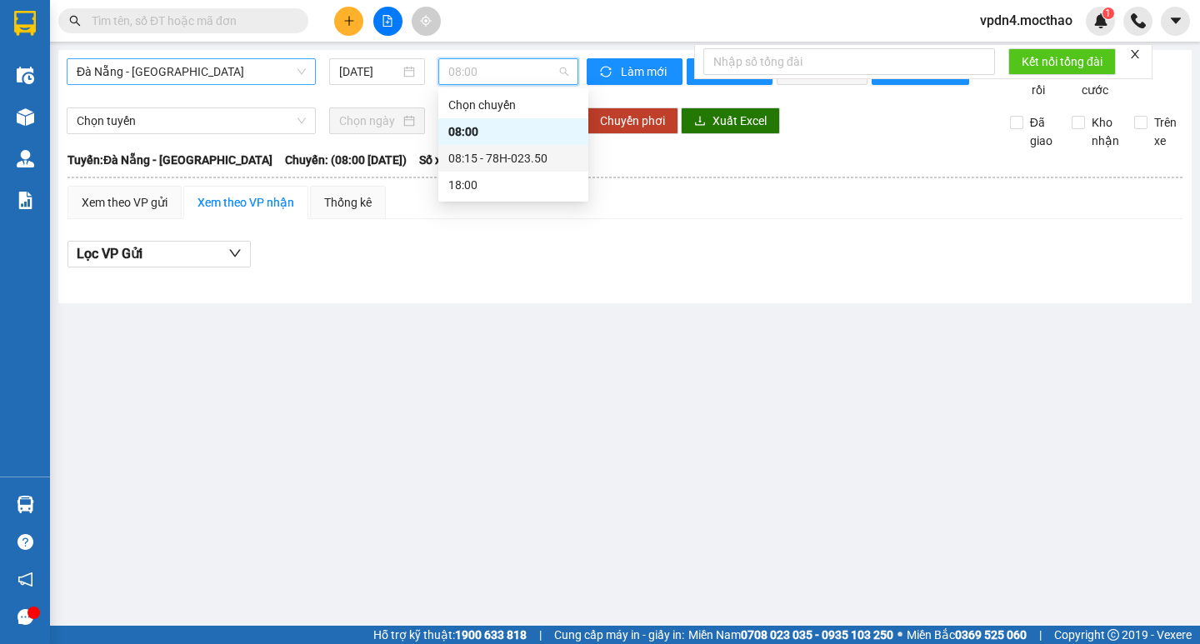
click at [491, 158] on div "08:15 - 78H-023.50" at bounding box center [513, 158] width 130 height 18
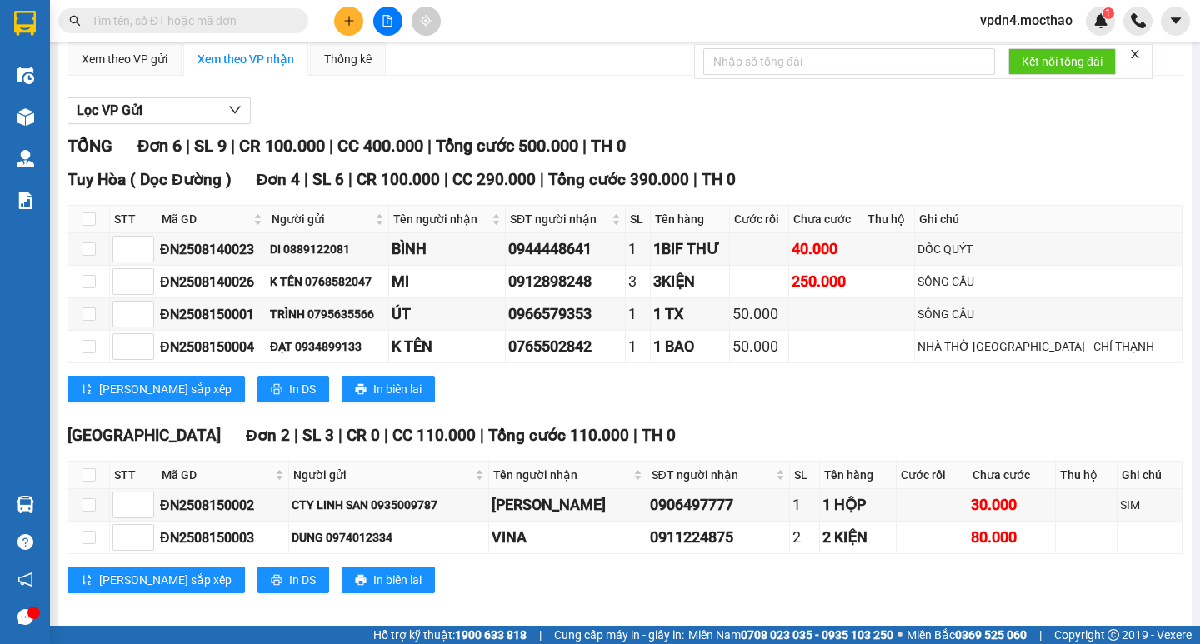
scroll to position [137, 0]
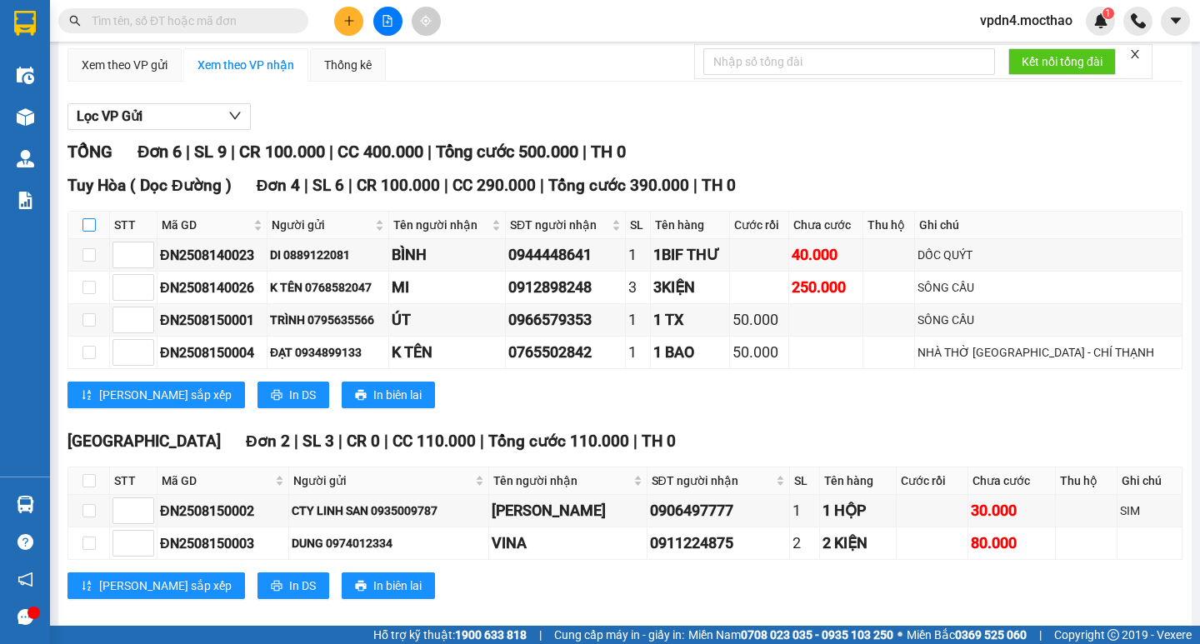
click at [92, 232] on input "checkbox" at bounding box center [88, 224] width 13 height 13
checkbox input "true"
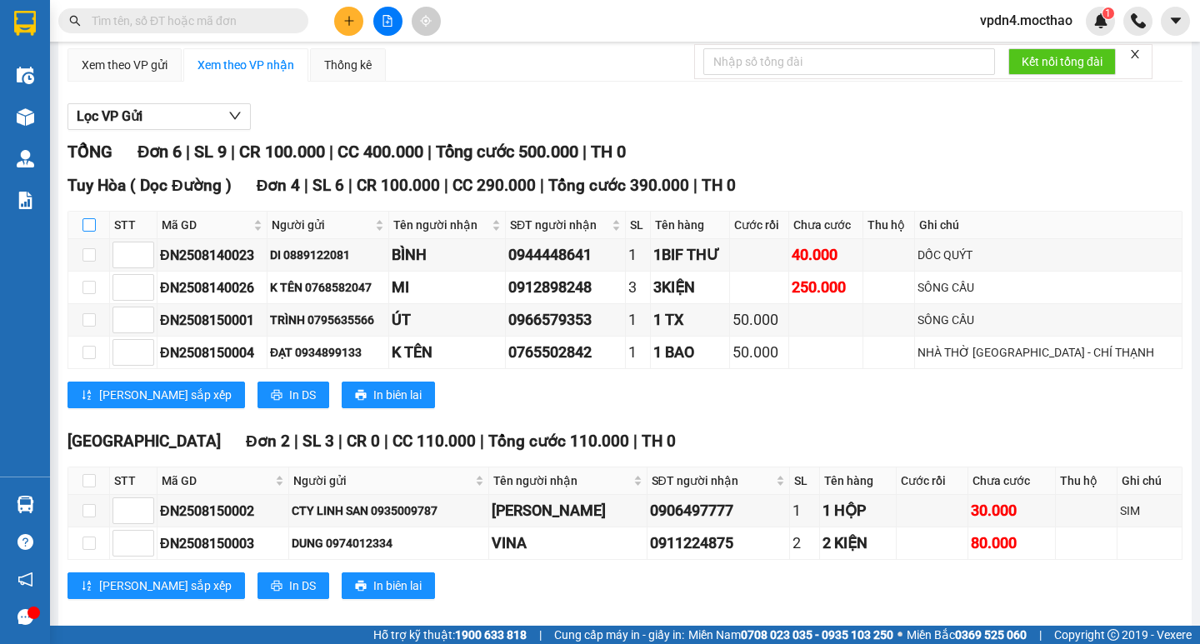
checkbox input "true"
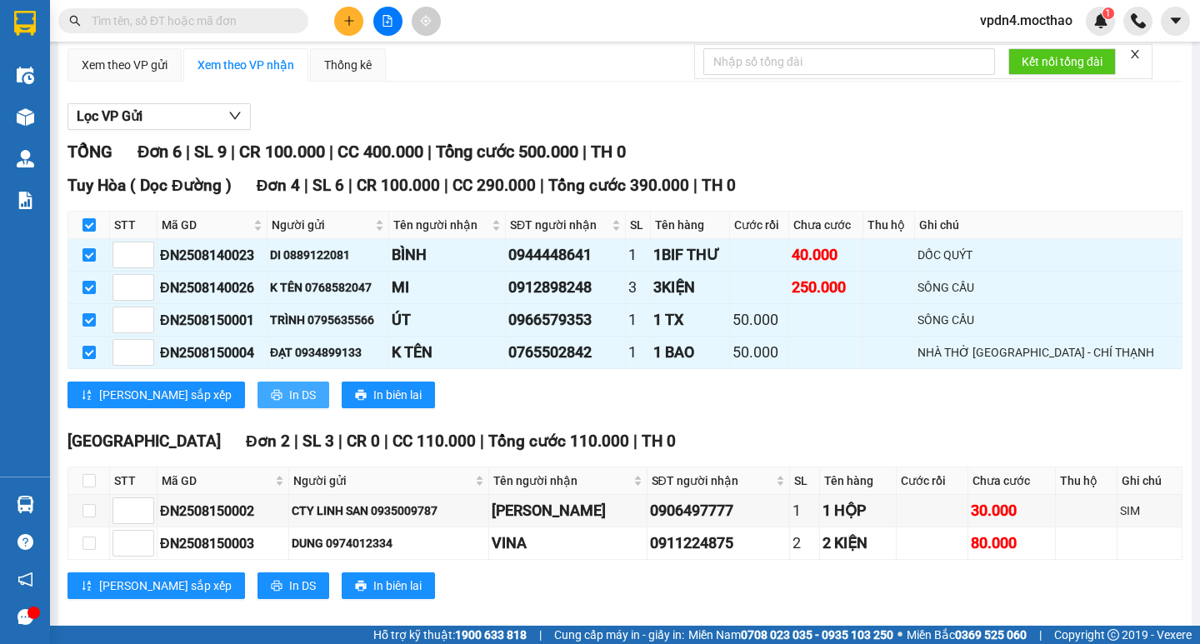
click at [289, 404] on span "In DS" at bounding box center [302, 395] width 27 height 18
click at [92, 487] on input "checkbox" at bounding box center [88, 480] width 13 height 13
checkbox input "true"
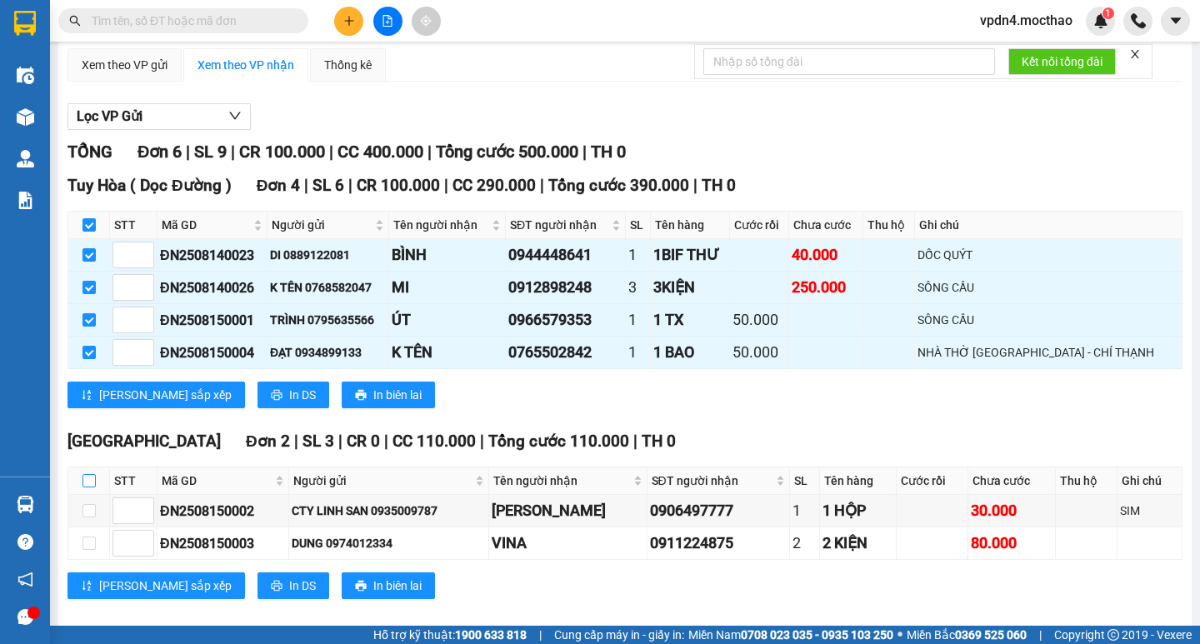
checkbox input "true"
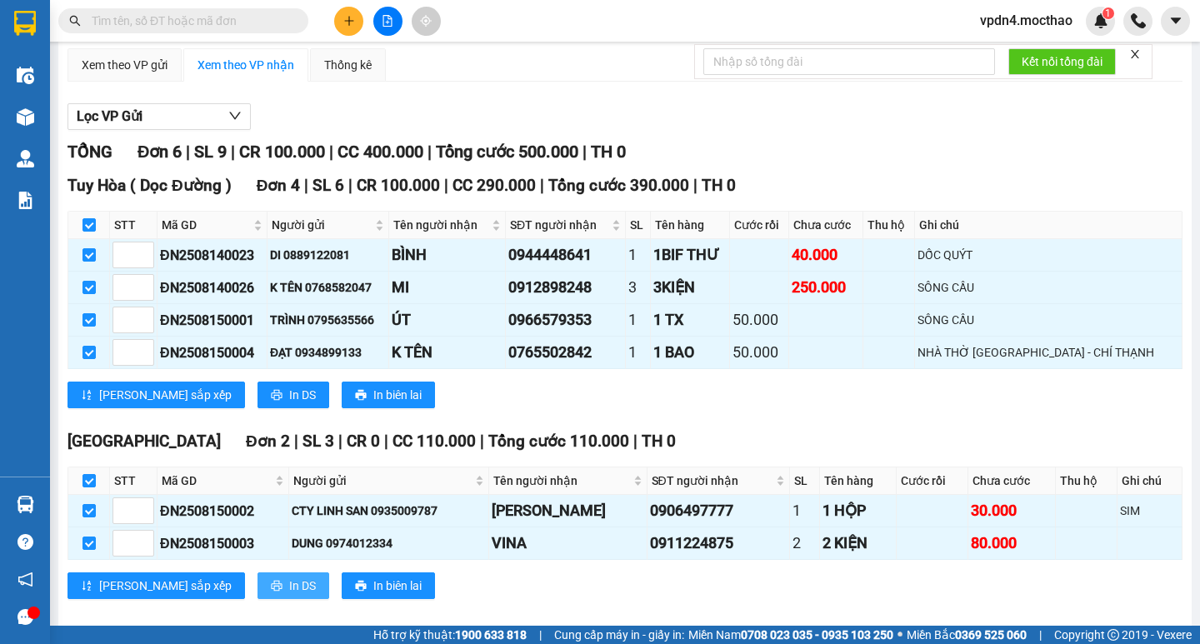
click at [289, 595] on span "In DS" at bounding box center [302, 586] width 27 height 18
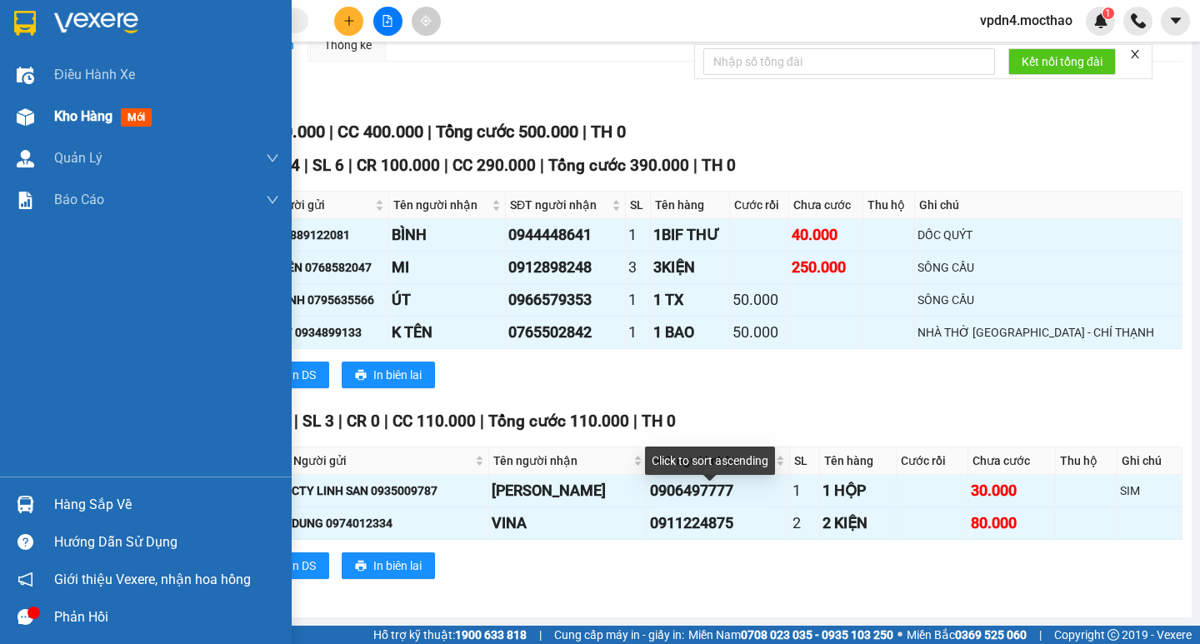
click at [64, 119] on span "Kho hàng" at bounding box center [83, 116] width 58 height 16
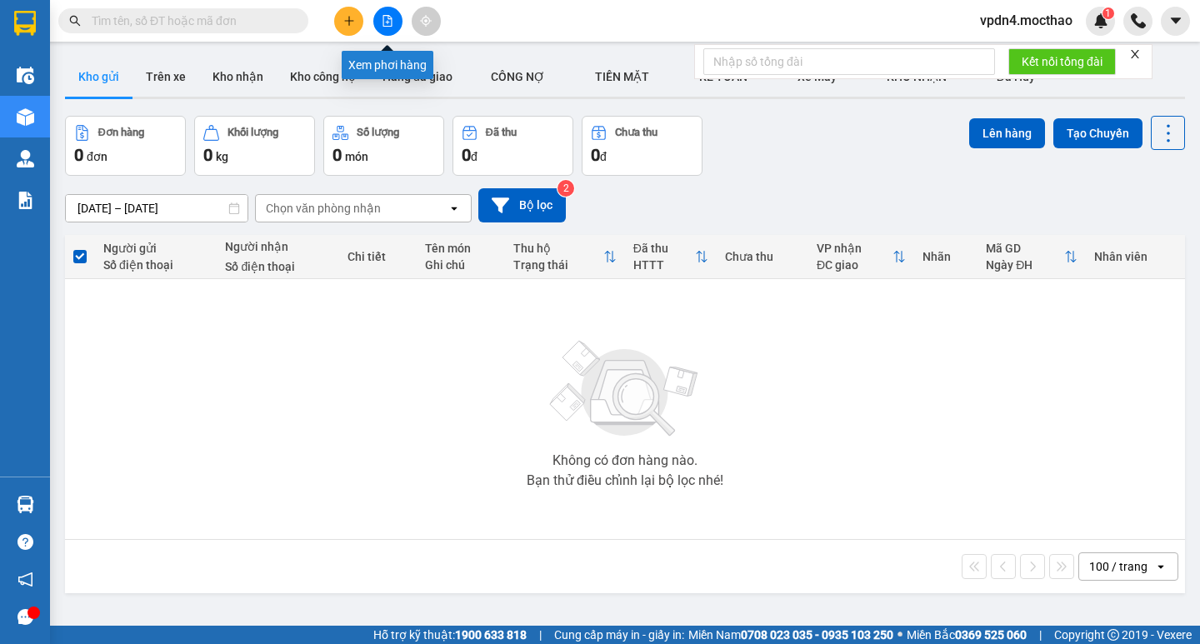
click at [385, 31] on button at bounding box center [387, 21] width 29 height 29
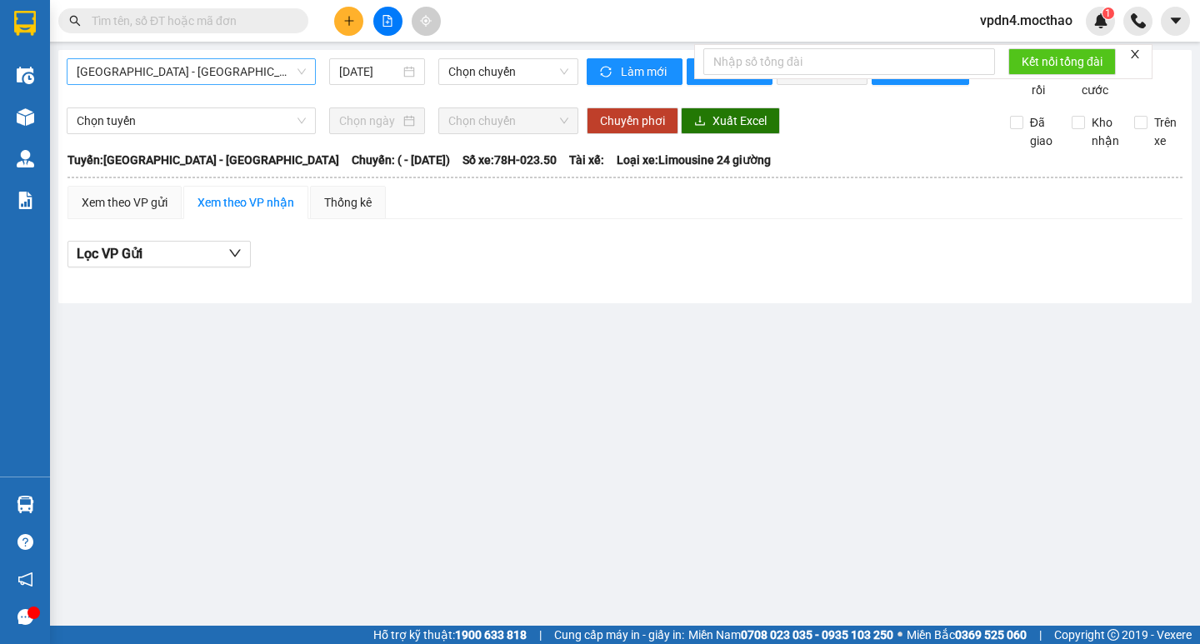
click at [307, 74] on div "[GEOGRAPHIC_DATA] - [GEOGRAPHIC_DATA]" at bounding box center [191, 71] width 249 height 27
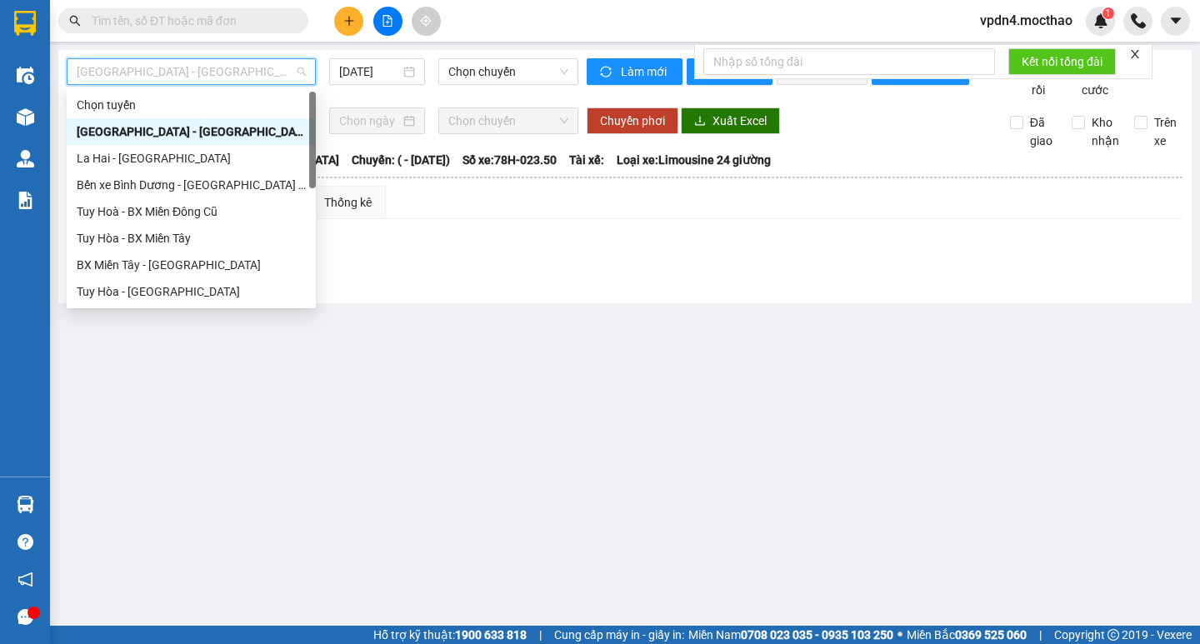
type input "D"
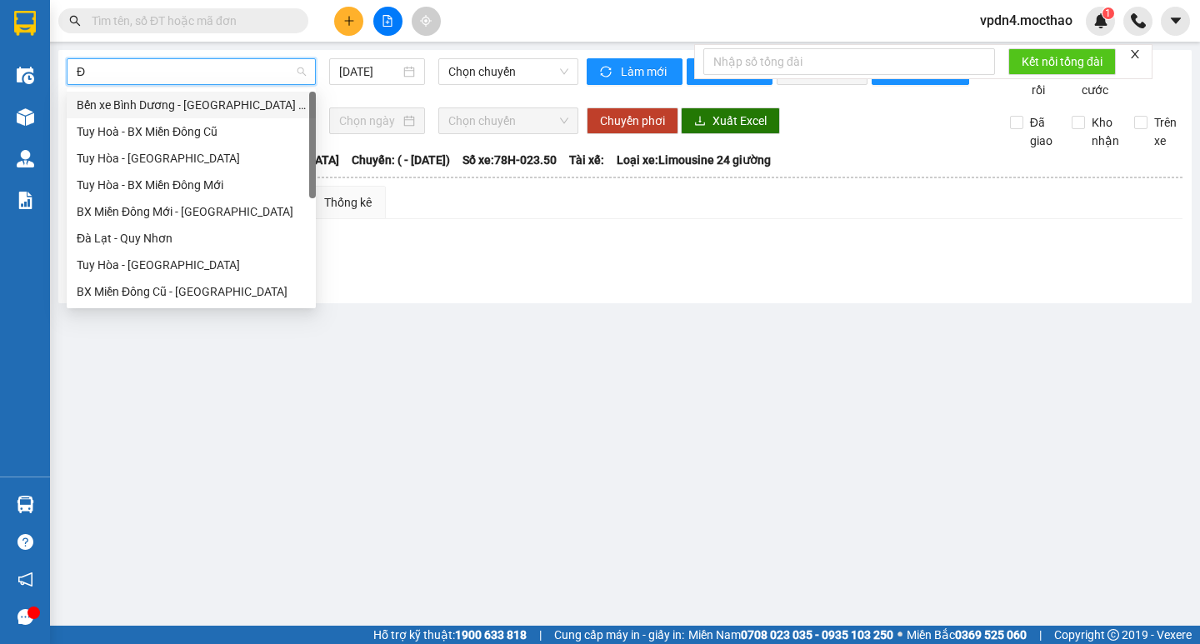
type input "ĐA"
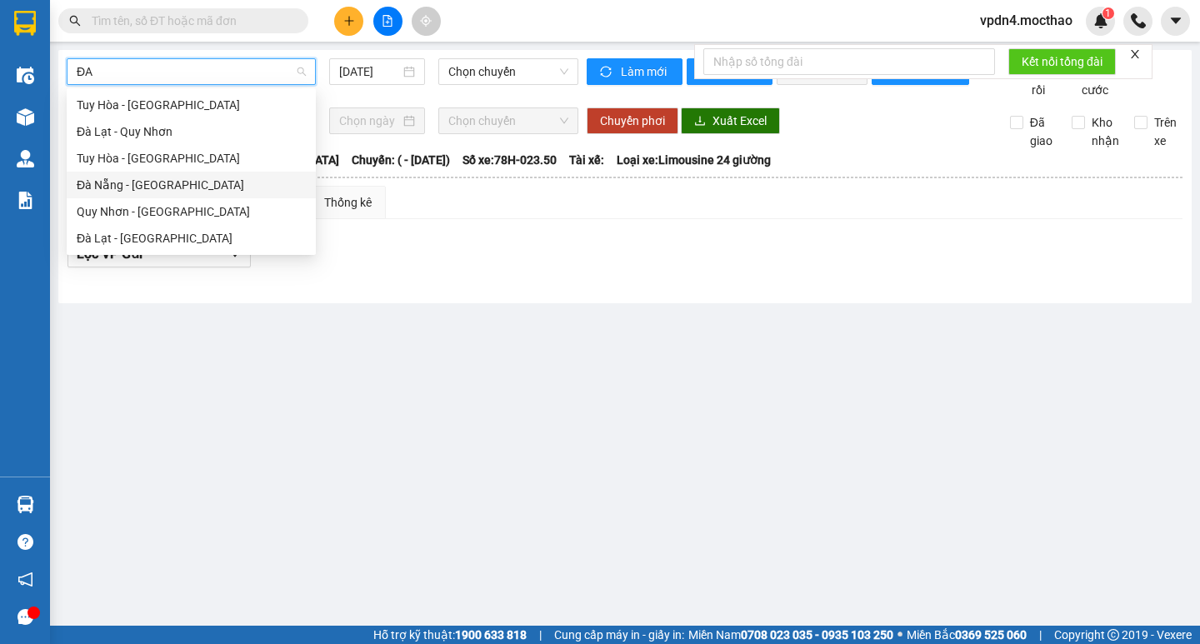
click at [160, 180] on div "Đà Nẵng - [GEOGRAPHIC_DATA]" at bounding box center [191, 185] width 229 height 18
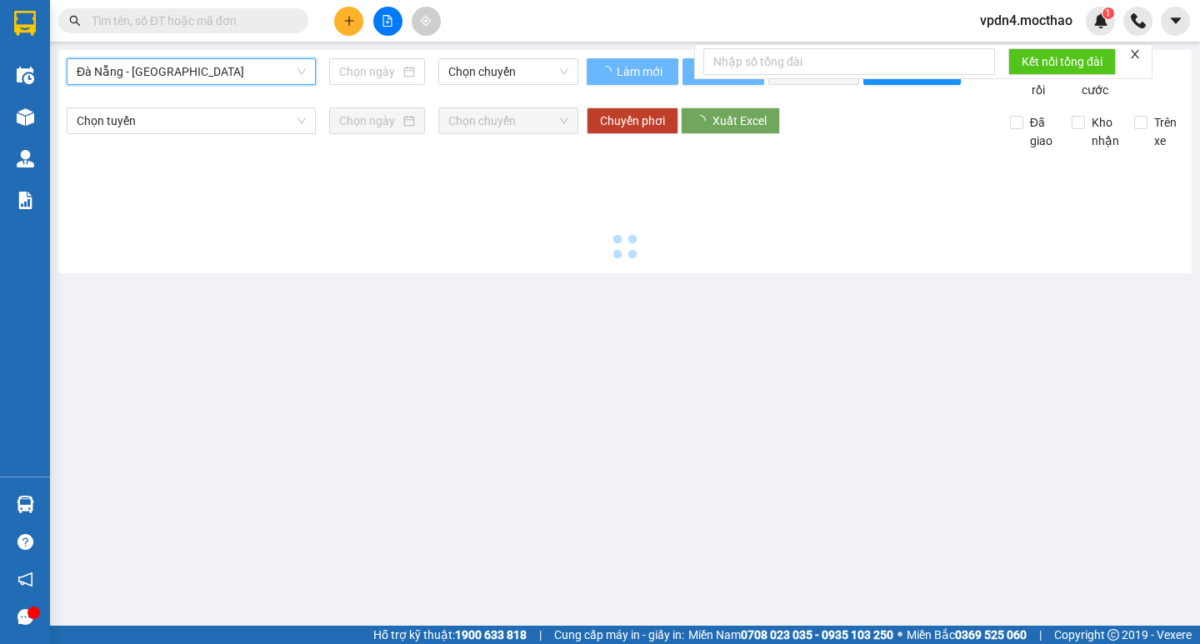
type input "[DATE]"
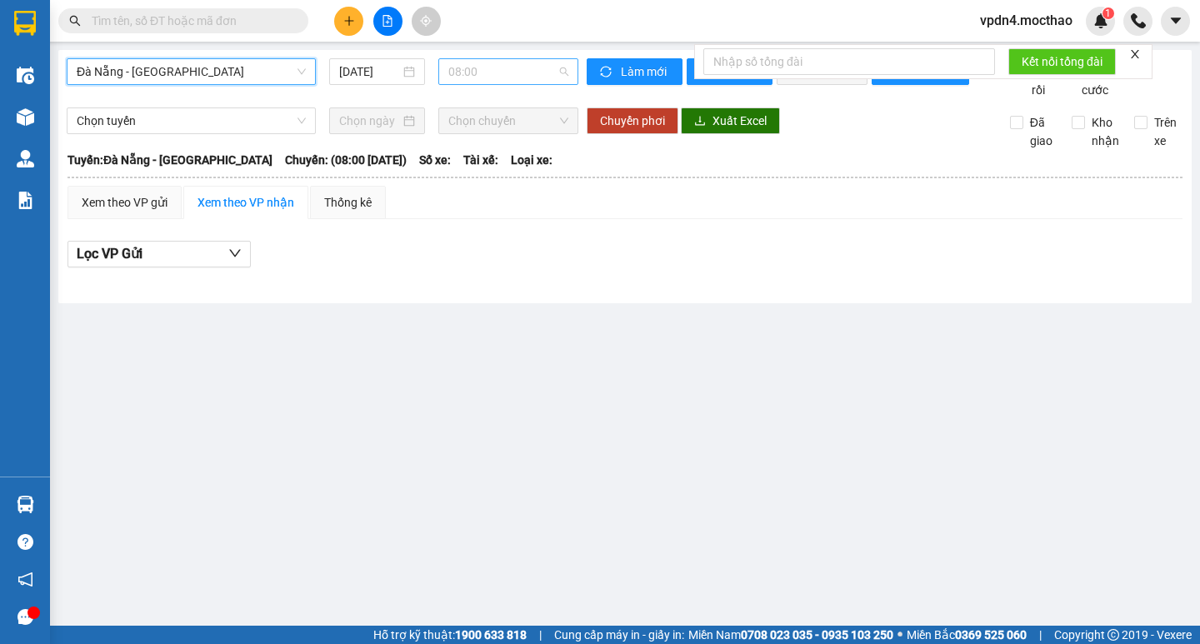
click at [492, 74] on span "08:00" at bounding box center [508, 71] width 120 height 25
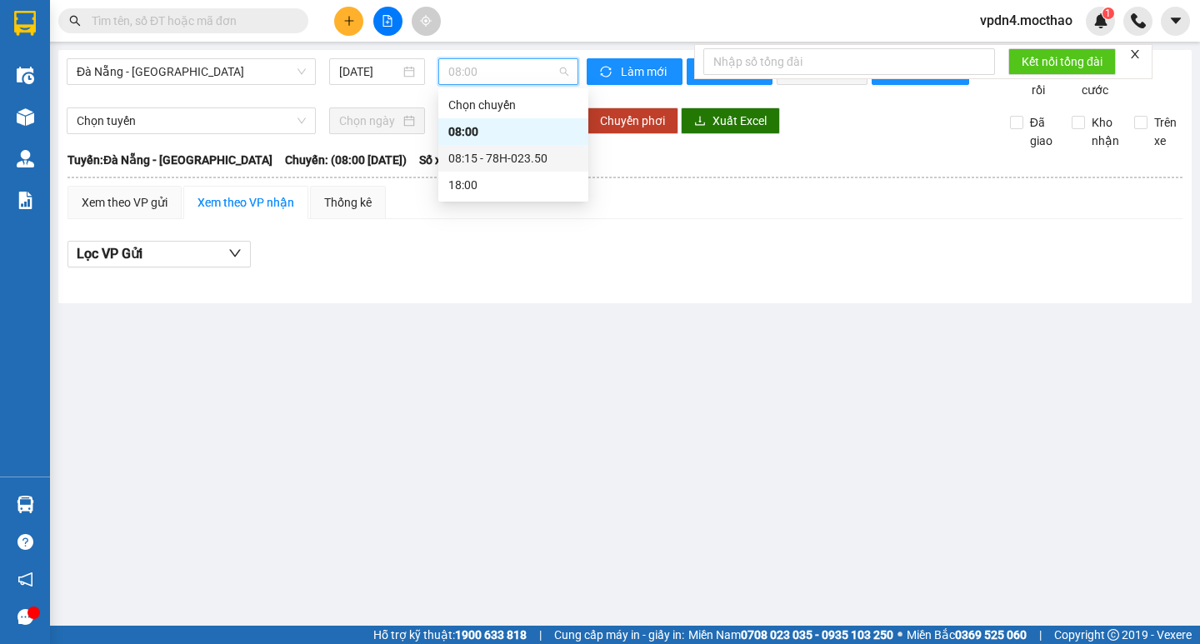
click at [510, 151] on div "08:15 - 78H-023.50" at bounding box center [513, 158] width 130 height 18
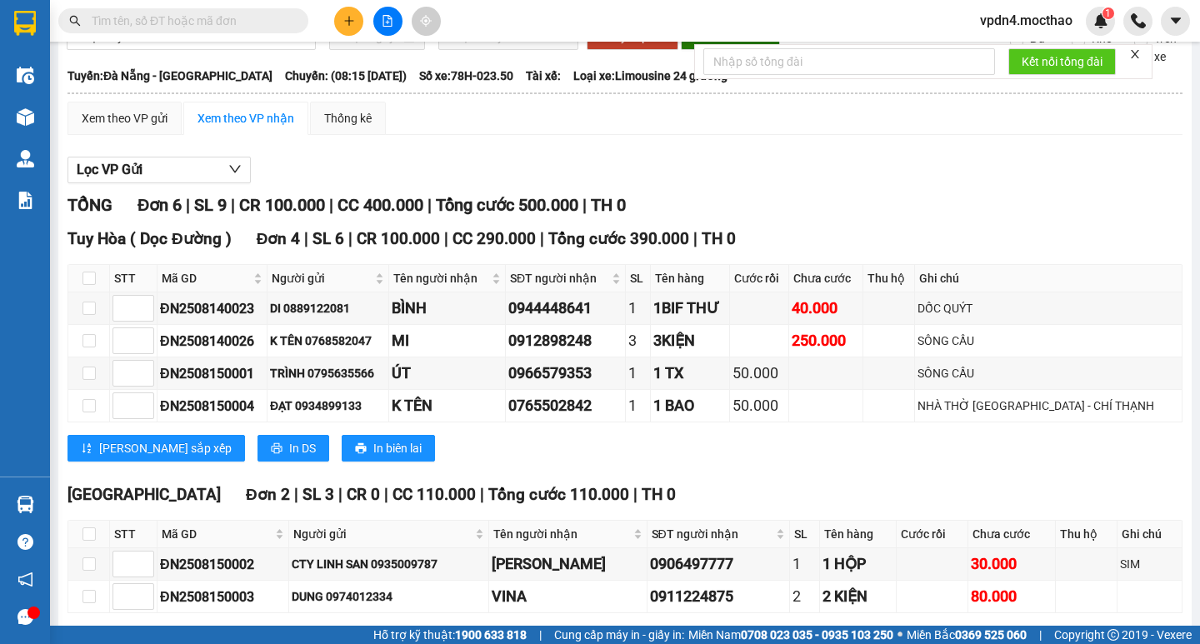
scroll to position [43, 0]
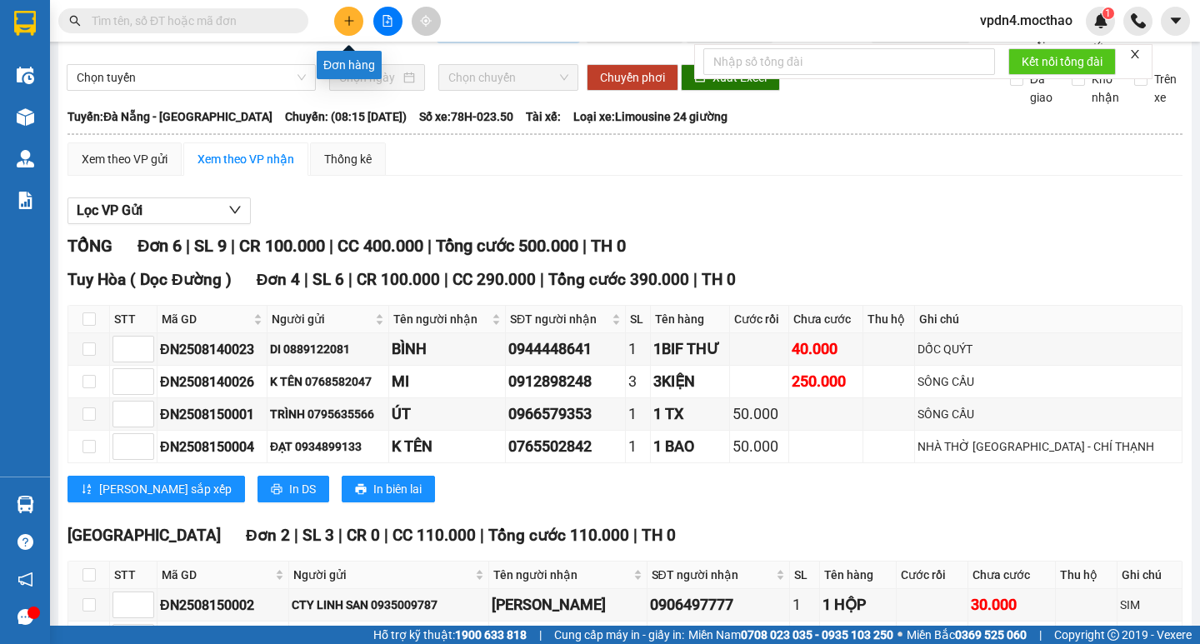
click at [356, 26] on button at bounding box center [348, 21] width 29 height 29
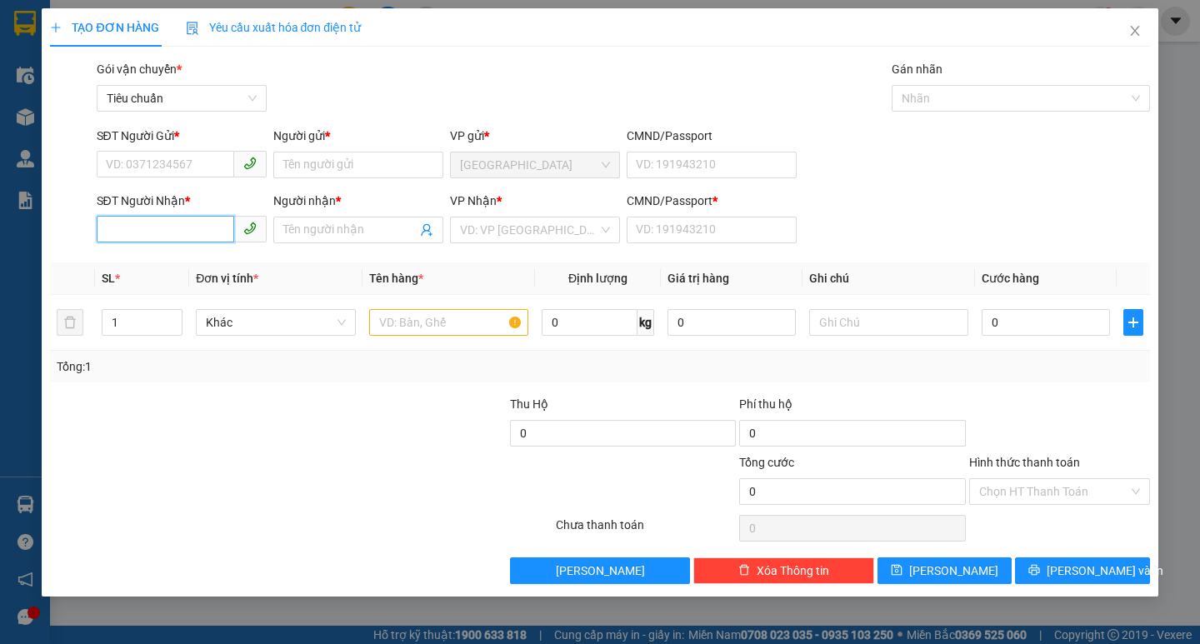
click at [208, 228] on input "SĐT Người Nhận *" at bounding box center [165, 229] width 137 height 27
type input "0336765759"
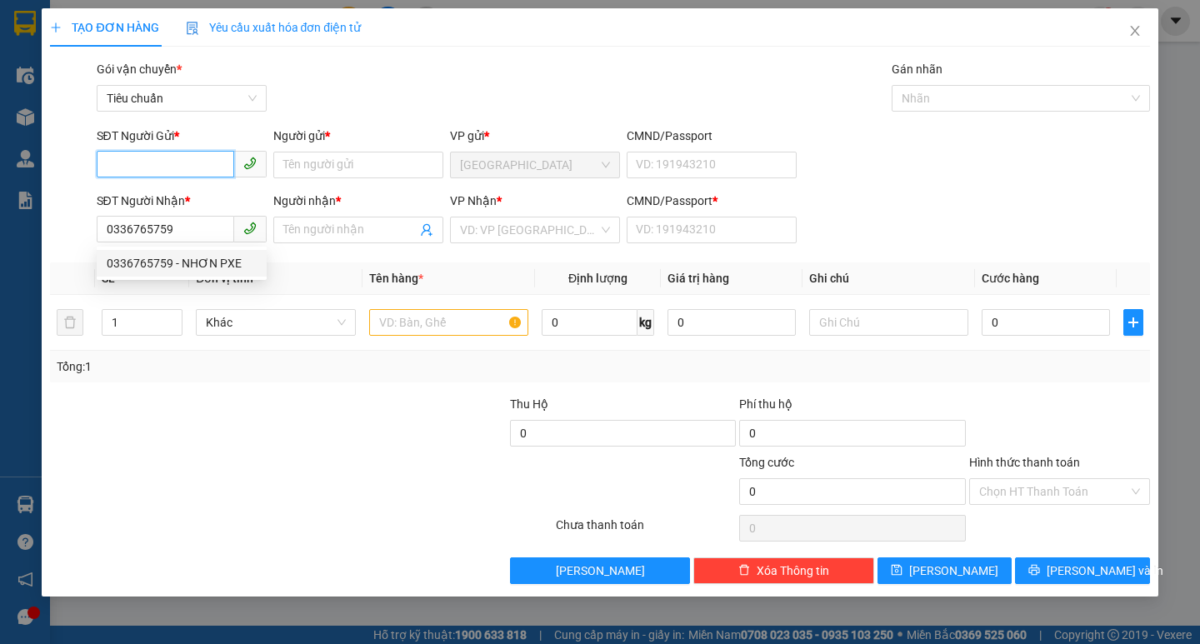
click at [206, 174] on input "SĐT Người Gửi *" at bounding box center [165, 164] width 137 height 27
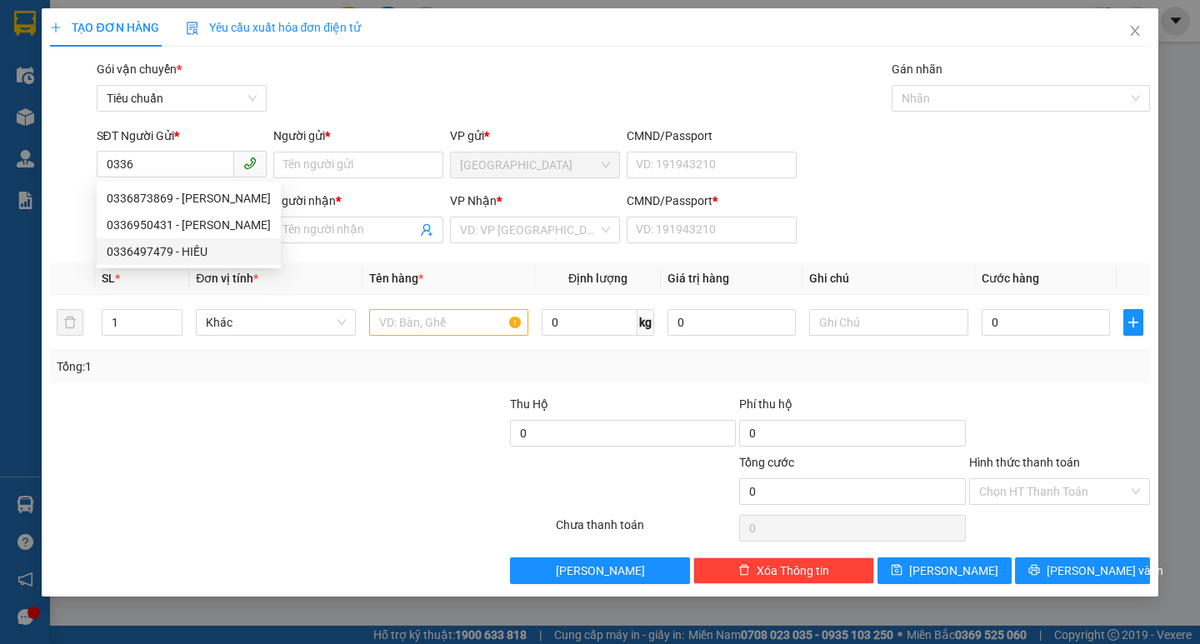
click at [280, 271] on th "Đơn vị tính *" at bounding box center [275, 278] width 172 height 32
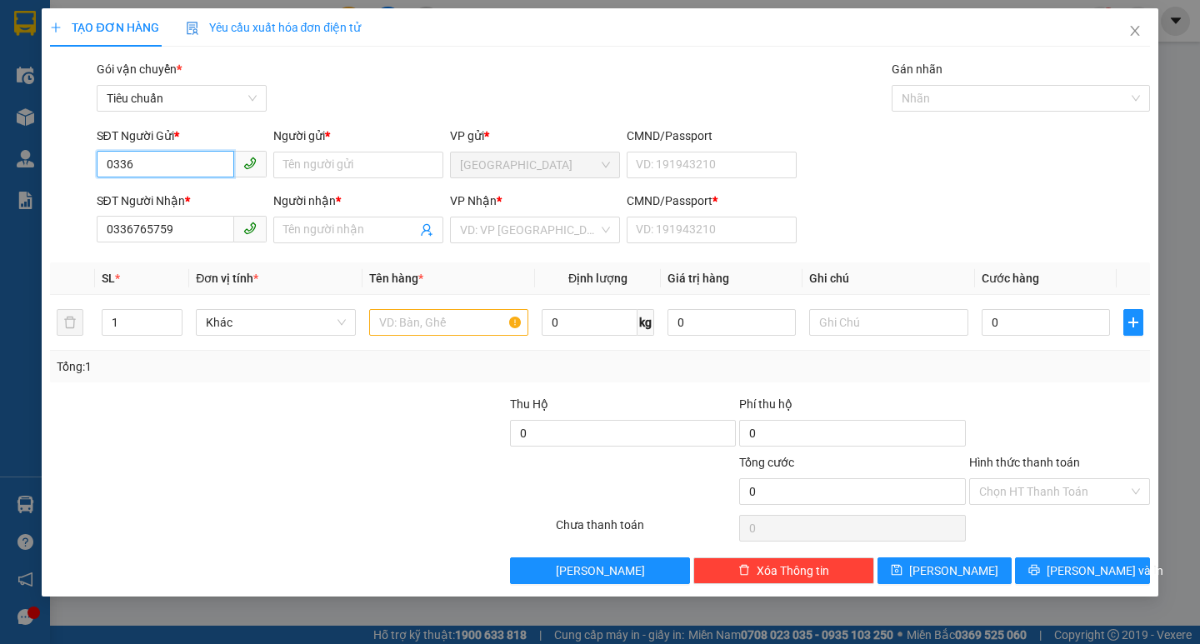
click at [210, 164] on input "0336" at bounding box center [165, 164] width 137 height 27
type input "0336765759"
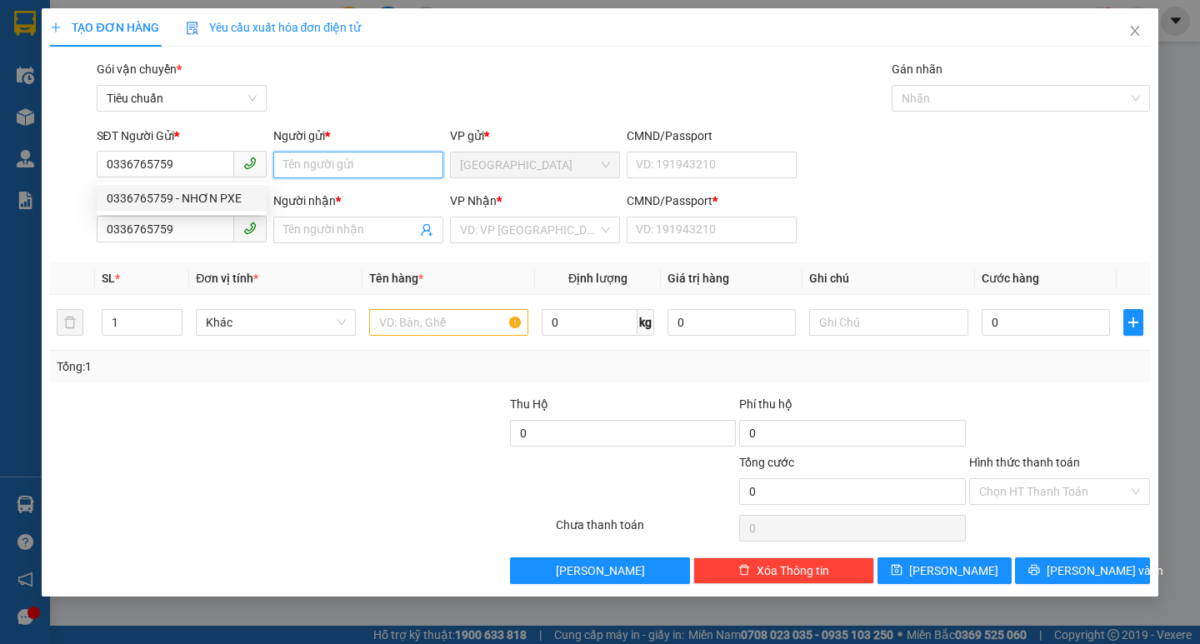
click at [356, 164] on input "Người gửi *" at bounding box center [358, 165] width 170 height 27
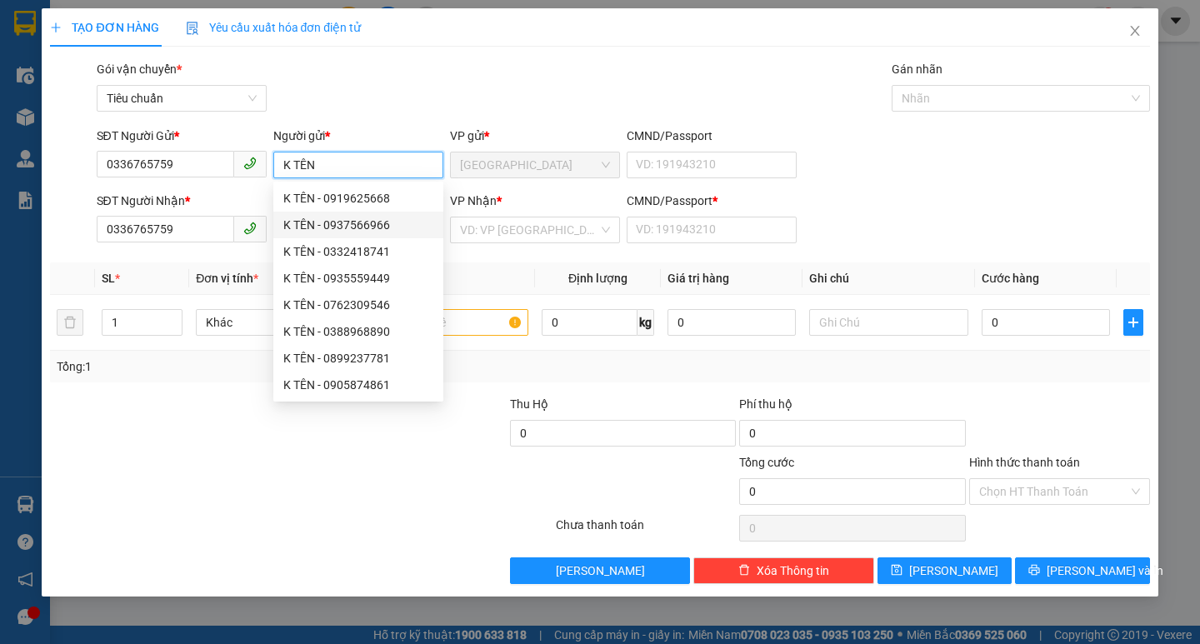
type input "K TÊN"
click at [531, 196] on div "VP Nhận *" at bounding box center [535, 201] width 170 height 18
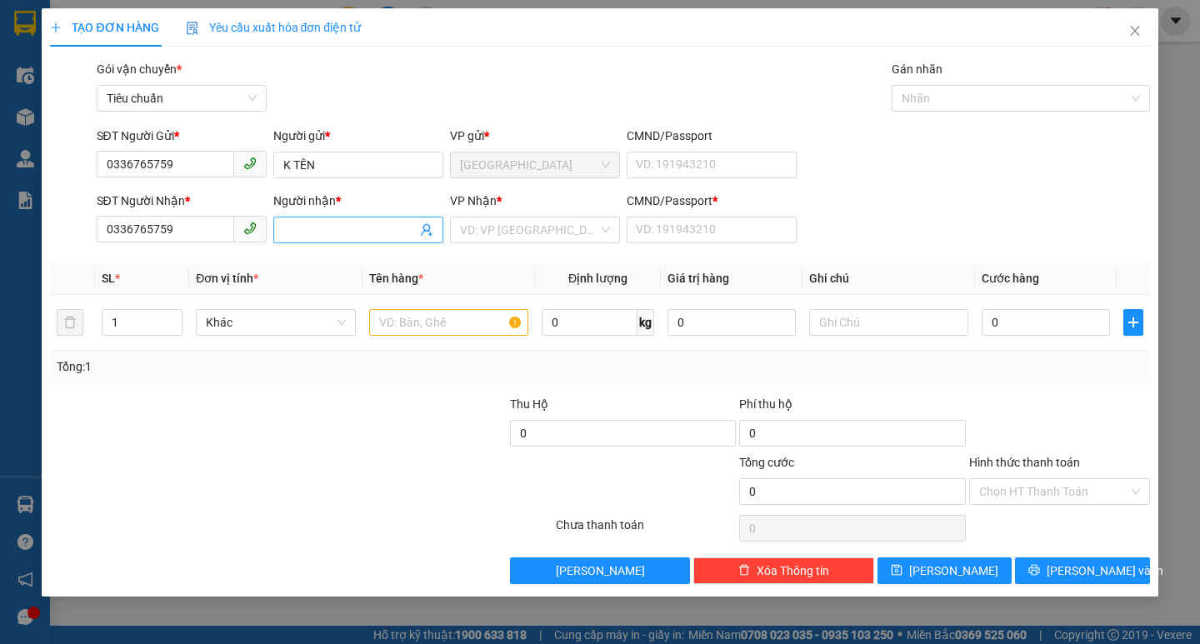
click at [367, 227] on input "Người nhận *" at bounding box center [349, 230] width 133 height 18
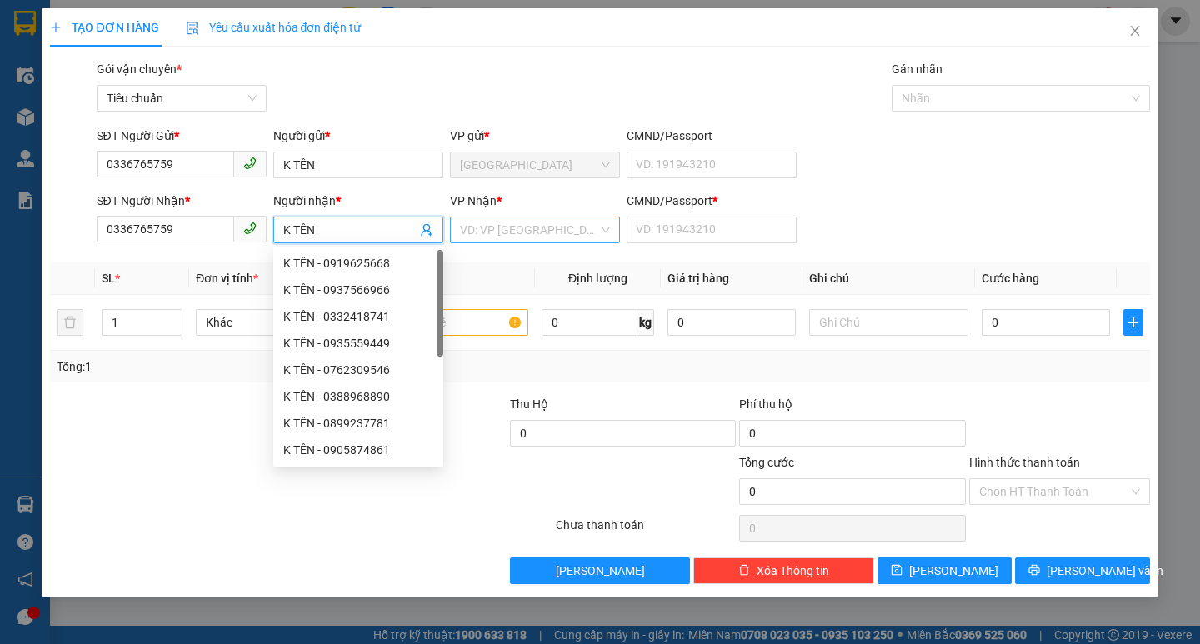
type input "K TÊN"
click at [517, 237] on input "search" at bounding box center [529, 229] width 138 height 25
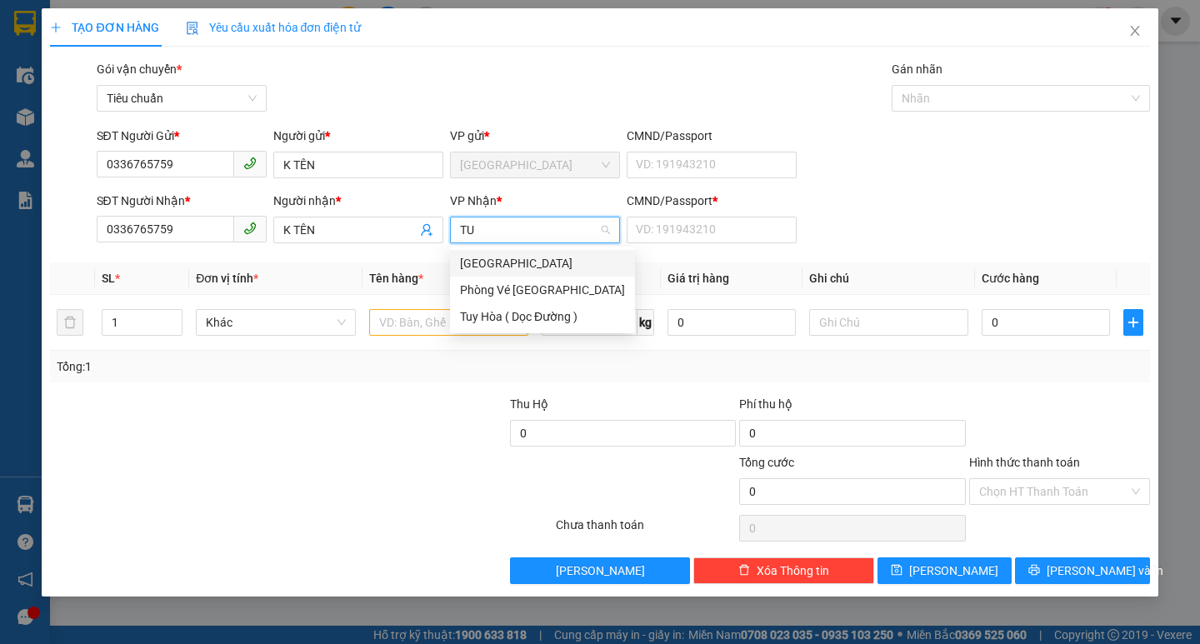
type input "TUY"
click at [537, 321] on div "Tuy Hòa ( Dọc Đường )" at bounding box center [542, 316] width 165 height 18
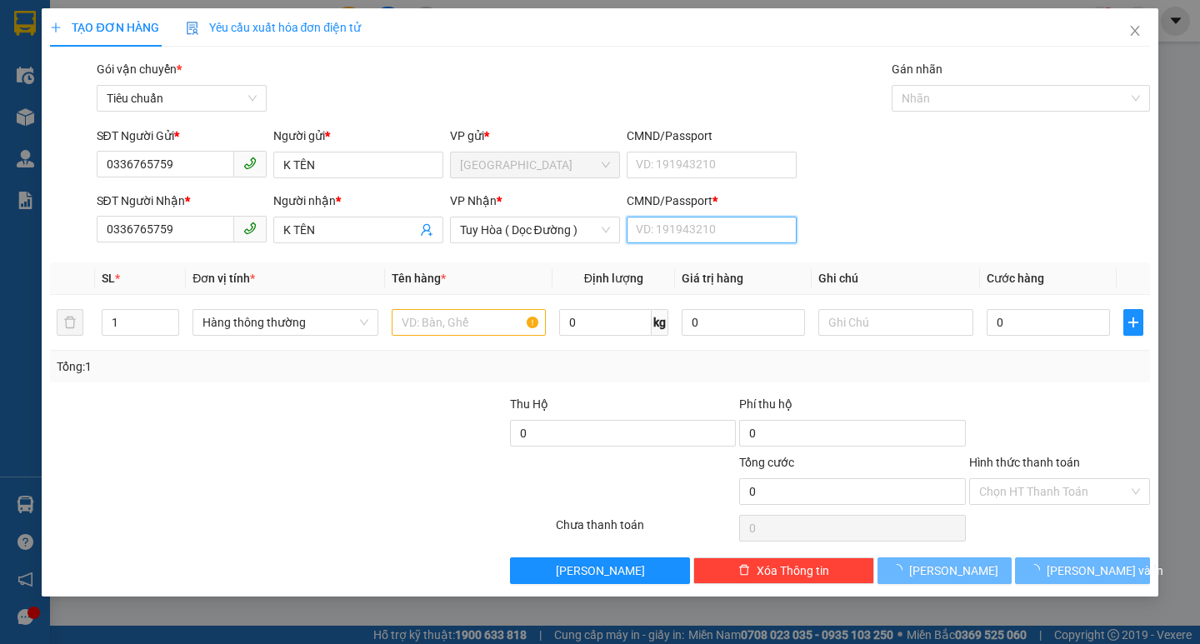
click at [669, 232] on input "CMND/Passport *" at bounding box center [712, 230] width 170 height 27
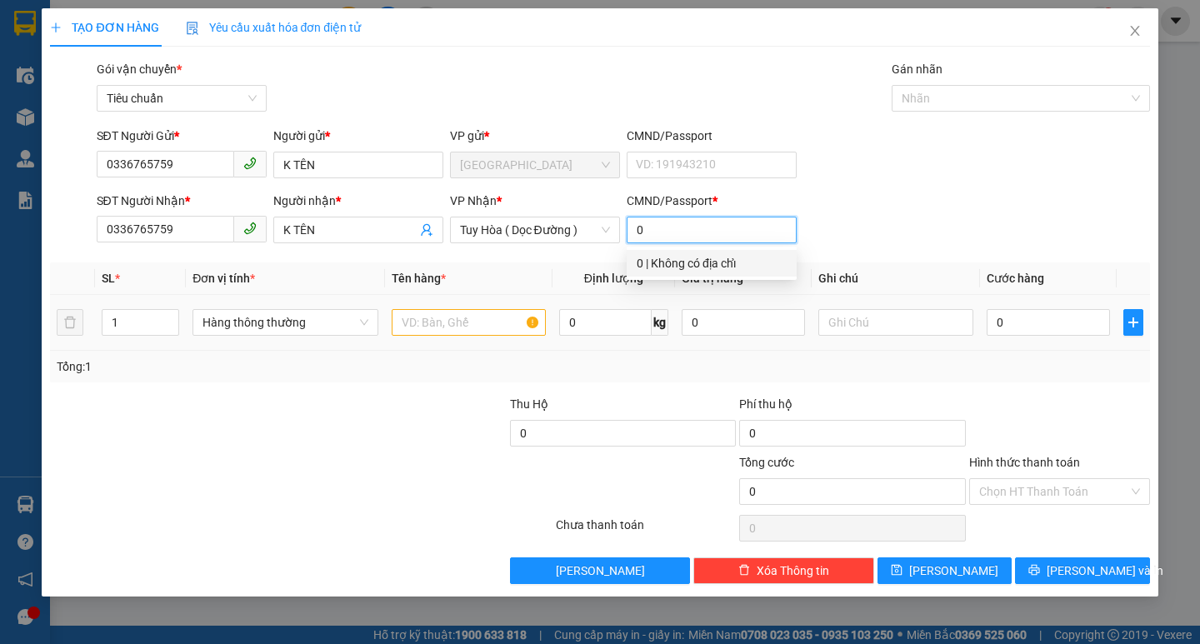
type input "0"
click at [463, 317] on input "text" at bounding box center [469, 322] width 154 height 27
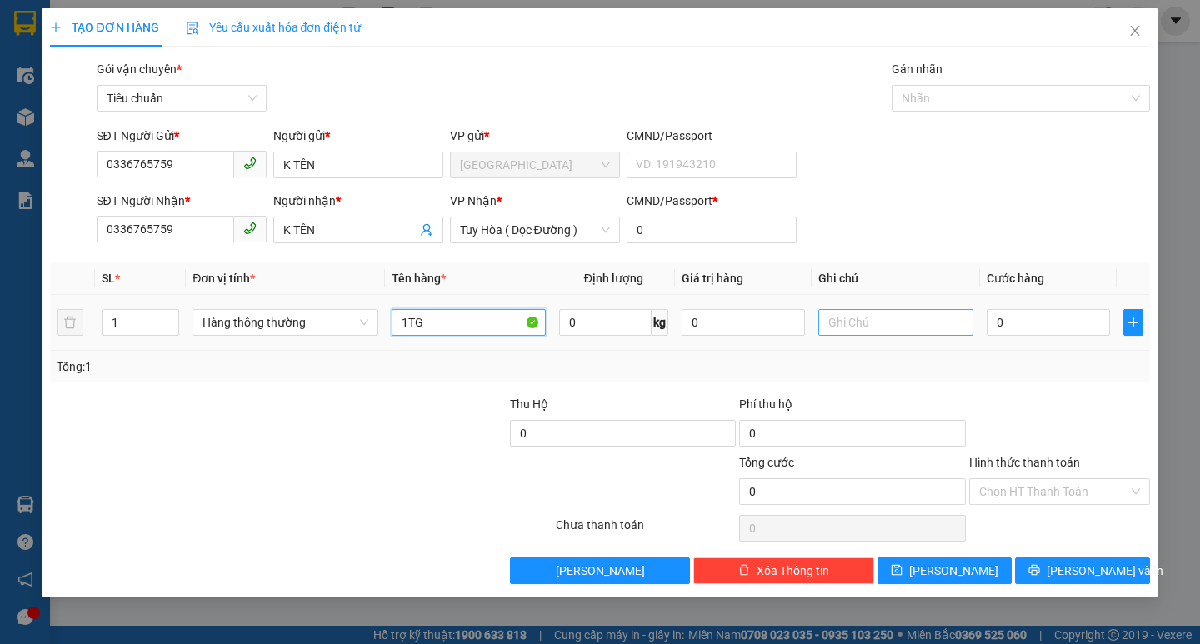
type input "1TG"
click at [851, 335] on input "text" at bounding box center [895, 322] width 154 height 27
type input "QUẢNG NGÃI"
click at [1009, 327] on input "0" at bounding box center [1048, 322] width 124 height 27
type input "4"
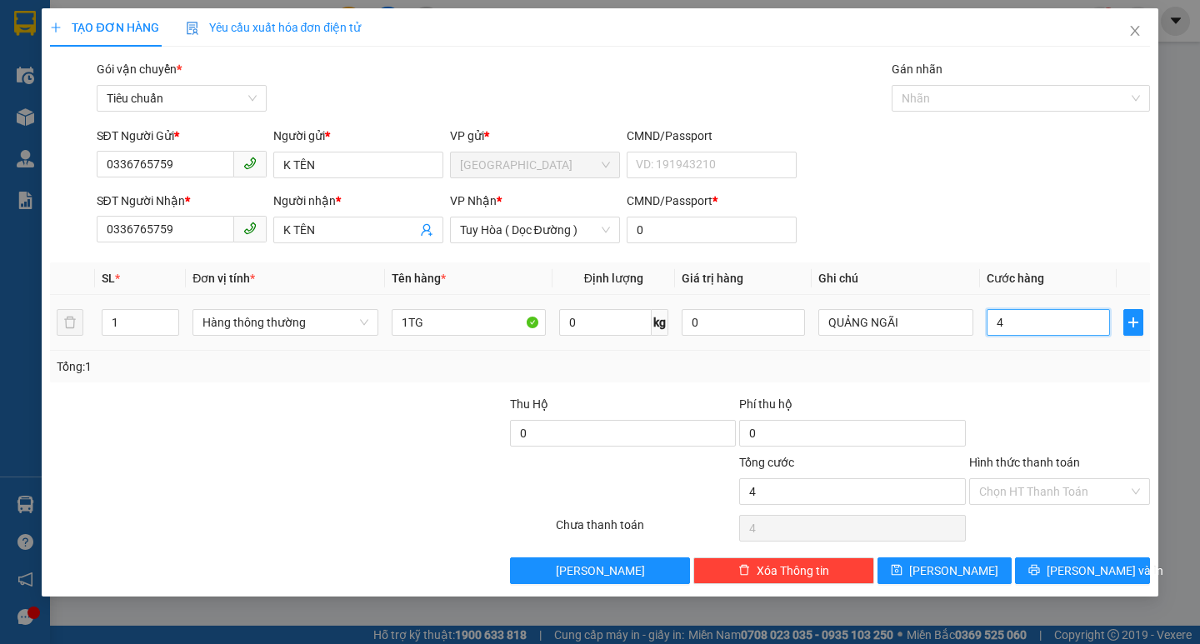
type input "4"
type input "40"
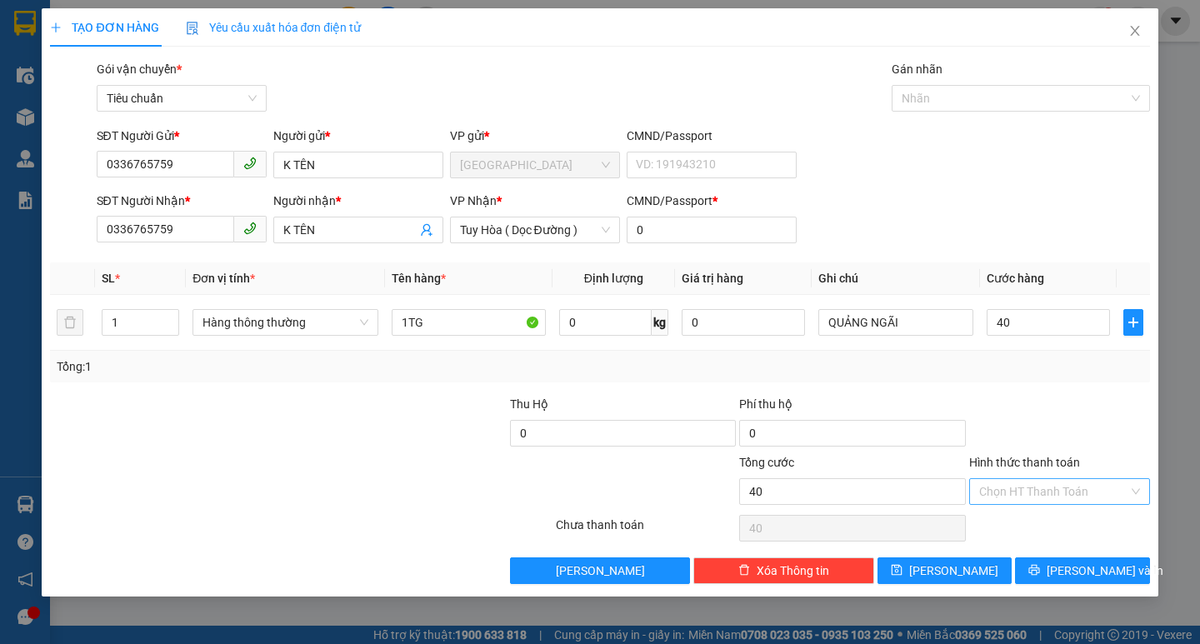
type input "40.000"
click at [1021, 490] on input "Hình thức thanh toán" at bounding box center [1053, 491] width 149 height 25
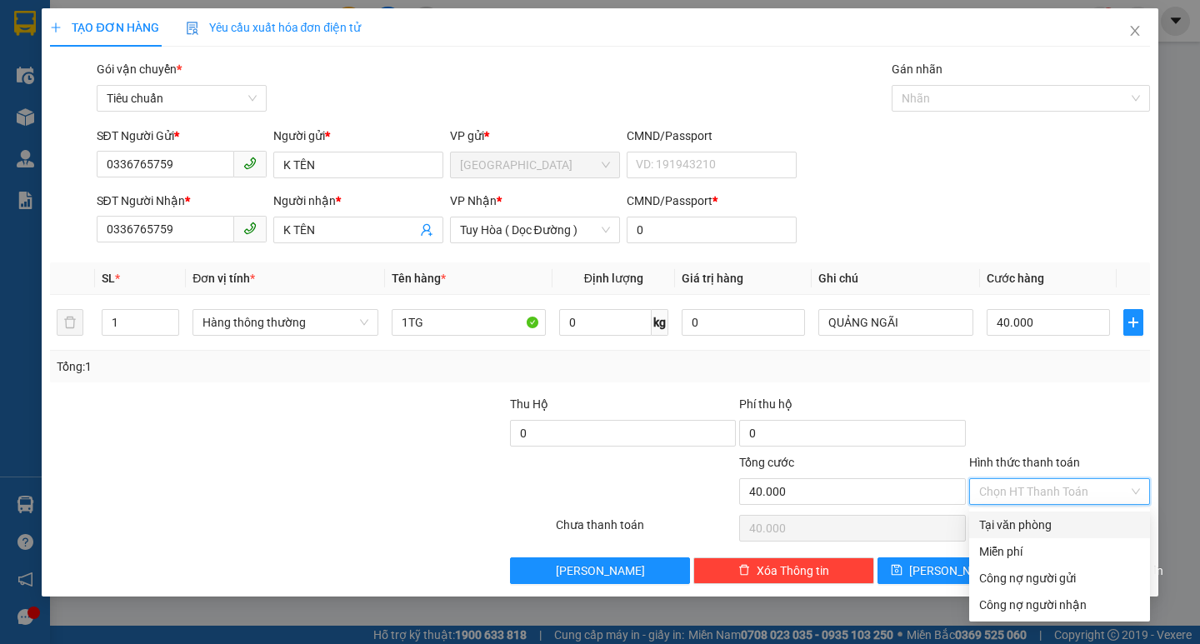
click at [1021, 519] on div "Tại văn phòng" at bounding box center [1059, 525] width 161 height 18
type input "0"
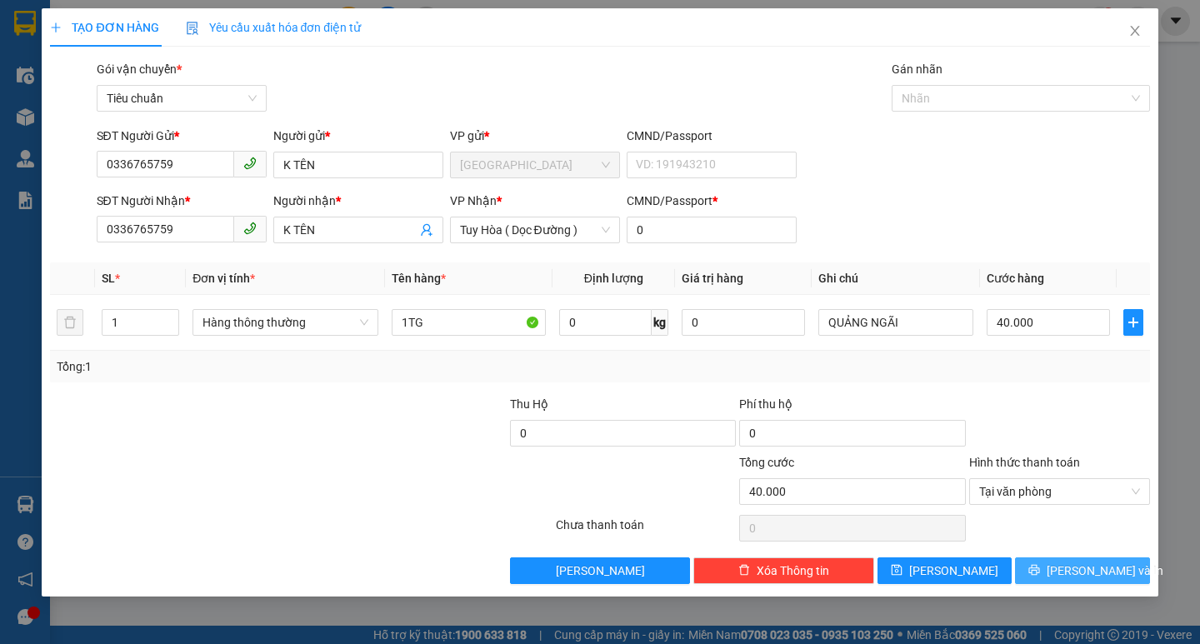
click at [1085, 572] on span "[PERSON_NAME] và In" at bounding box center [1104, 571] width 117 height 18
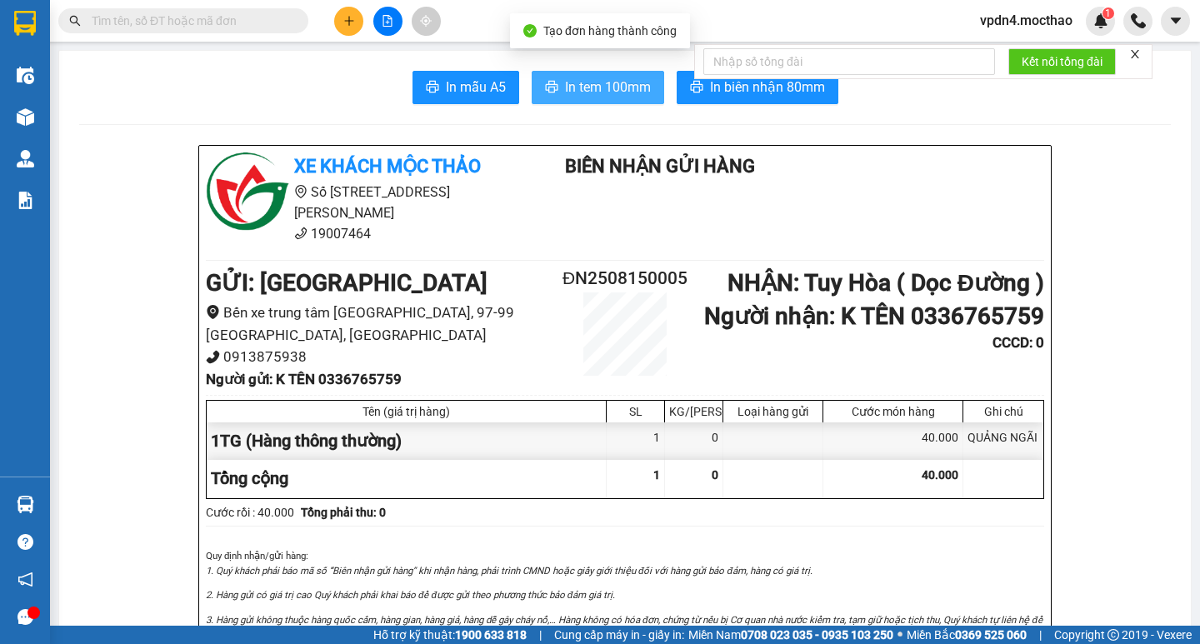
click at [596, 94] on span "In tem 100mm" at bounding box center [608, 87] width 86 height 21
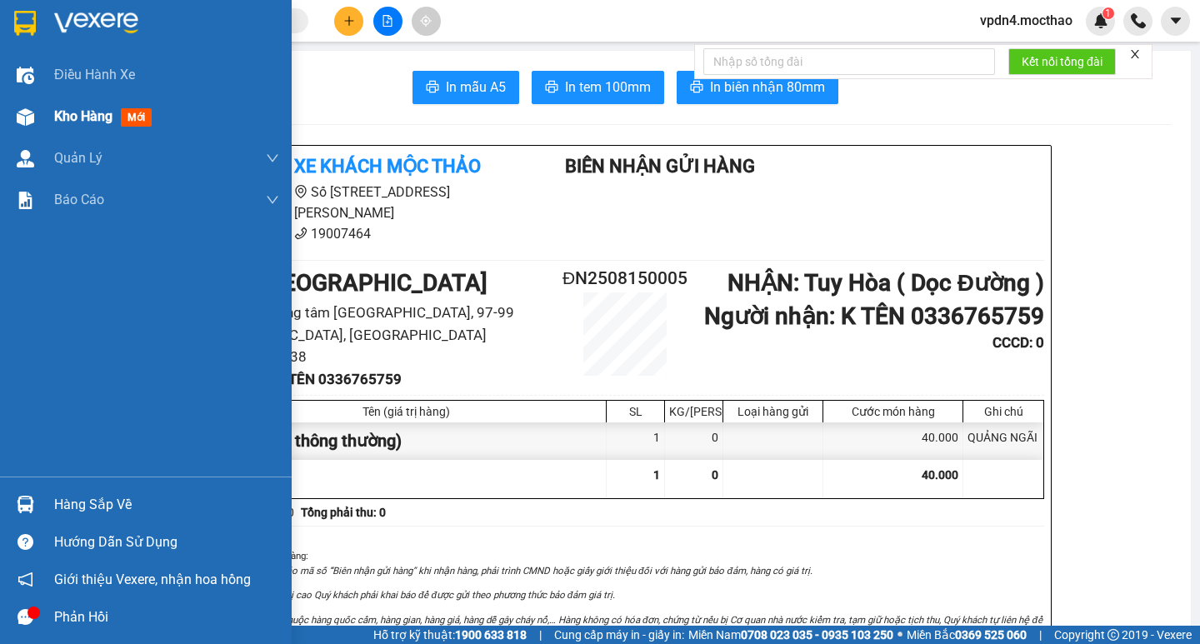
click at [65, 116] on span "Kho hàng" at bounding box center [83, 116] width 58 height 16
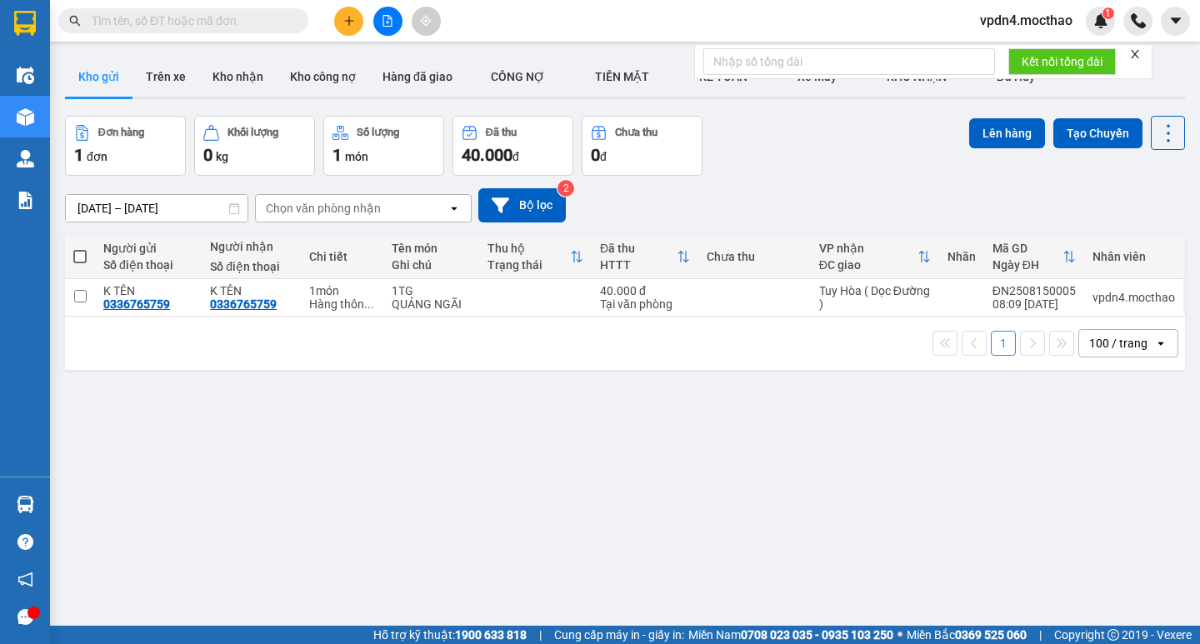
click at [82, 256] on span at bounding box center [79, 256] width 13 height 13
click at [80, 248] on input "checkbox" at bounding box center [80, 248] width 0 height 0
checkbox input "true"
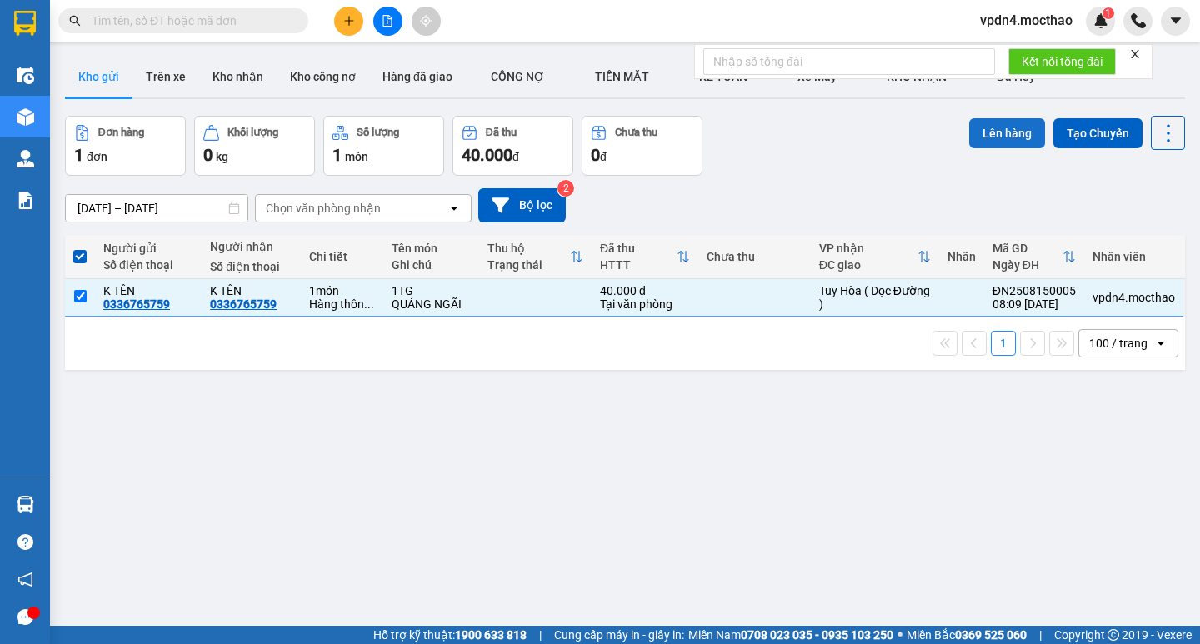
click at [975, 140] on button "Lên hàng" at bounding box center [1007, 133] width 76 height 30
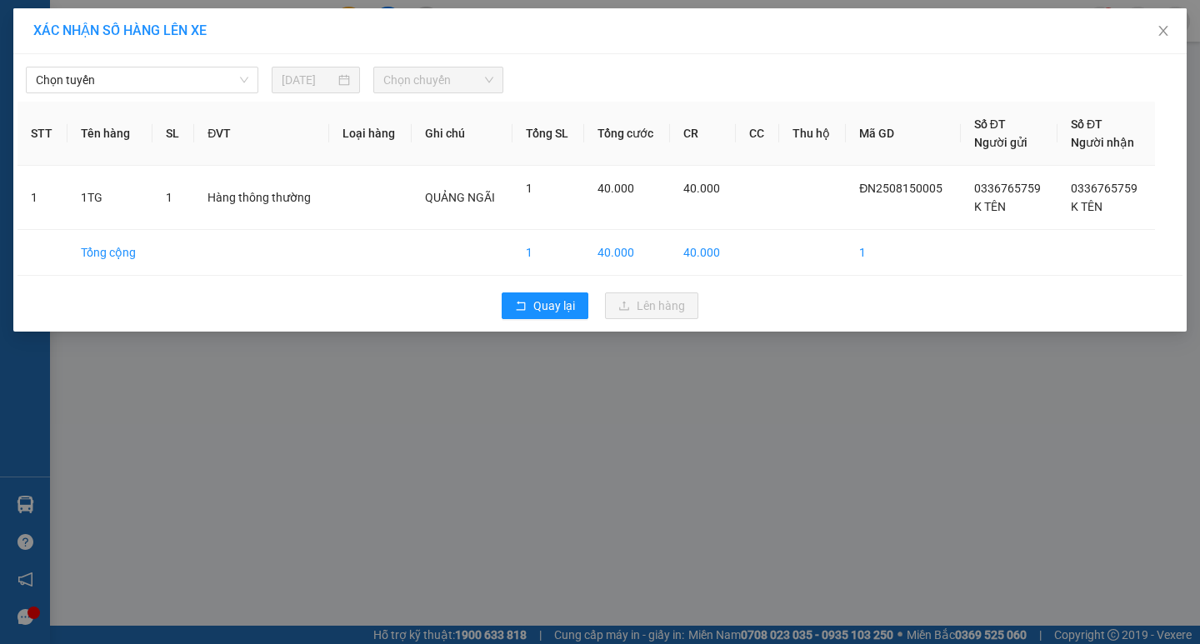
click at [173, 64] on div "Chọn tuyến [DATE] Chọn chuyến" at bounding box center [599, 75] width 1165 height 35
click at [169, 73] on span "Chọn tuyến" at bounding box center [142, 79] width 212 height 25
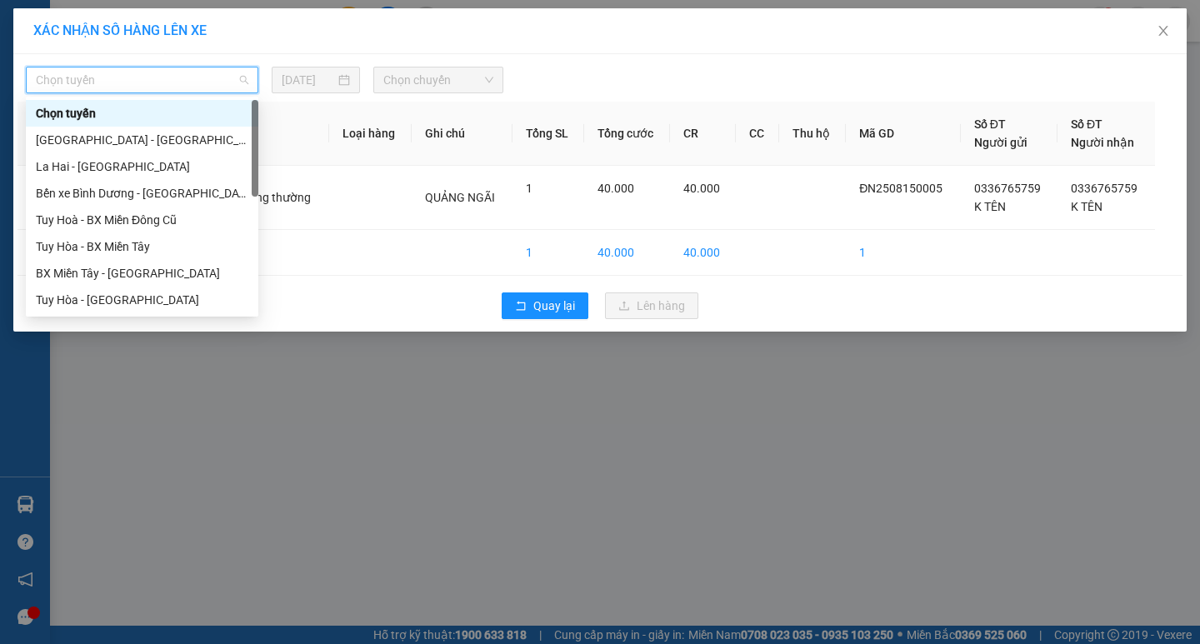
type input "D"
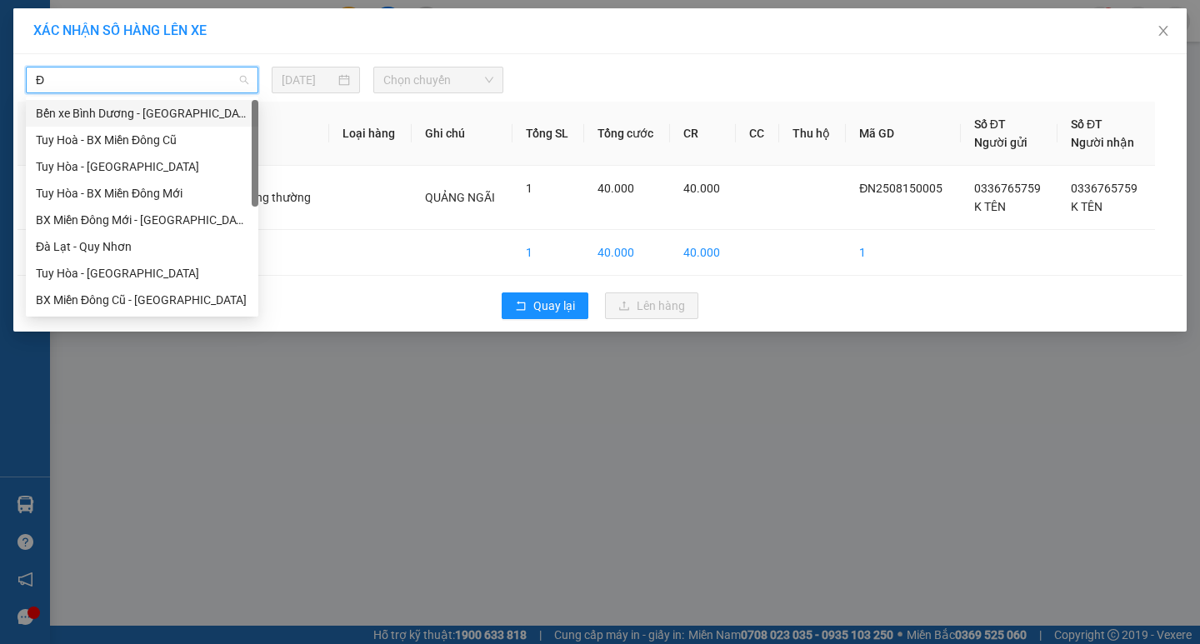
type input "ĐA"
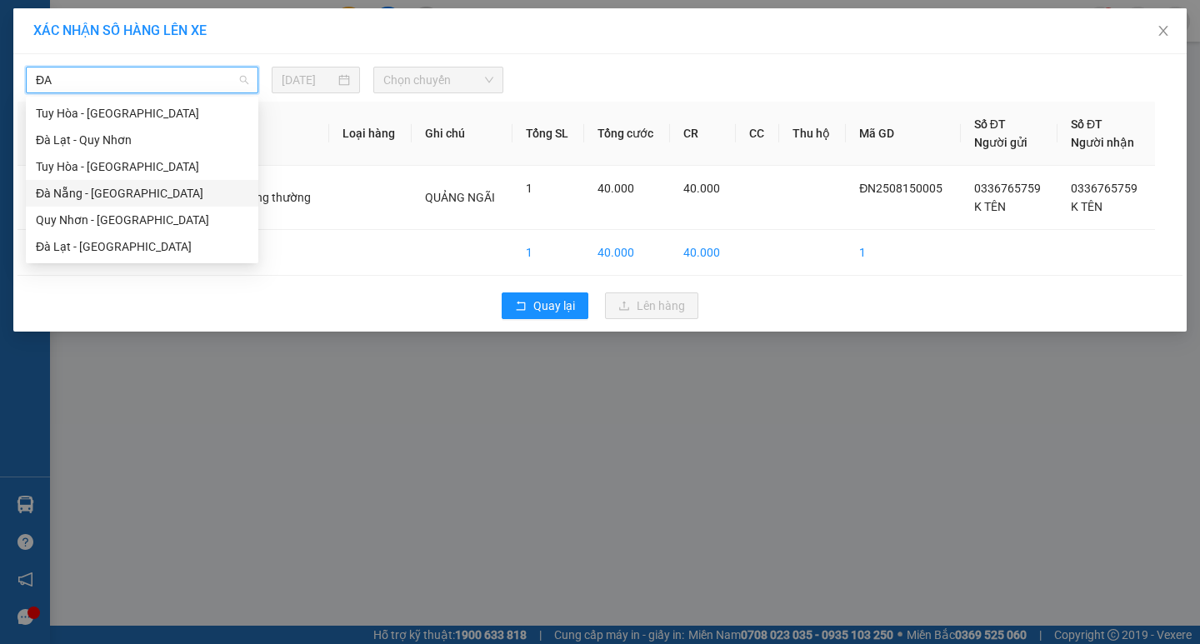
click at [128, 194] on div "Đà Nẵng - [GEOGRAPHIC_DATA]" at bounding box center [142, 193] width 212 height 18
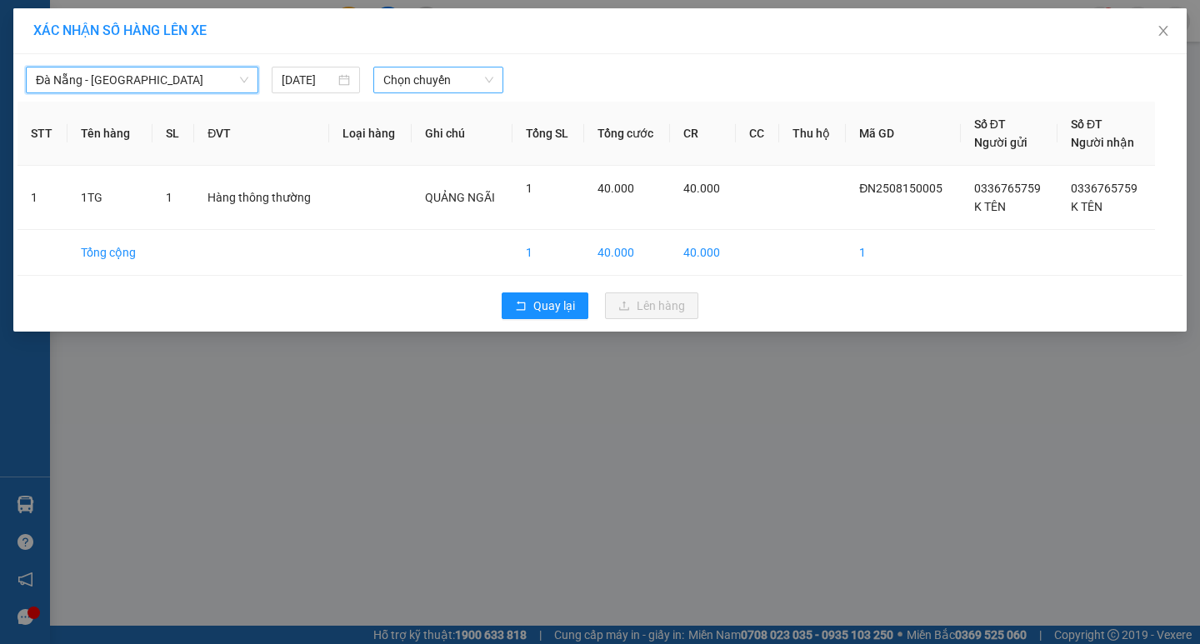
click at [419, 85] on span "Chọn chuyến" at bounding box center [438, 79] width 110 height 25
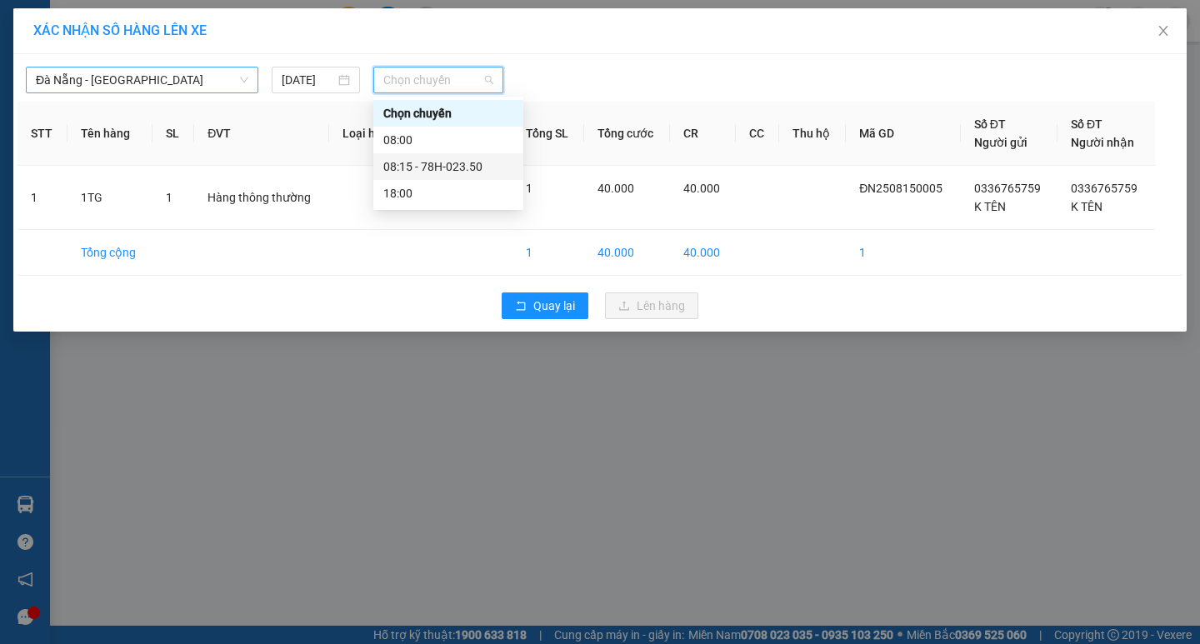
click at [446, 167] on div "08:15 - 78H-023.50" at bounding box center [448, 166] width 130 height 18
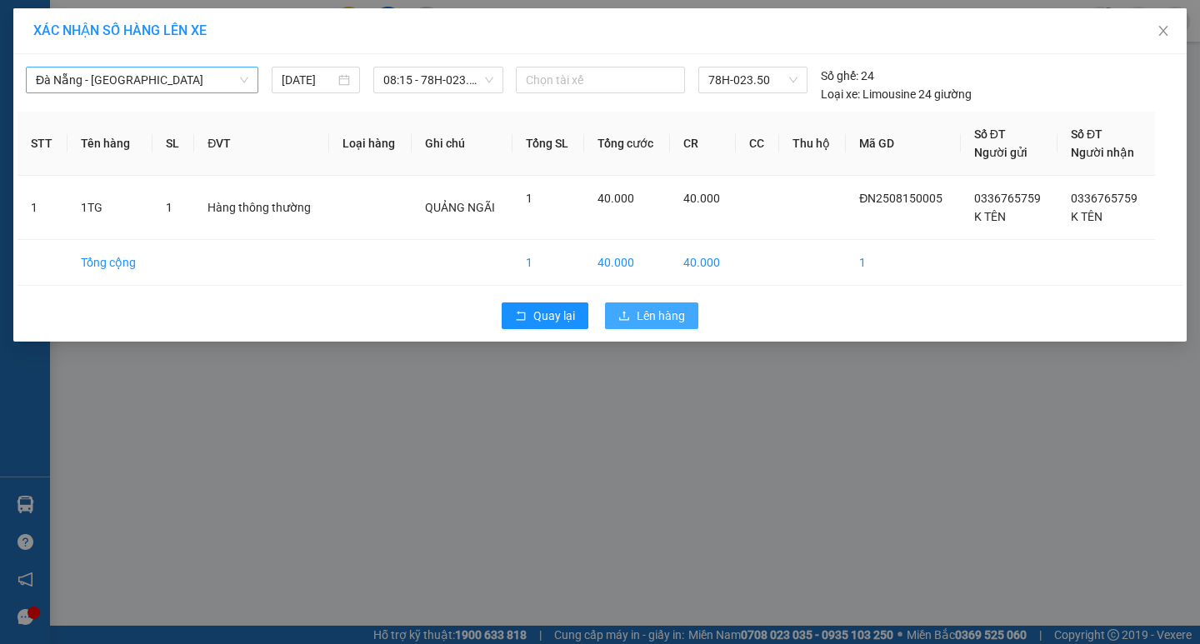
click at [673, 316] on span "Lên hàng" at bounding box center [660, 316] width 48 height 18
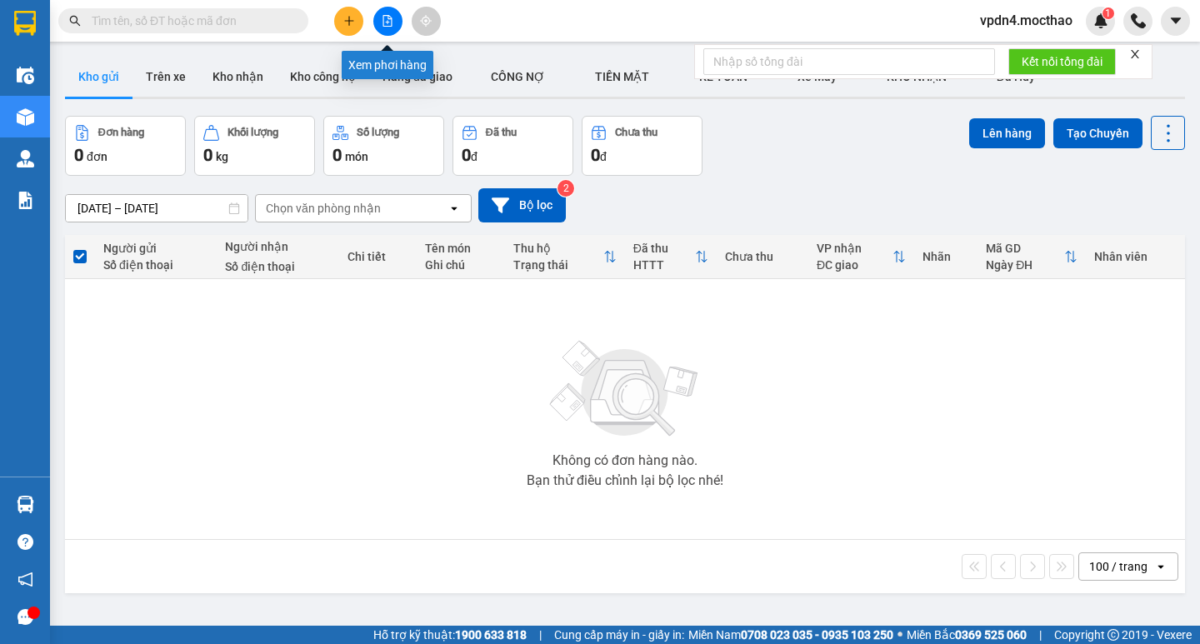
click at [392, 27] on button at bounding box center [387, 21] width 29 height 29
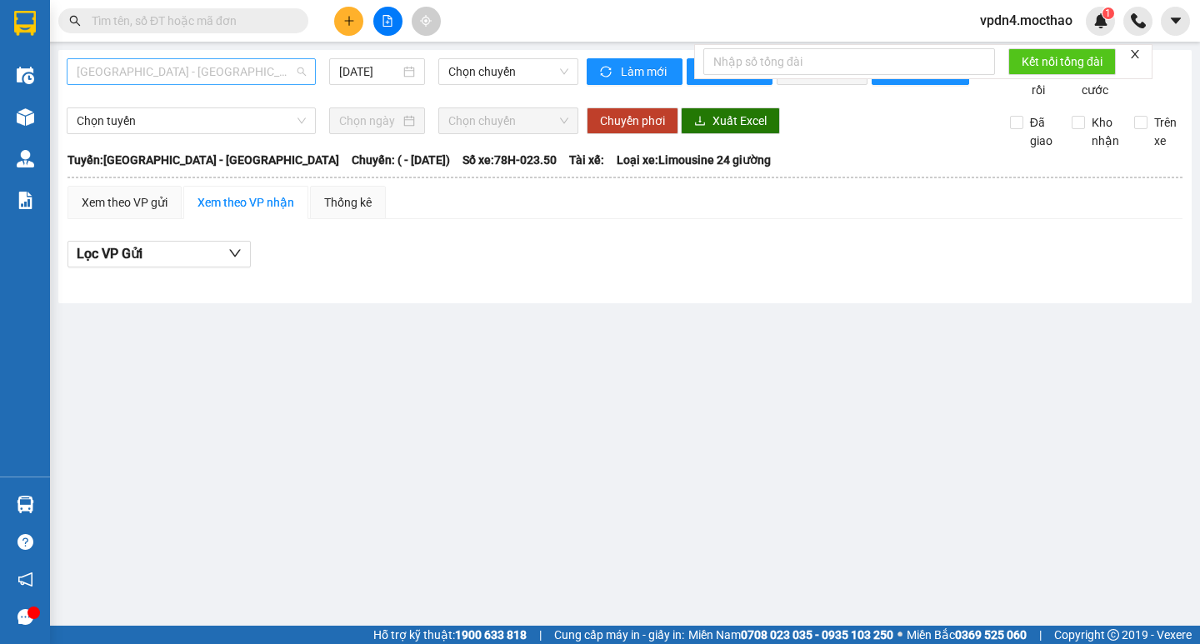
click at [302, 64] on span "[GEOGRAPHIC_DATA] - [GEOGRAPHIC_DATA]" at bounding box center [191, 71] width 229 height 25
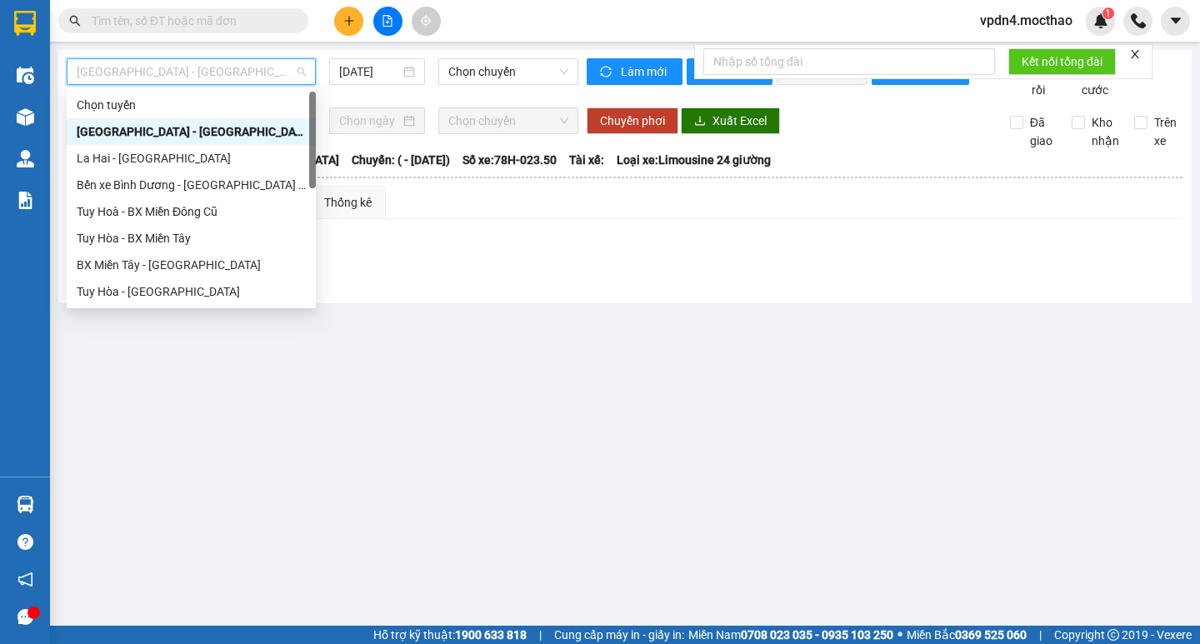
type input "D"
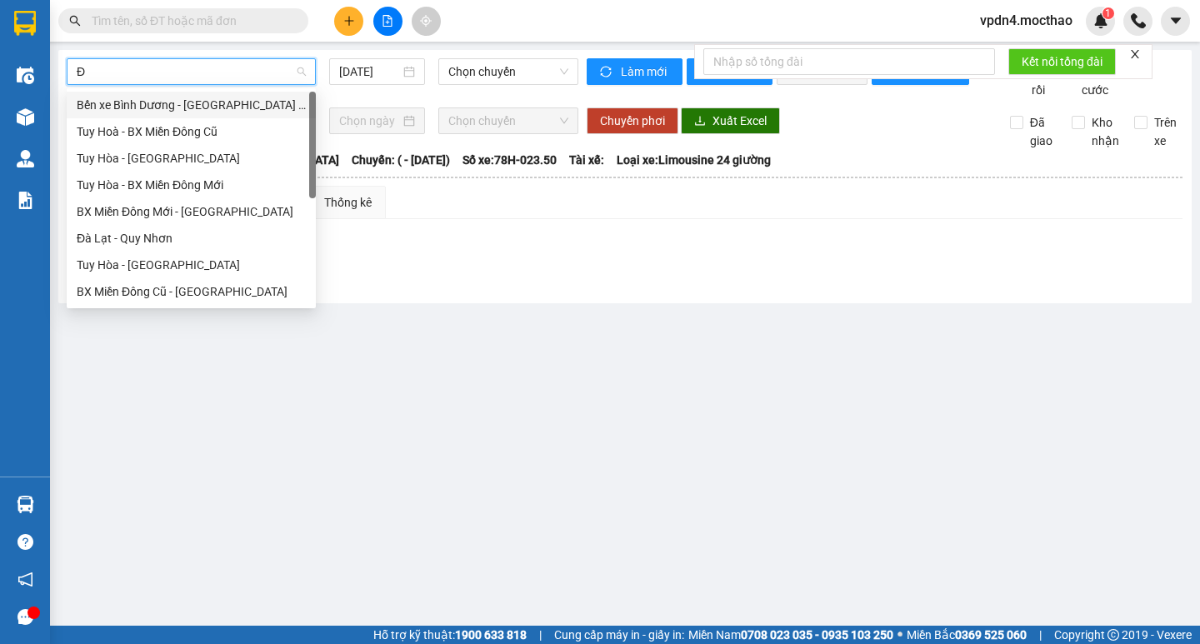
type input "ĐA"
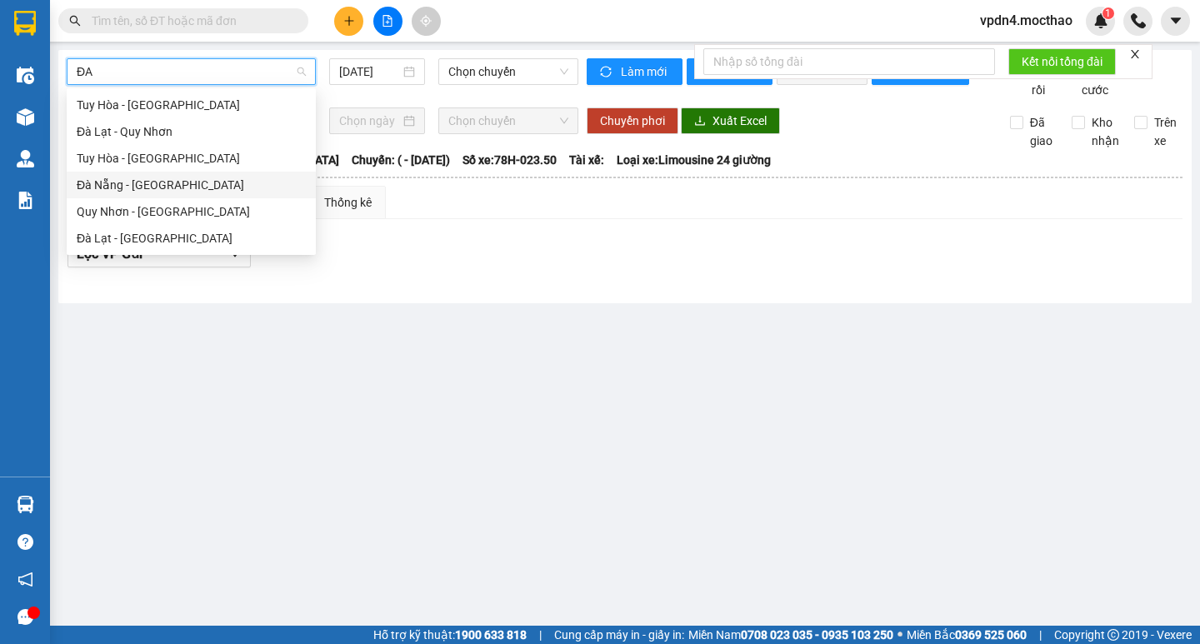
click at [192, 180] on div "Đà Nẵng - [GEOGRAPHIC_DATA]" at bounding box center [191, 185] width 229 height 18
type input "[DATE]"
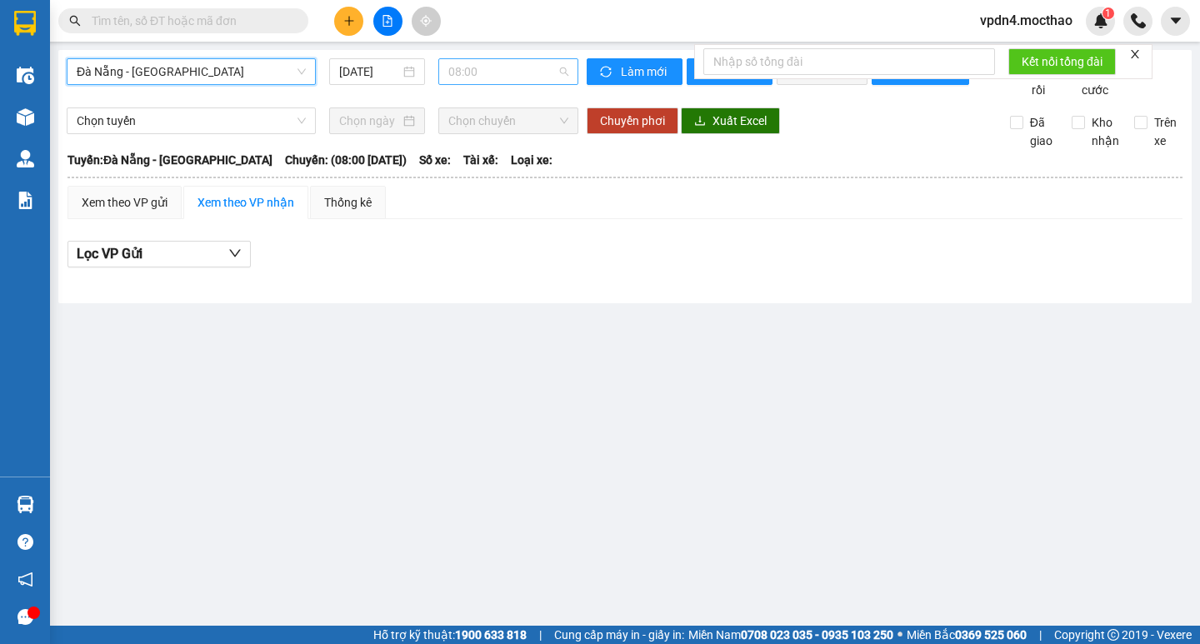
click at [479, 80] on span "08:00" at bounding box center [508, 71] width 120 height 25
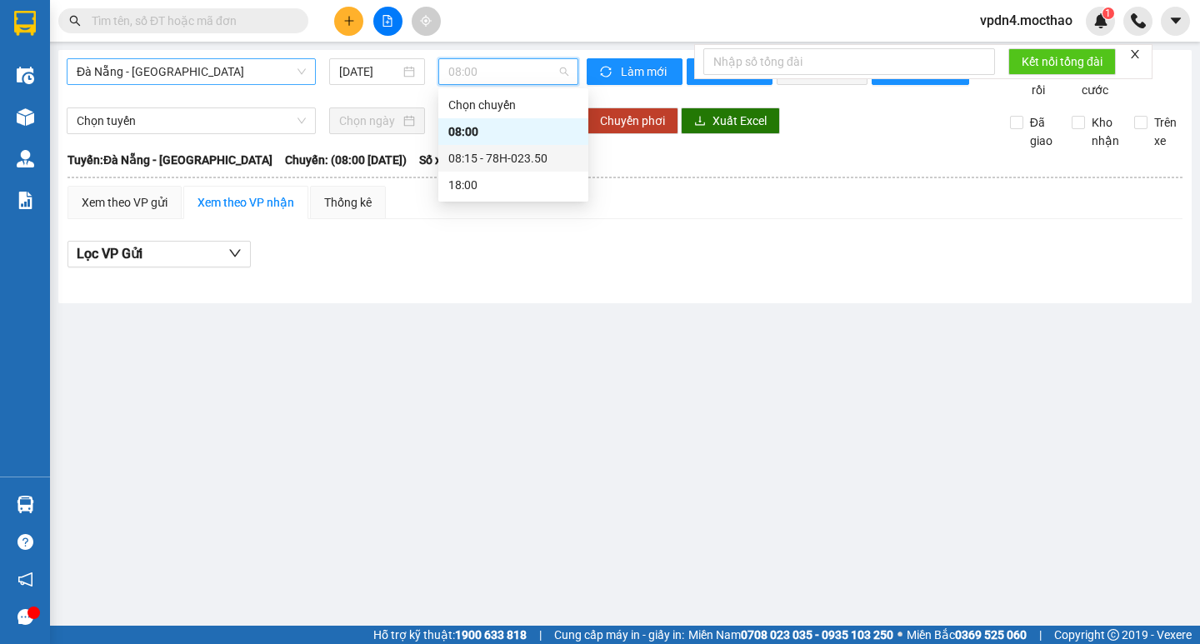
click at [508, 150] on div "08:15 - 78H-023.50" at bounding box center [513, 158] width 130 height 18
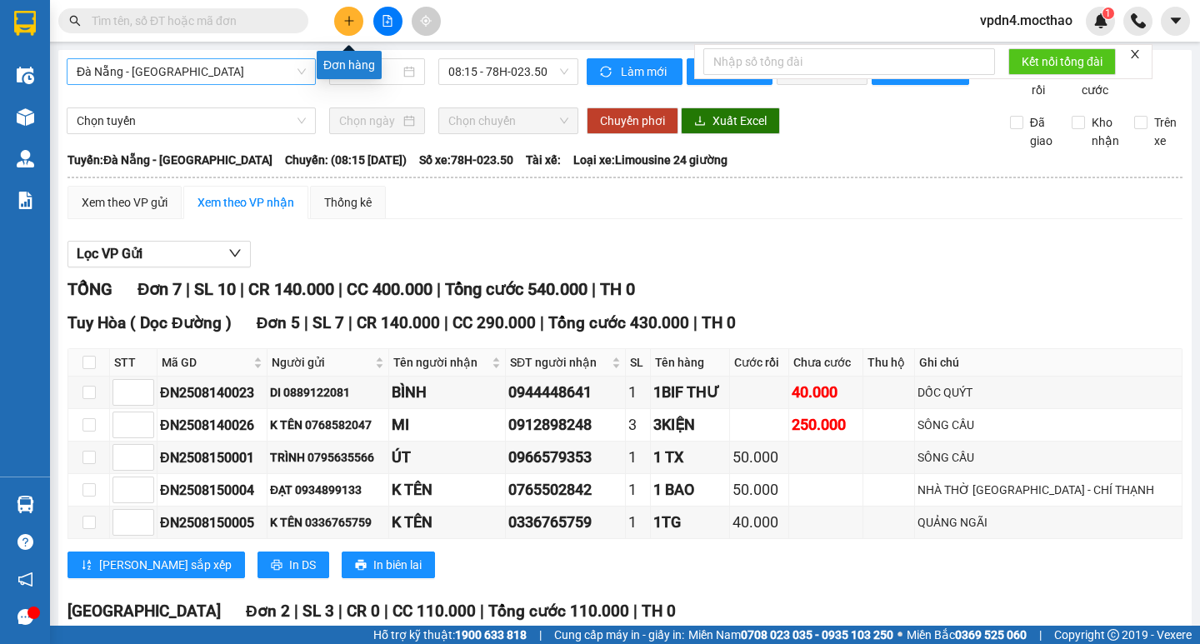
click at [348, 18] on icon "plus" at bounding box center [349, 21] width 12 height 12
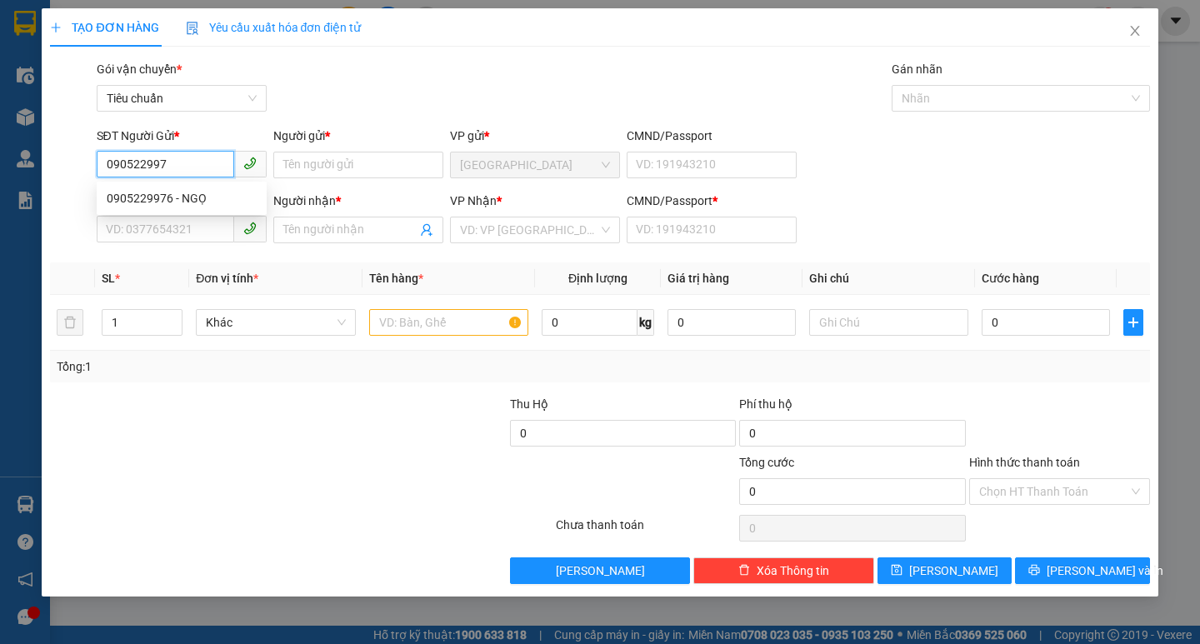
type input "0905229976"
click at [227, 197] on div "0905229976 - NGỌ" at bounding box center [182, 198] width 150 height 18
type input "NGỌ"
type input "0901382859"
type input "PHÁT"
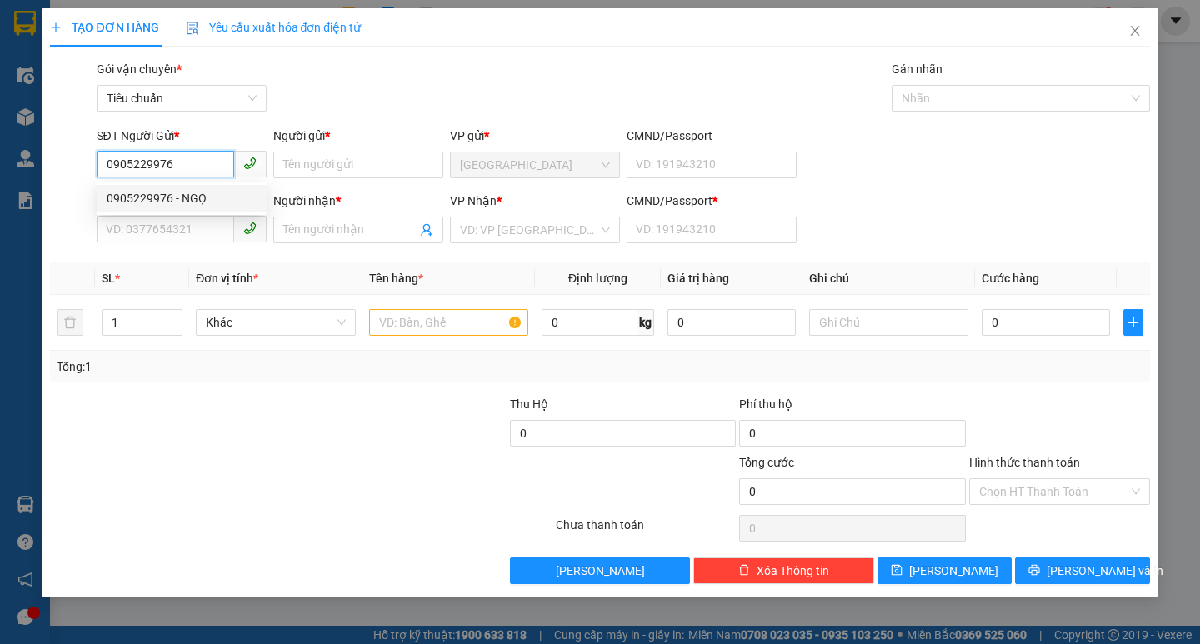
type input "0"
type input "40.000"
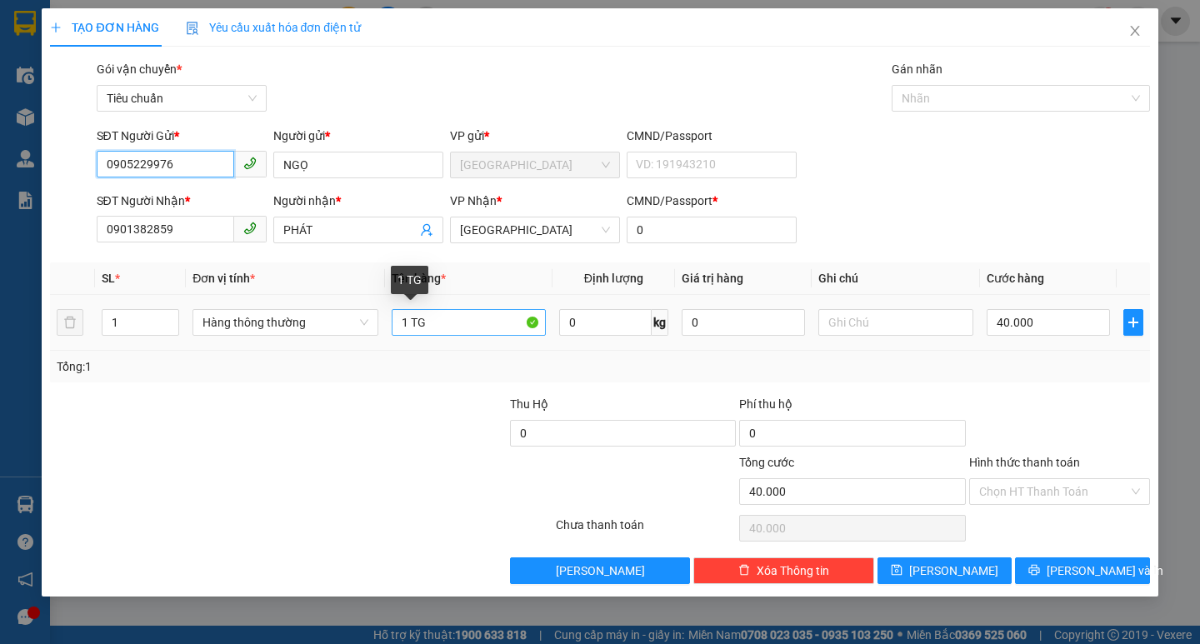
type input "0905229976"
click at [427, 329] on input "1 TG" at bounding box center [469, 322] width 154 height 27
type input "1 HS"
click at [1023, 317] on input "40.000" at bounding box center [1048, 322] width 124 height 27
type input "3"
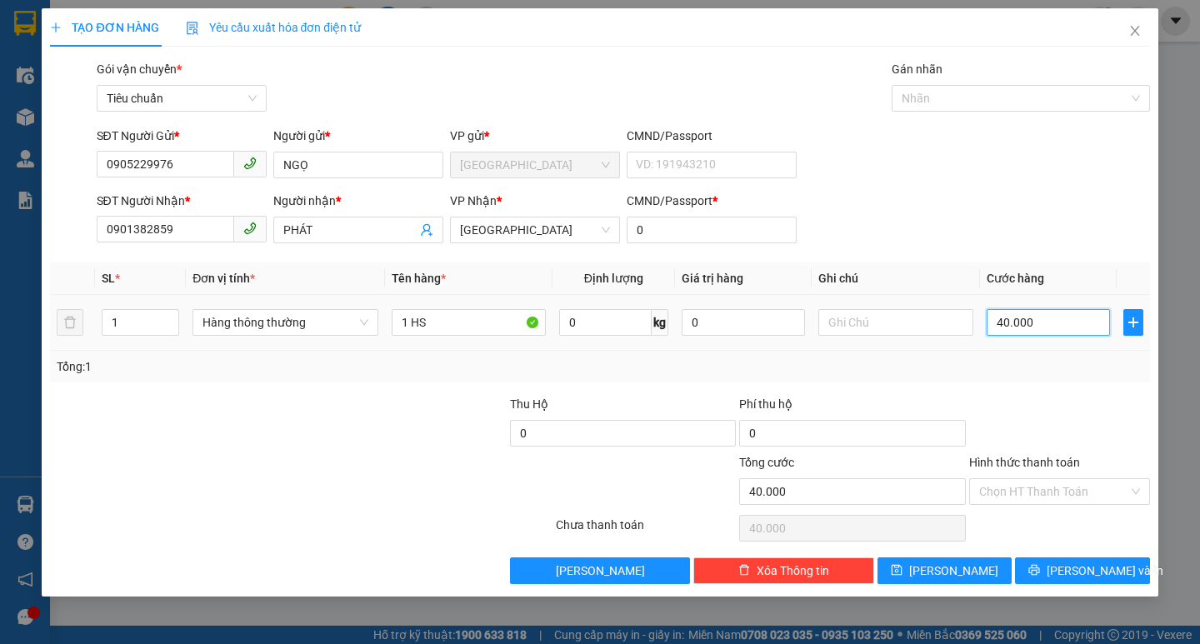
type input "3"
type input "30"
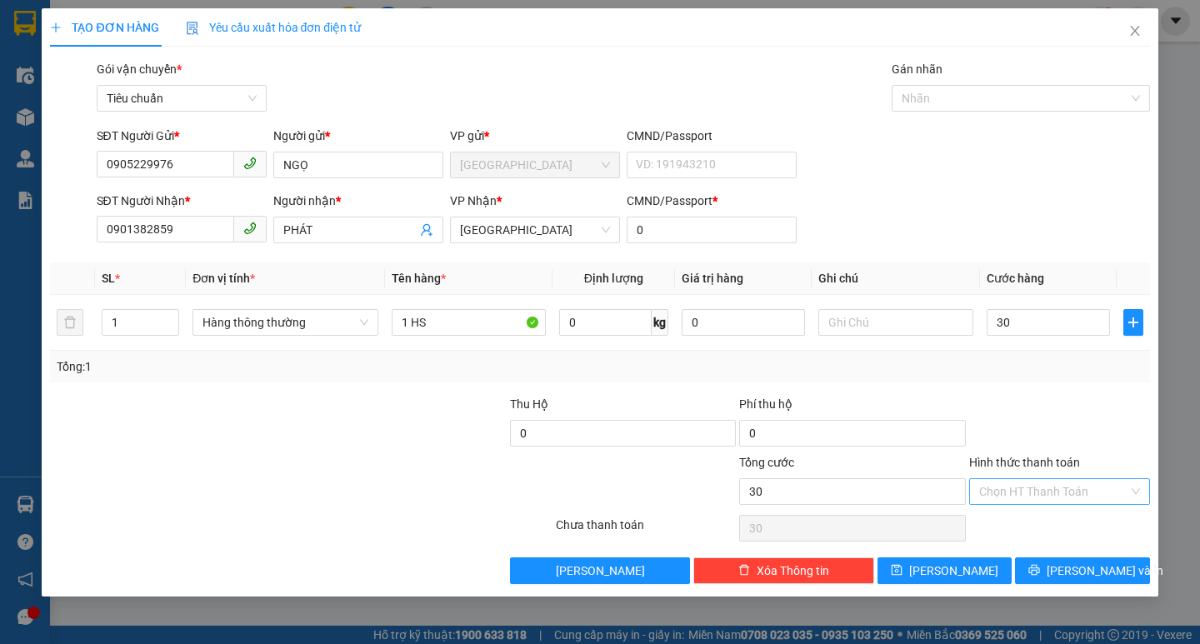
type input "30.000"
click at [1024, 491] on input "Hình thức thanh toán" at bounding box center [1053, 491] width 149 height 25
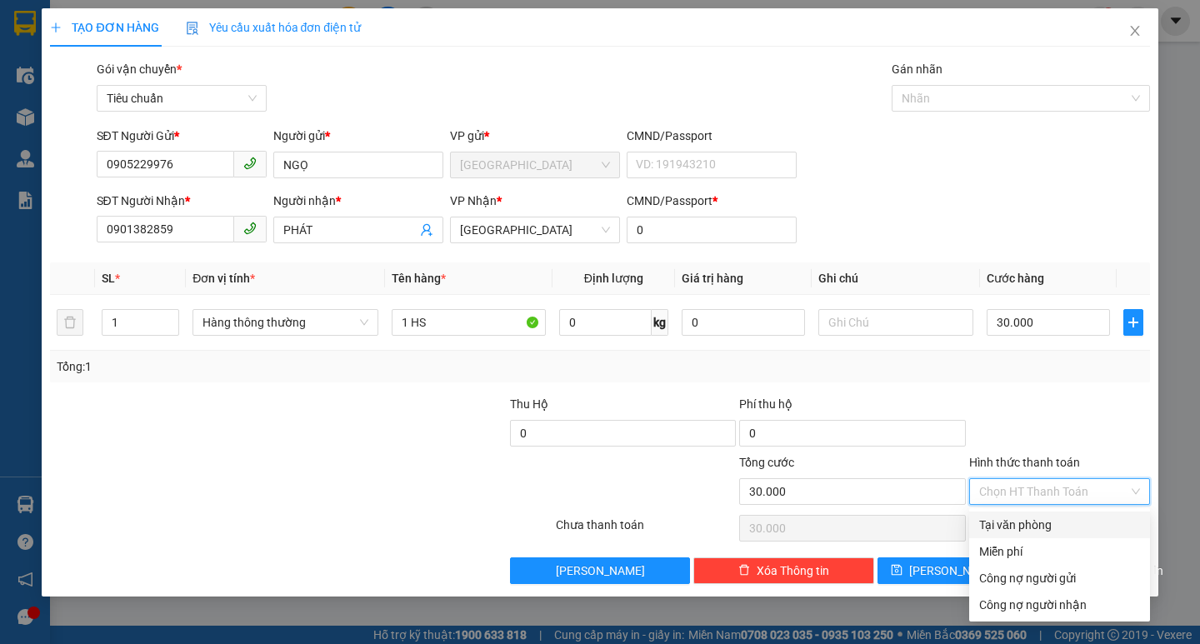
click at [1039, 520] on div "Tại văn phòng" at bounding box center [1059, 525] width 161 height 18
type input "0"
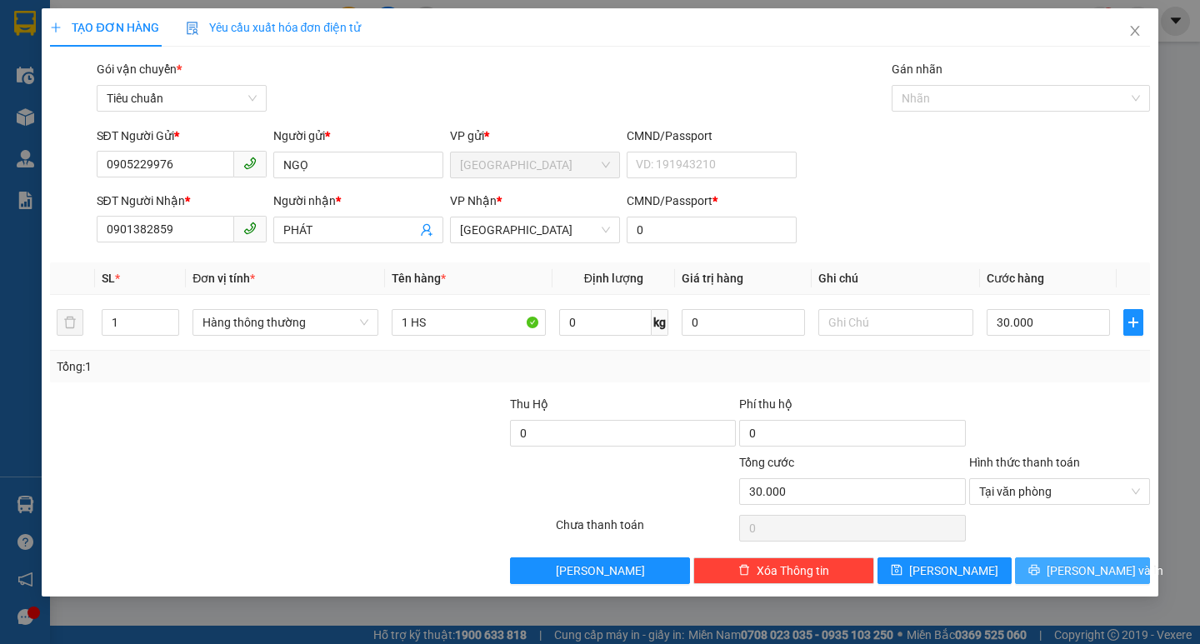
click at [1106, 566] on span "[PERSON_NAME] và In" at bounding box center [1104, 571] width 117 height 18
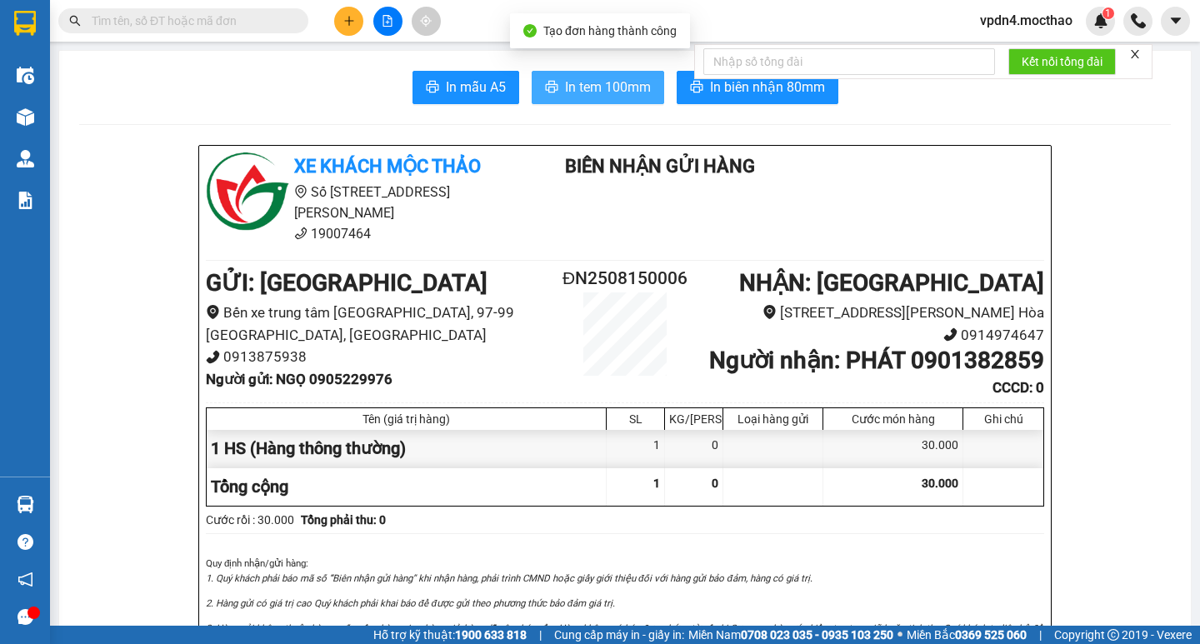
click at [581, 97] on span "In tem 100mm" at bounding box center [608, 87] width 86 height 21
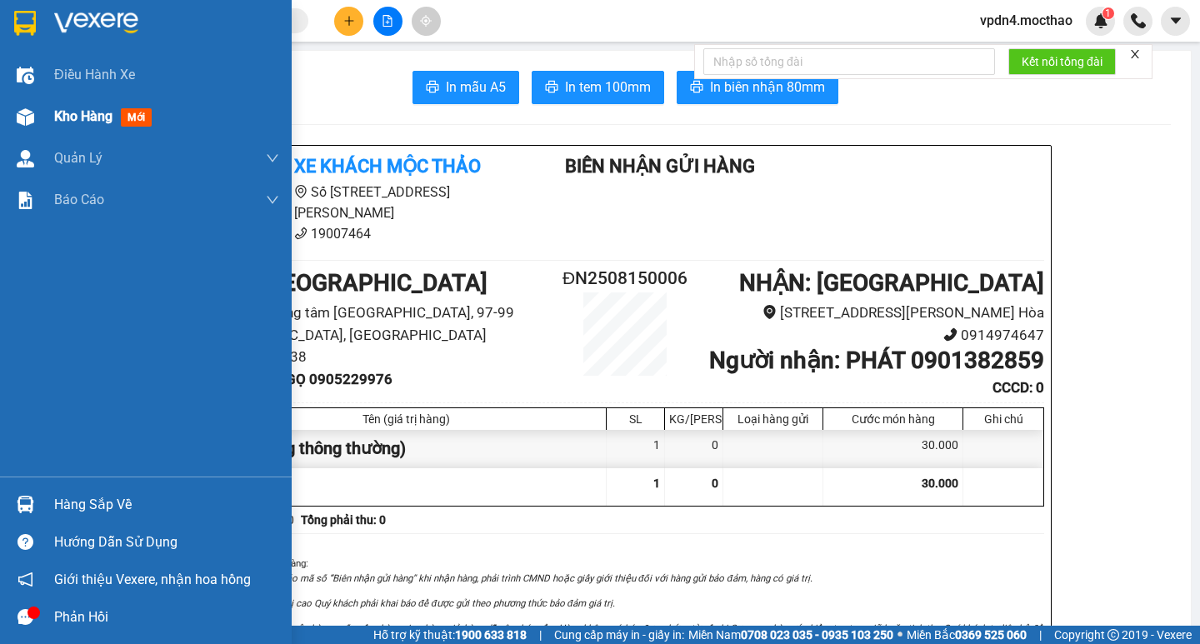
click at [60, 117] on span "Kho hàng" at bounding box center [83, 116] width 58 height 16
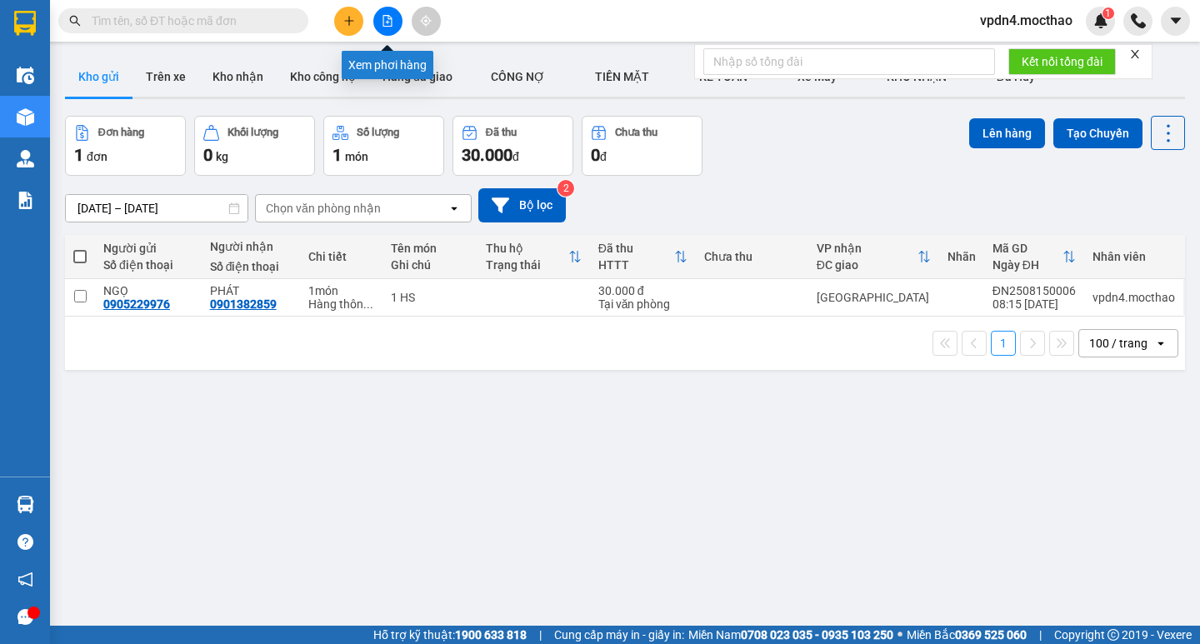
click at [387, 22] on icon "file-add" at bounding box center [387, 21] width 9 height 12
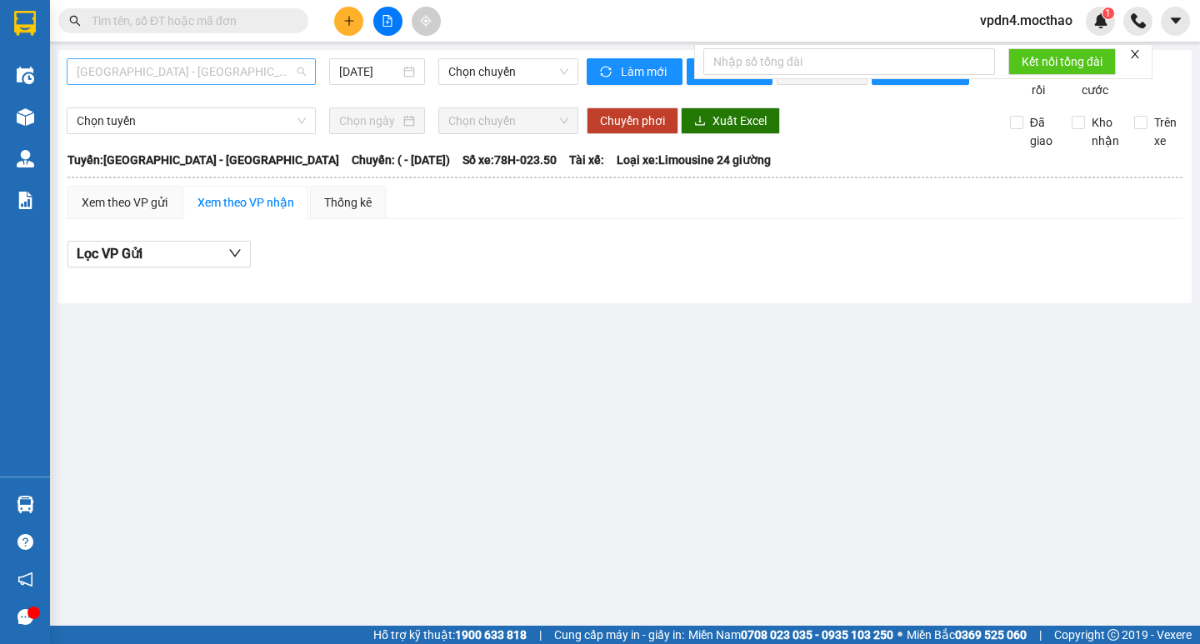
click at [290, 70] on span "[GEOGRAPHIC_DATA] - [GEOGRAPHIC_DATA]" at bounding box center [191, 71] width 229 height 25
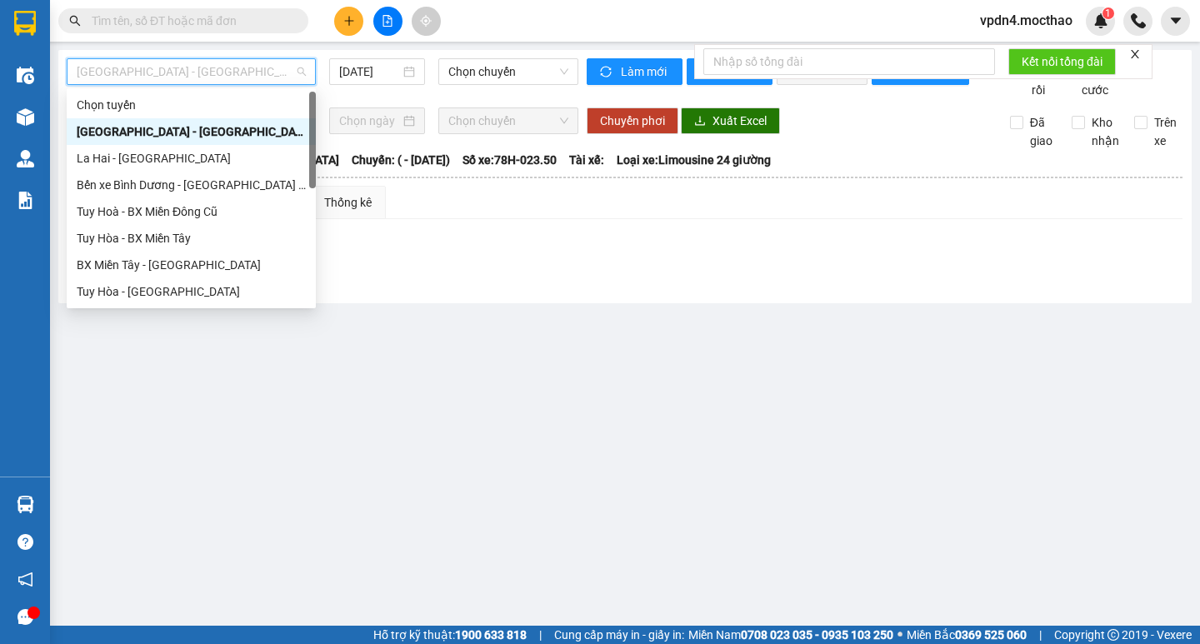
type input "D"
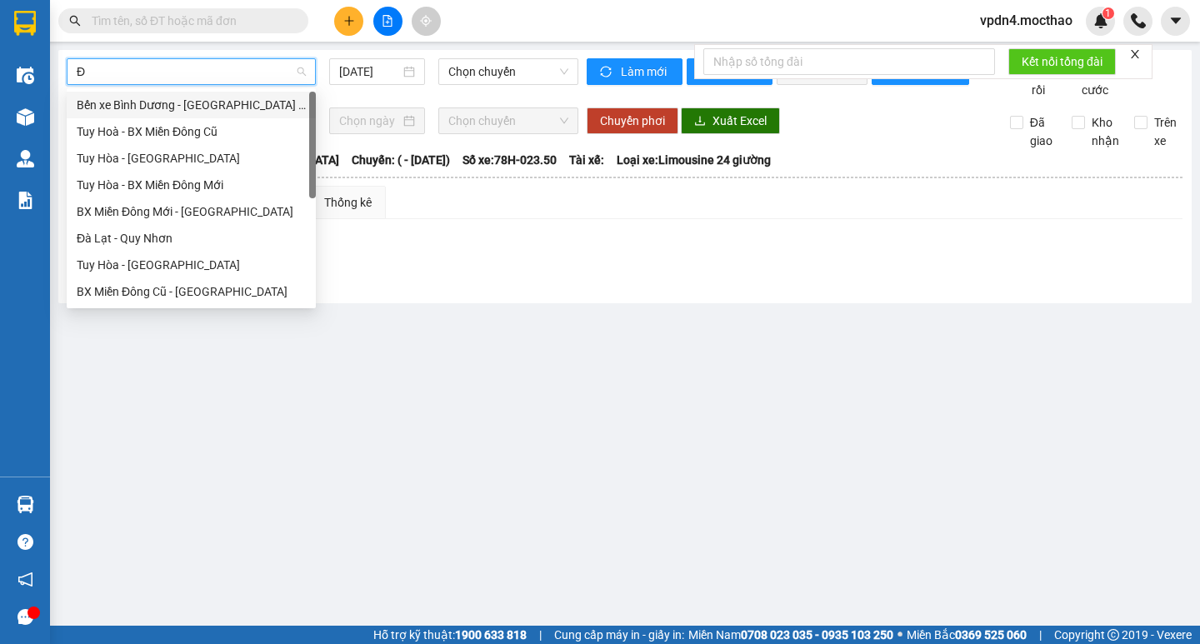
type input "ĐA"
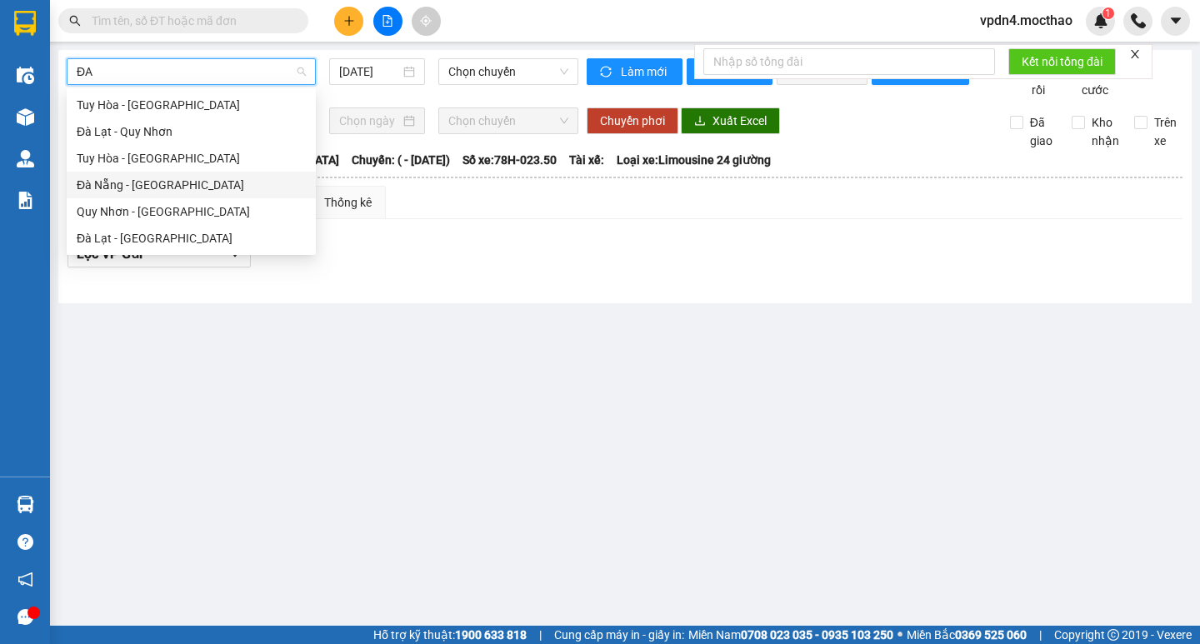
click at [241, 178] on div "Đà Nẵng - [GEOGRAPHIC_DATA]" at bounding box center [191, 185] width 229 height 18
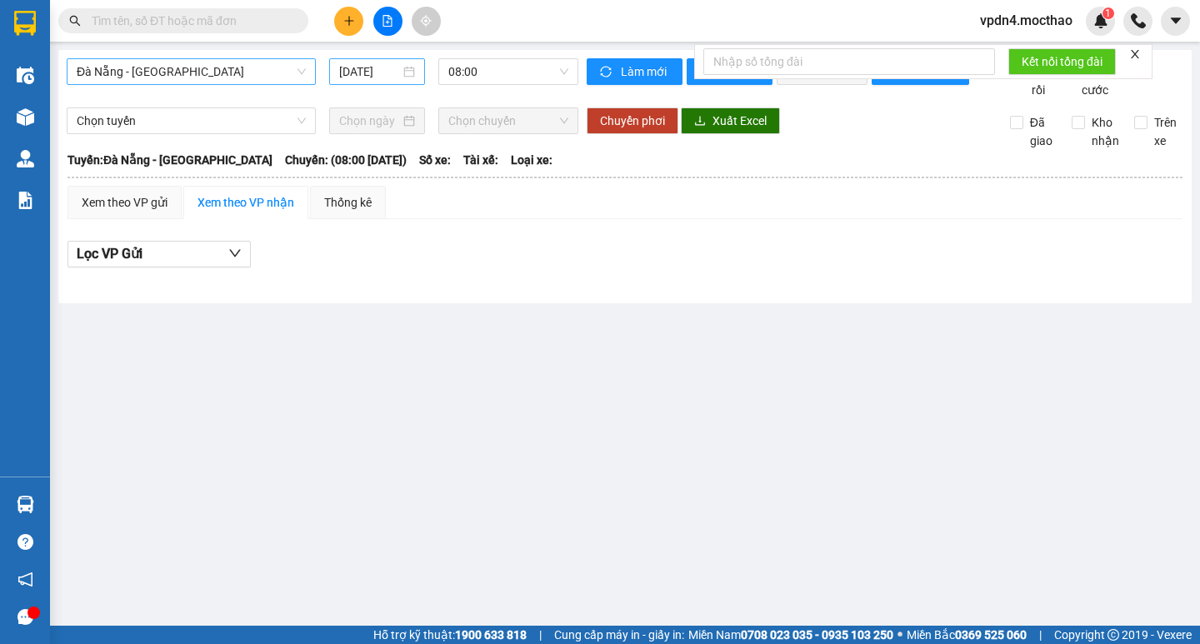
click at [364, 83] on div "[DATE]" at bounding box center [377, 71] width 96 height 27
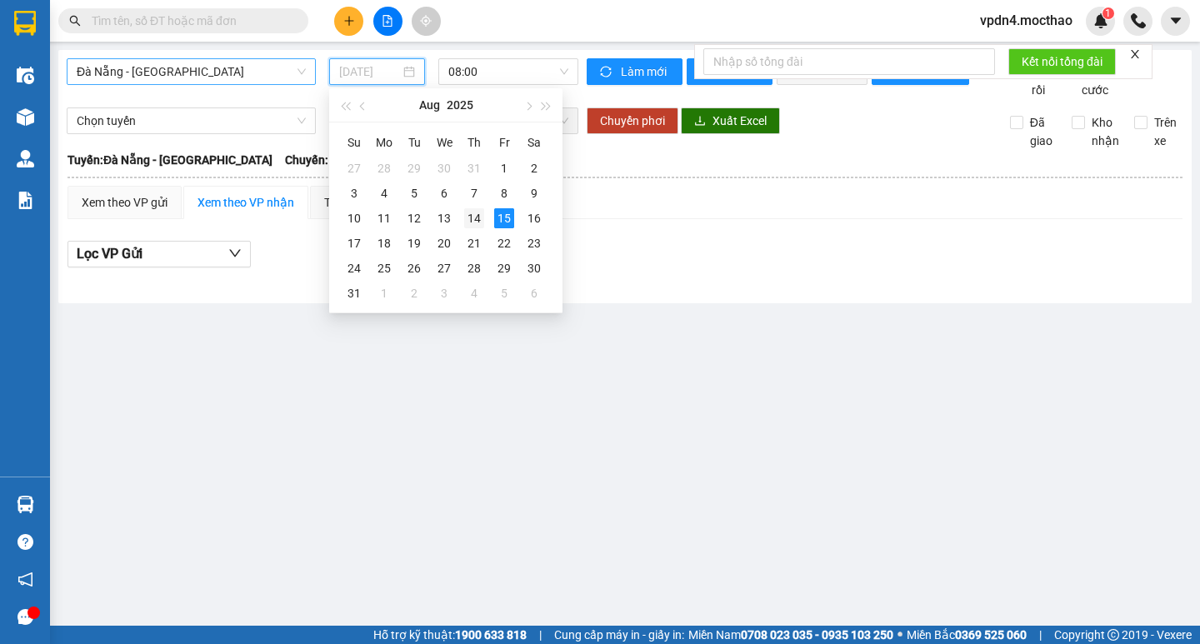
click at [472, 226] on div "14" at bounding box center [474, 218] width 20 height 20
type input "[DATE]"
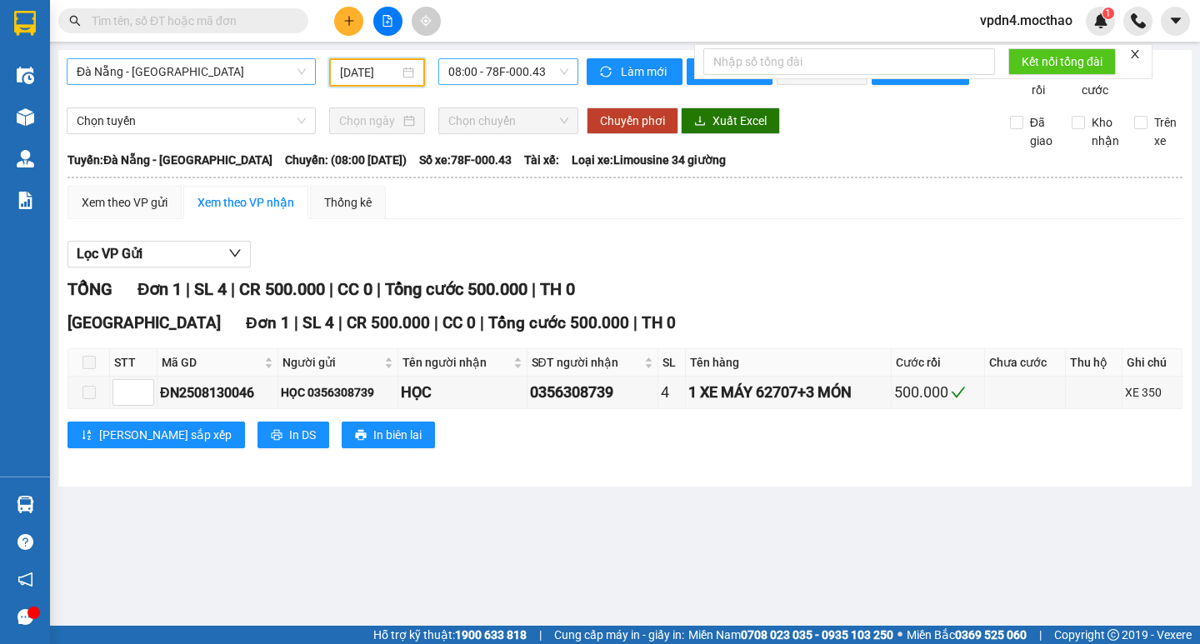
click at [514, 75] on span "08:00 - 78F-000.43" at bounding box center [508, 71] width 120 height 25
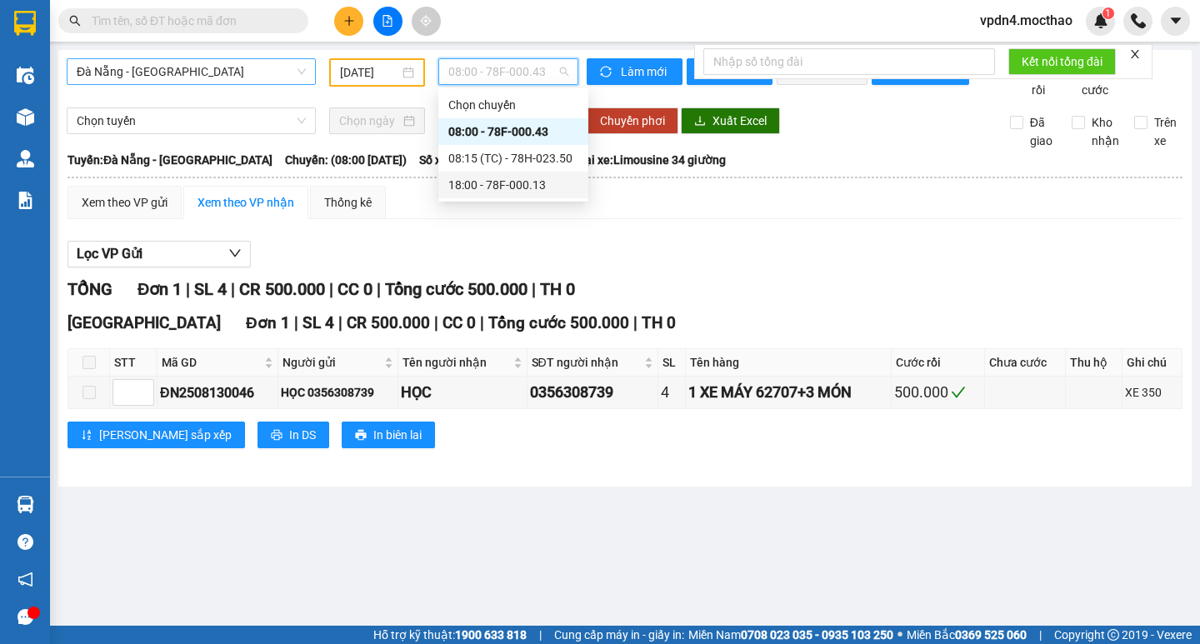
click at [510, 189] on div "18:00 - 78F-000.13" at bounding box center [513, 185] width 130 height 18
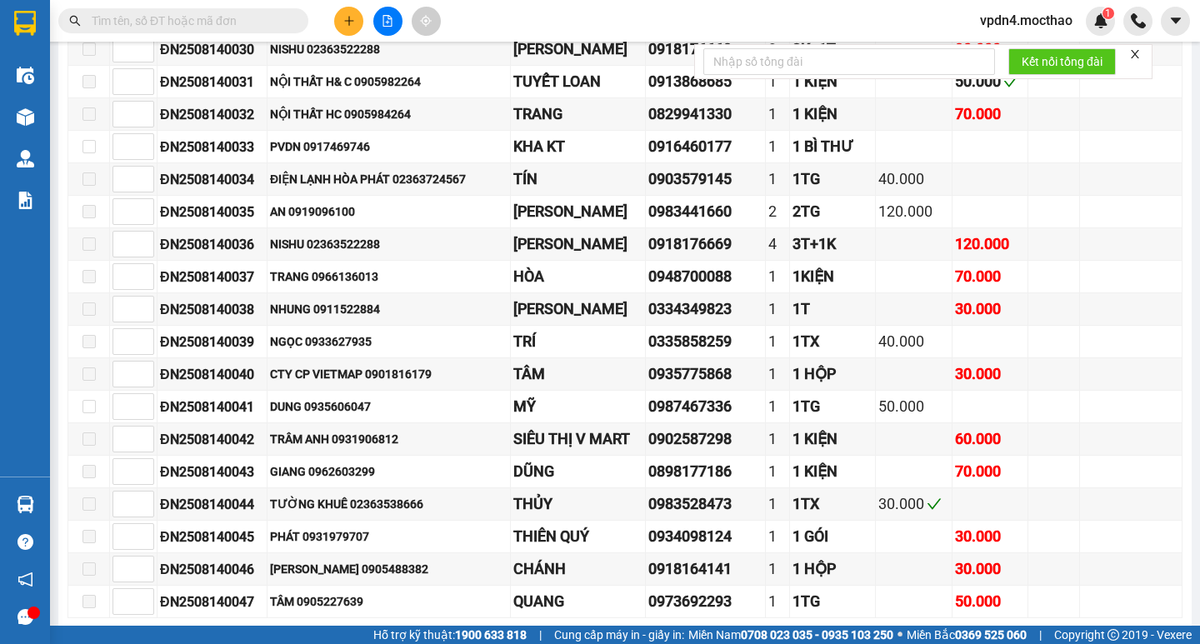
scroll to position [839, 0]
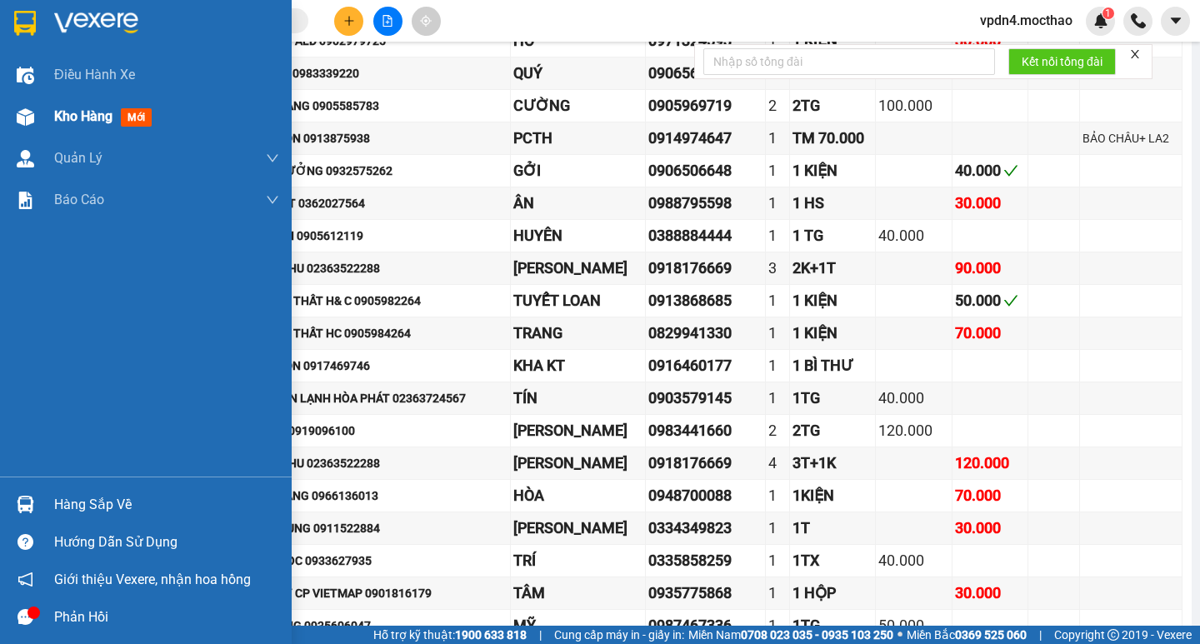
click at [77, 126] on div "Kho hàng mới" at bounding box center [106, 116] width 104 height 21
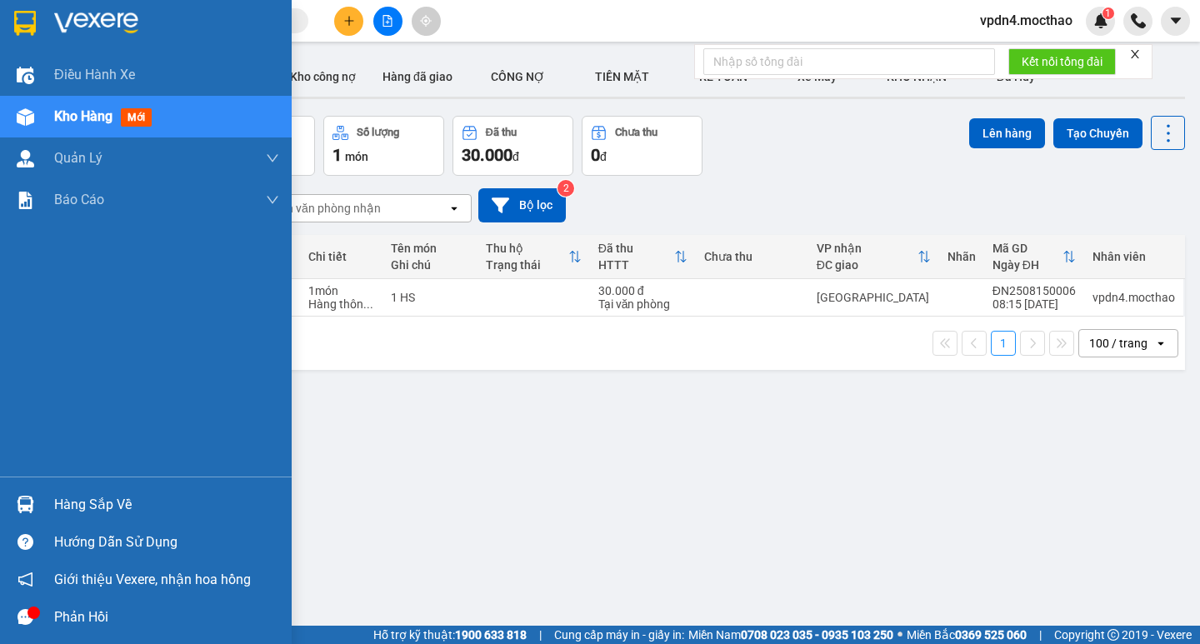
click at [57, 121] on span "Kho hàng" at bounding box center [83, 116] width 58 height 16
click at [67, 125] on div "Kho hàng mới" at bounding box center [106, 116] width 104 height 21
click at [75, 504] on div "Hàng sắp về" at bounding box center [166, 504] width 225 height 25
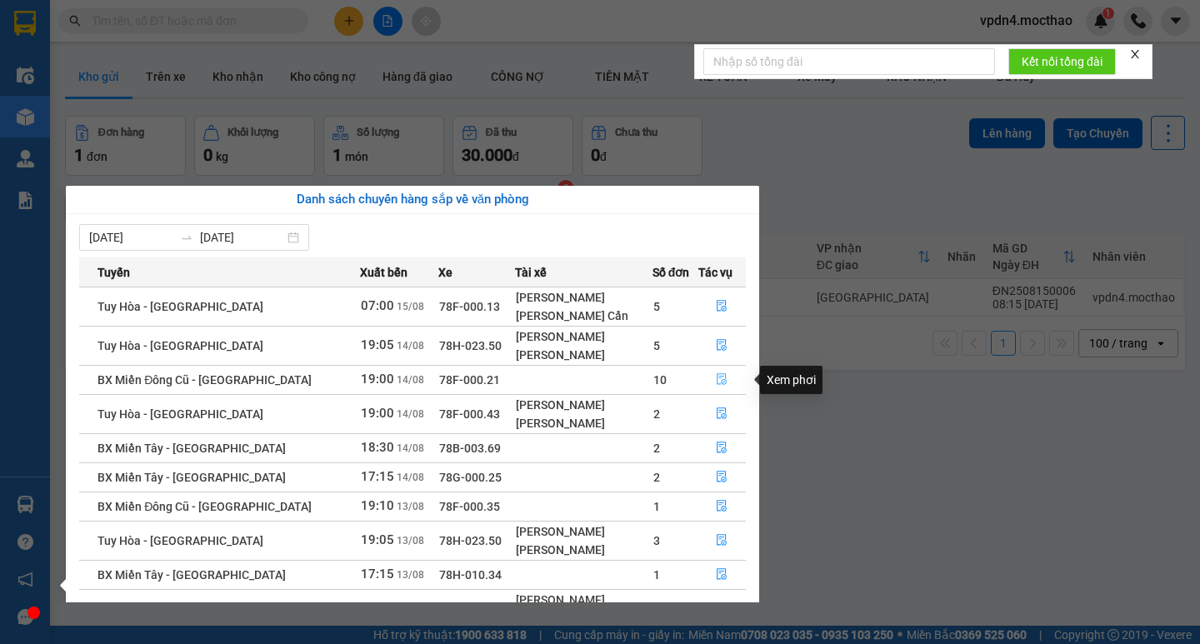
click at [717, 374] on icon "file-done" at bounding box center [722, 380] width 10 height 12
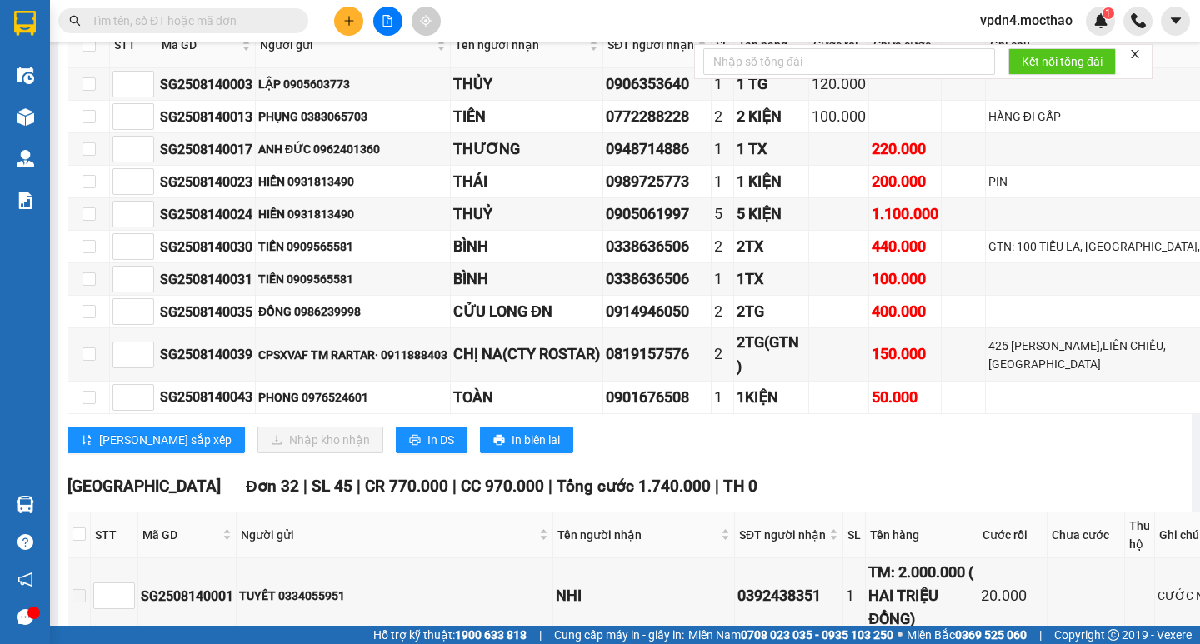
scroll to position [243, 0]
